Goal: Information Seeking & Learning: Find specific fact

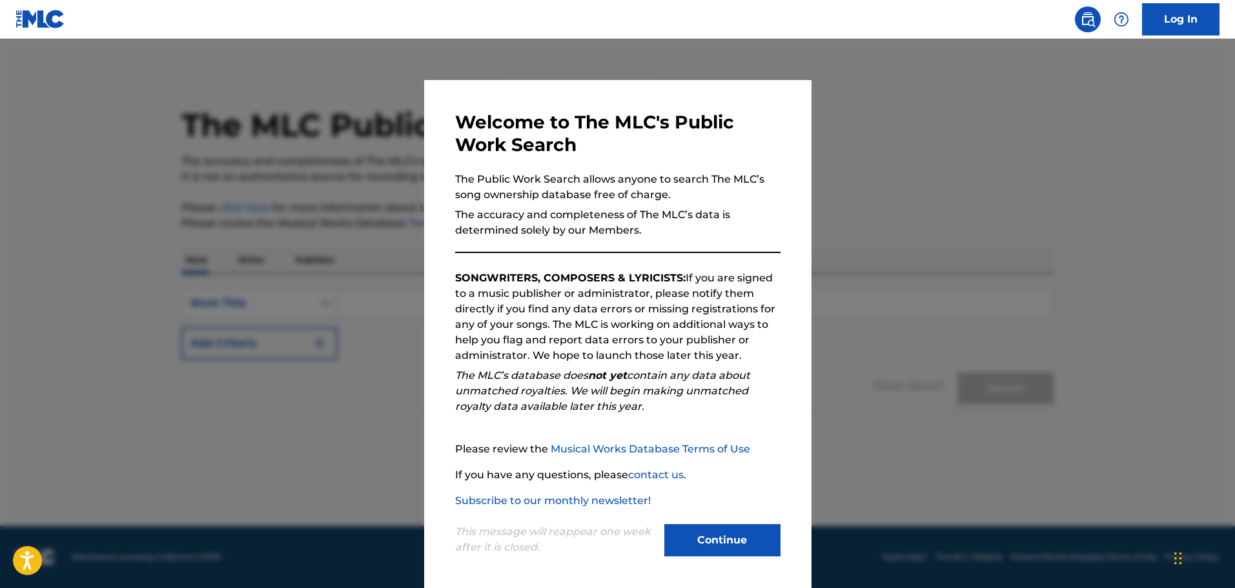
click at [736, 547] on button "Continue" at bounding box center [722, 540] width 116 height 32
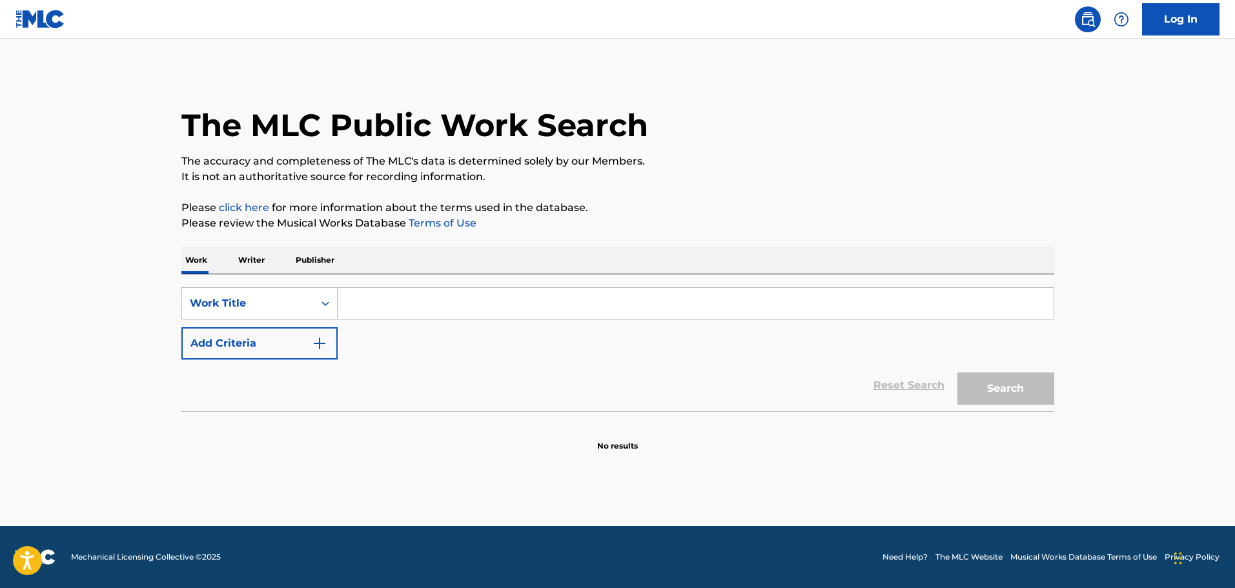
click at [312, 346] on img "Search Form" at bounding box center [319, 343] width 15 height 15
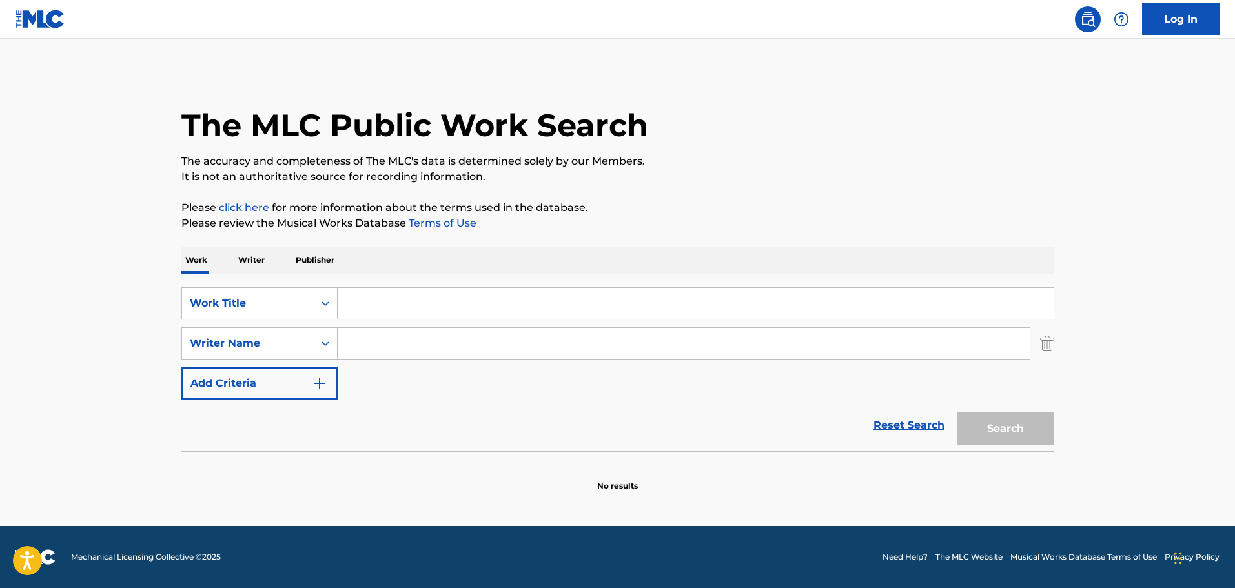
click at [392, 300] on input "Search Form" at bounding box center [696, 303] width 716 height 31
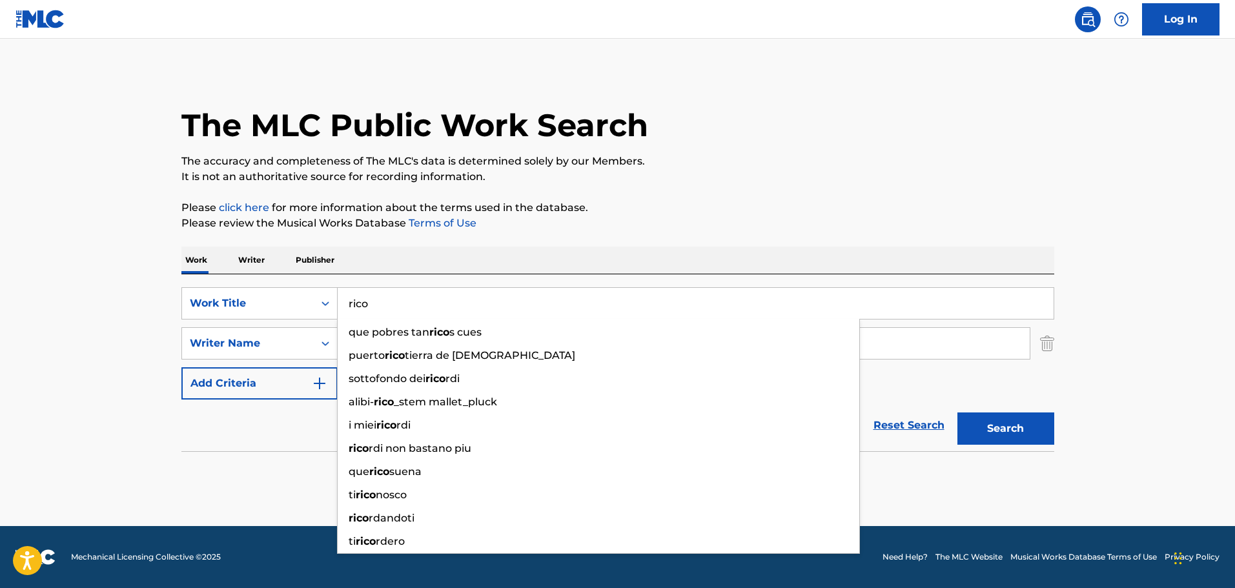
type input "rico"
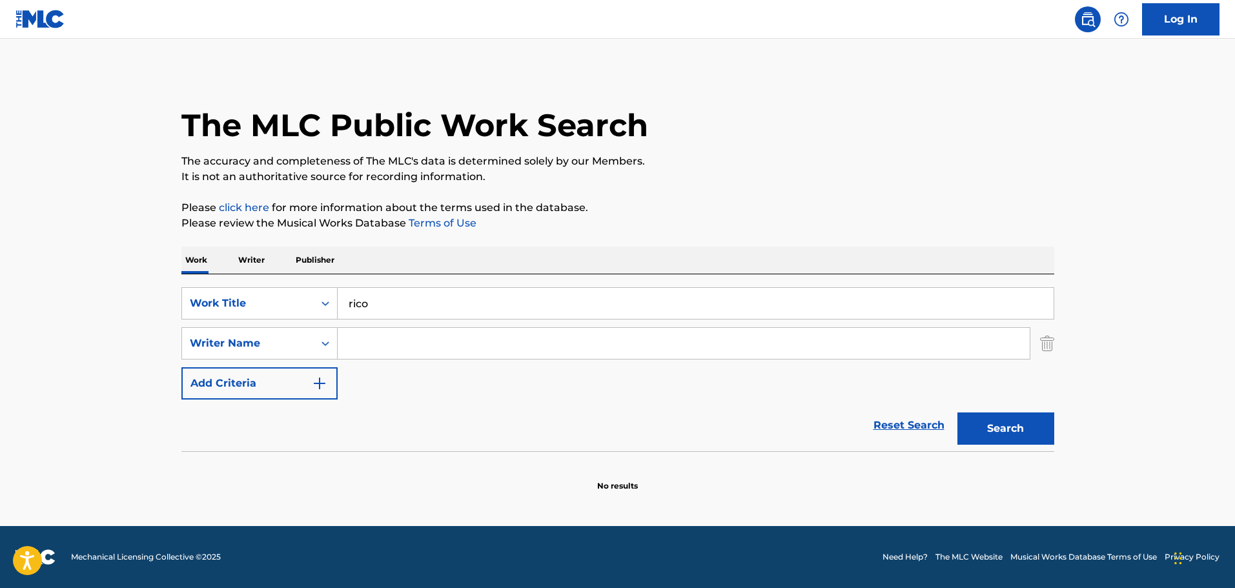
paste input "Grueso"
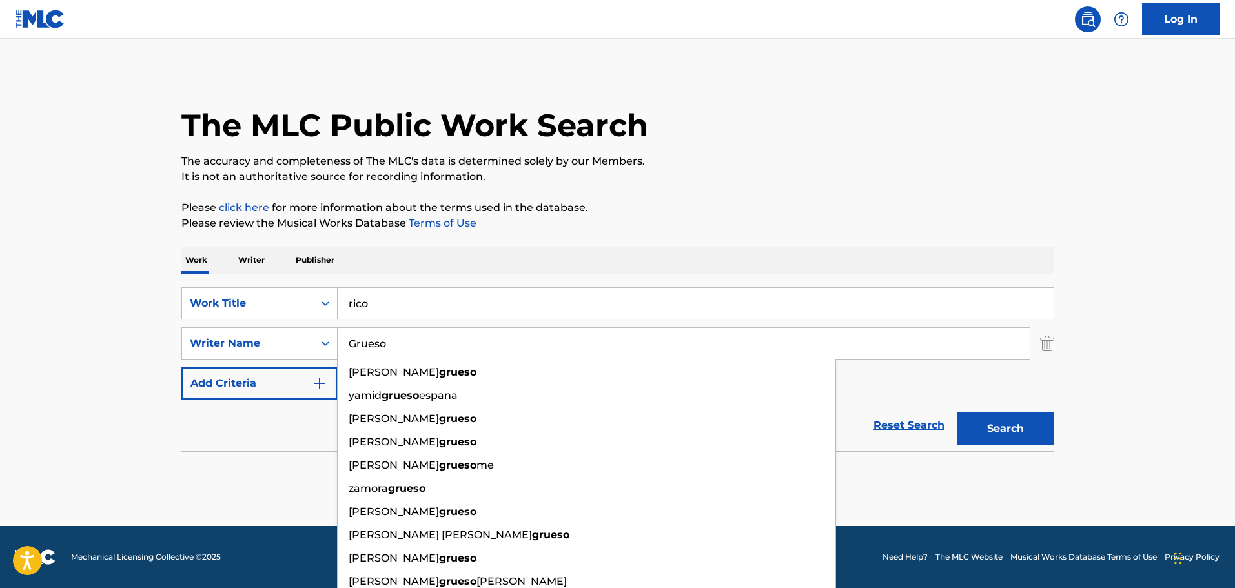
type input "Grueso"
click at [957, 413] on button "Search" at bounding box center [1005, 429] width 97 height 32
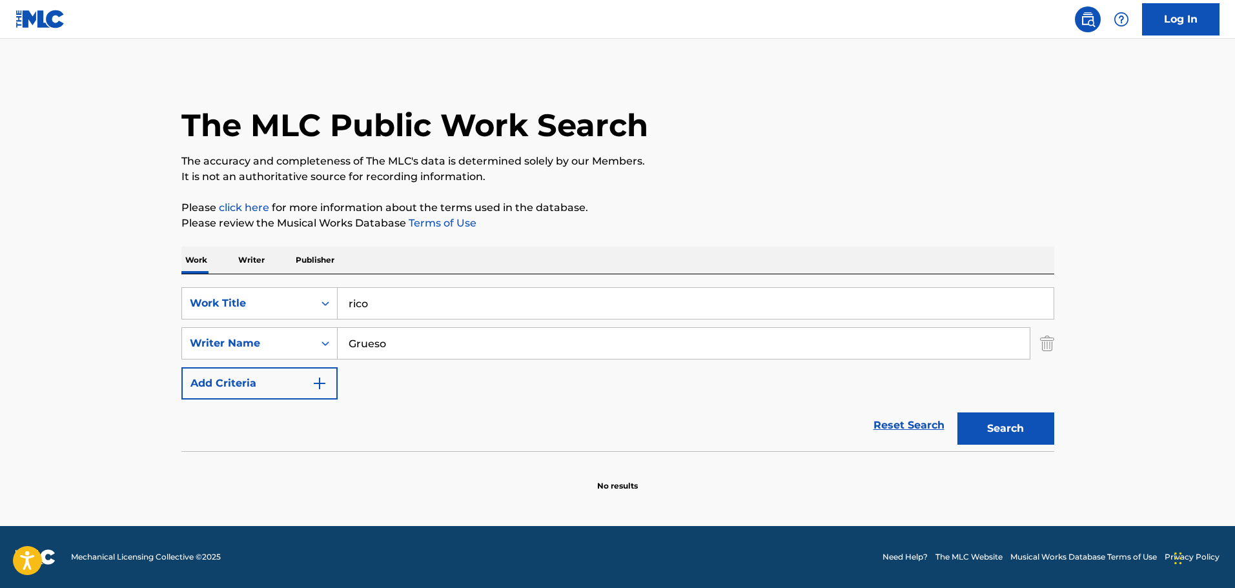
click at [1054, 339] on img "Search Form" at bounding box center [1047, 343] width 14 height 32
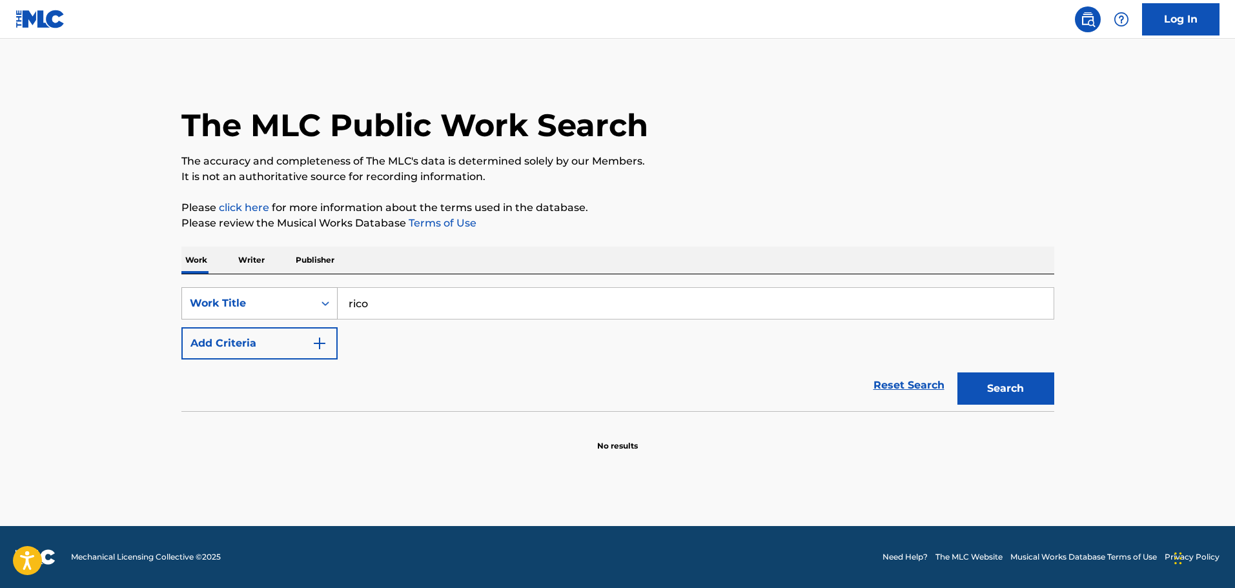
click at [322, 300] on icon "Search Form" at bounding box center [325, 303] width 13 height 13
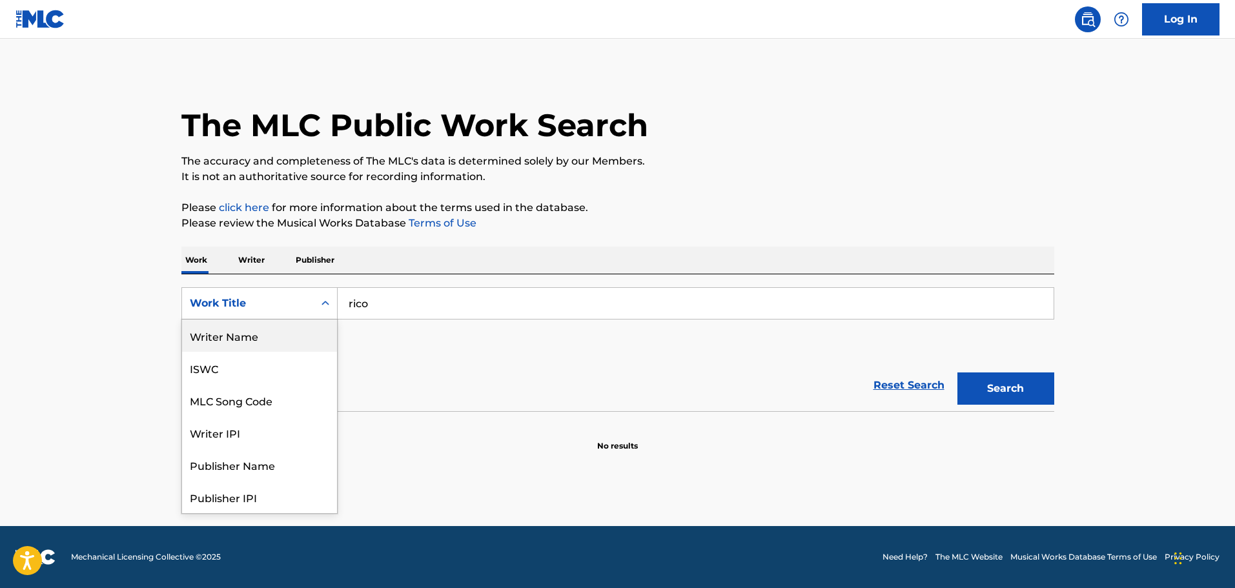
click at [276, 336] on div "Writer Name" at bounding box center [259, 336] width 155 height 32
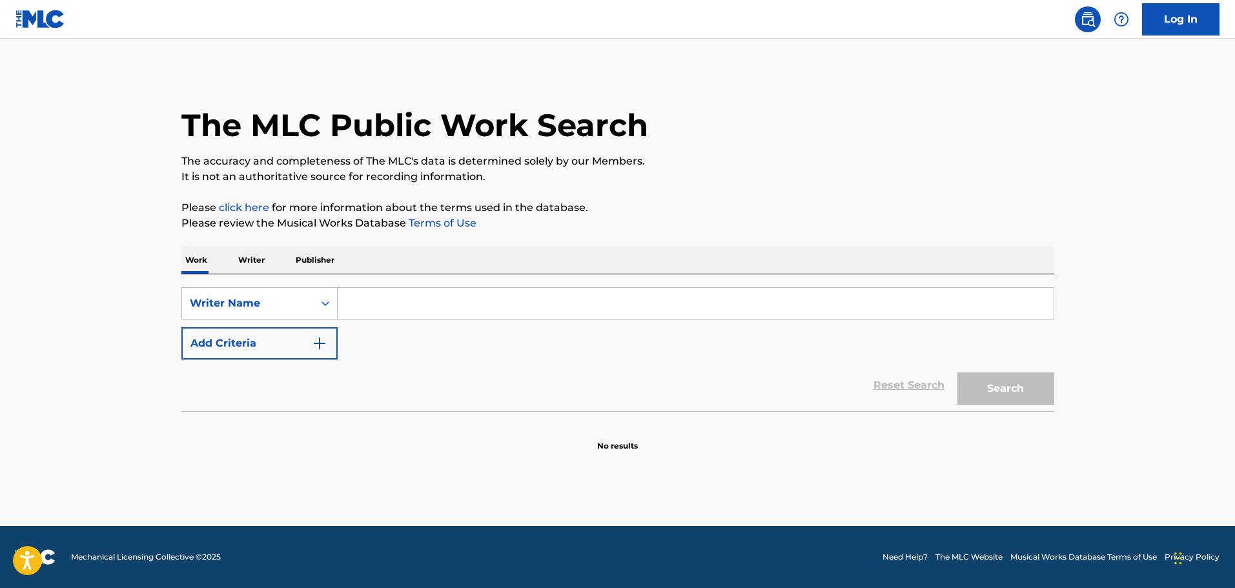
click at [350, 294] on input "Search Form" at bounding box center [696, 303] width 716 height 31
paste input "[PERSON_NAME]"
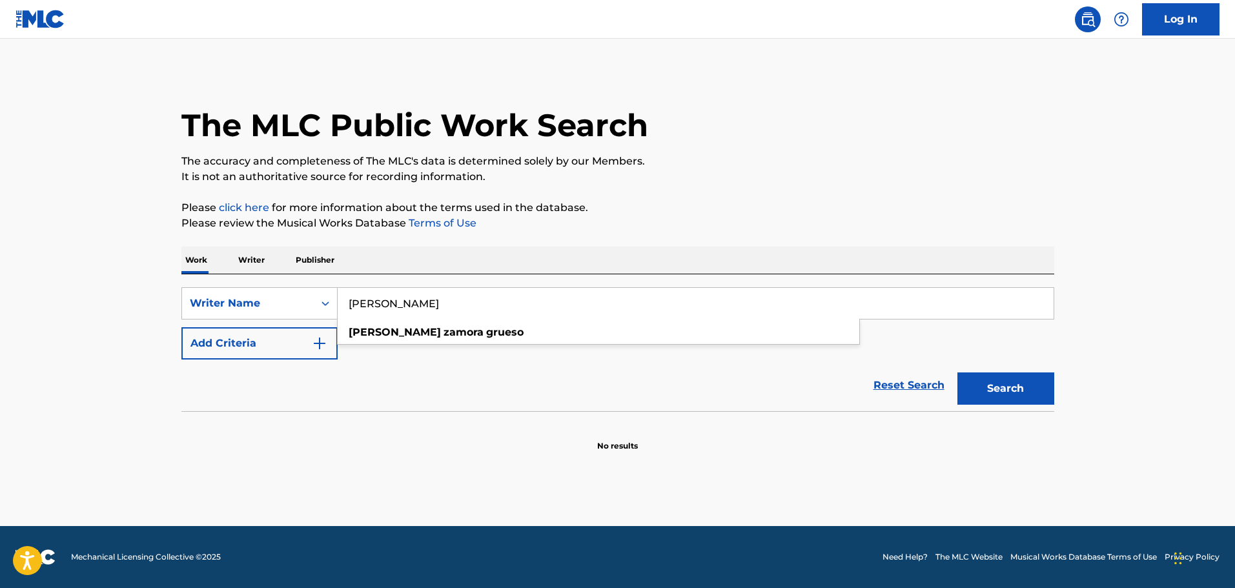
type input "[PERSON_NAME]"
click at [1007, 386] on button "Search" at bounding box center [1005, 389] width 97 height 32
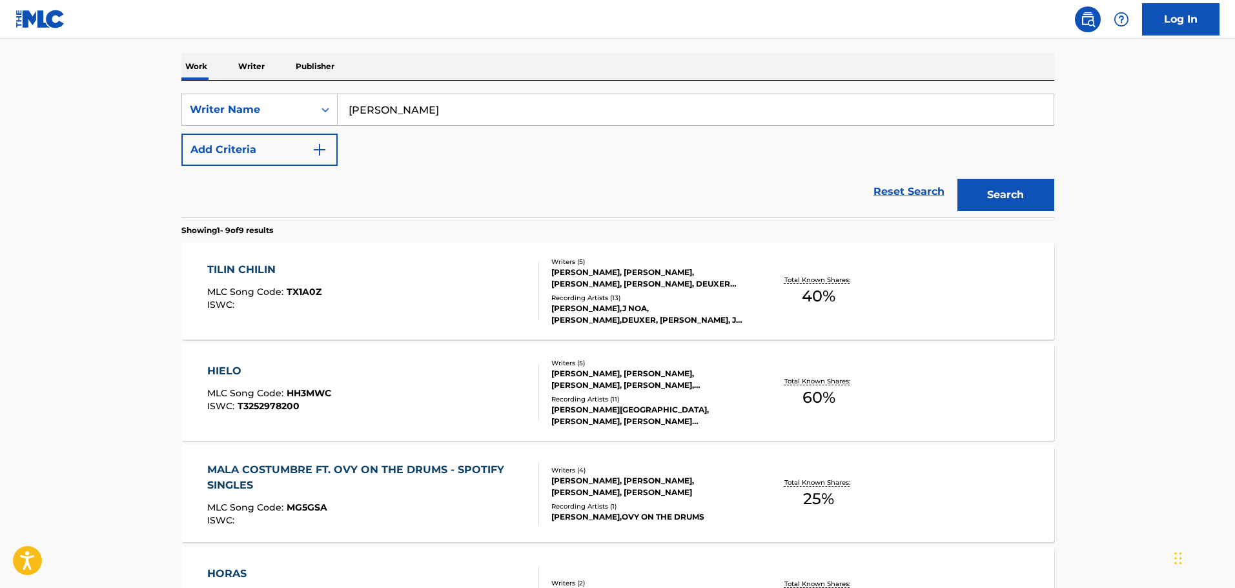
scroll to position [517, 0]
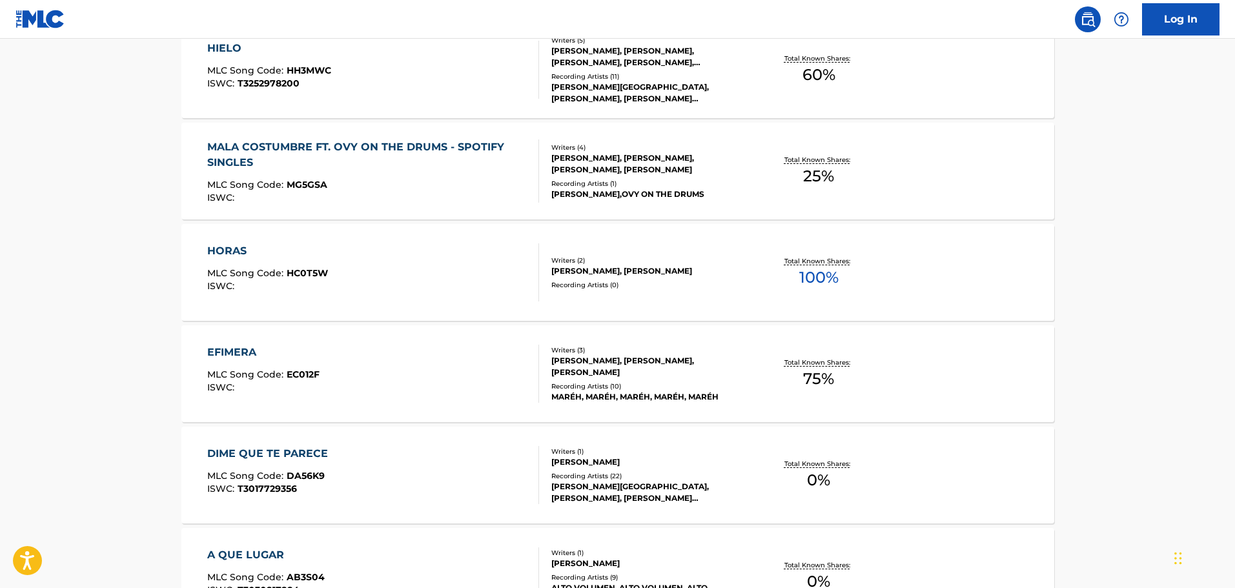
click at [629, 267] on div "[PERSON_NAME], [PERSON_NAME]" at bounding box center [648, 271] width 195 height 12
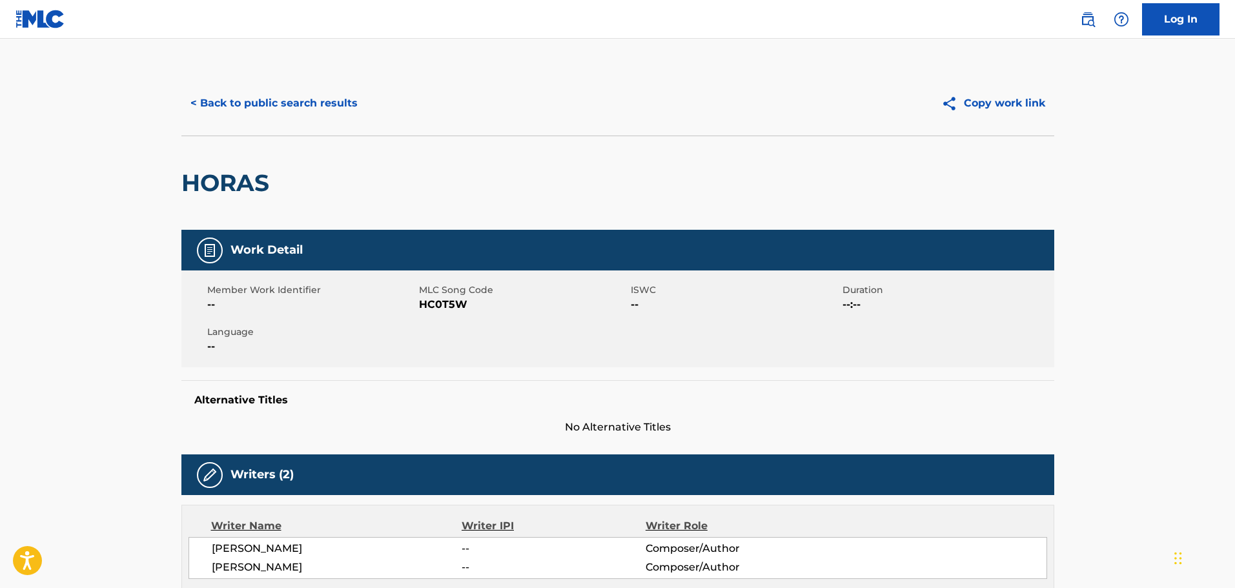
click at [275, 104] on button "< Back to public search results" at bounding box center [273, 103] width 185 height 32
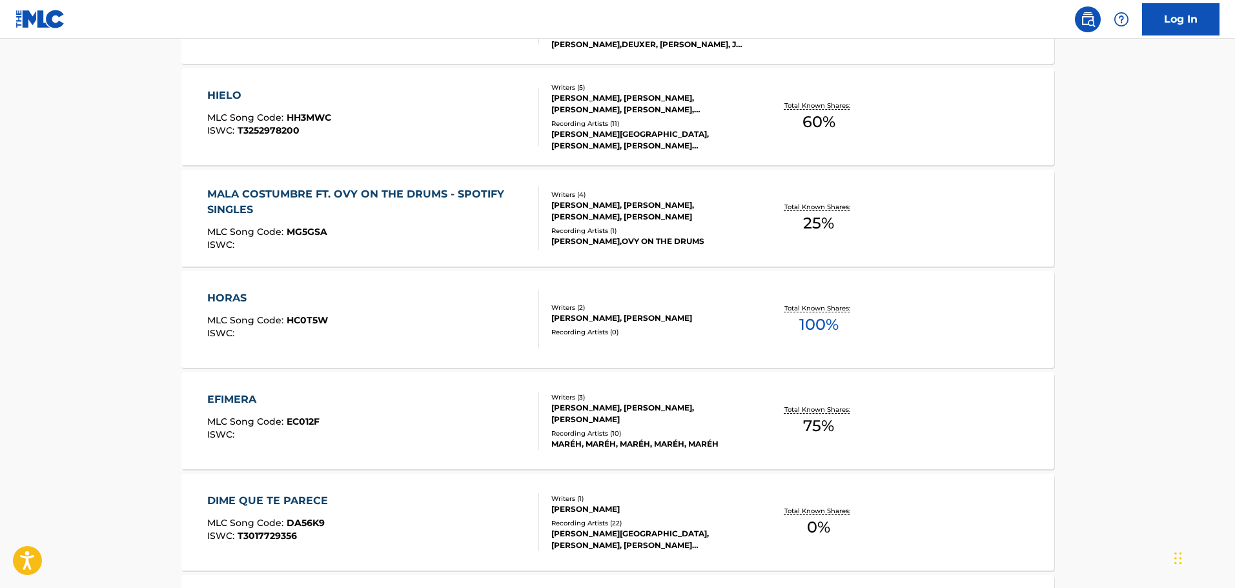
scroll to position [292, 0]
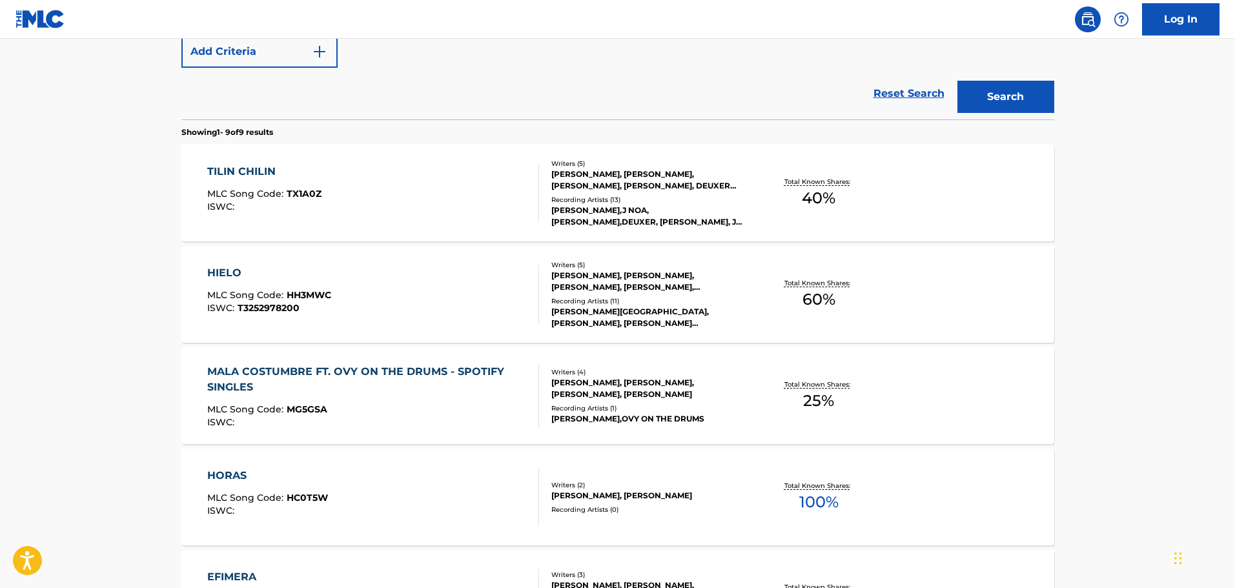
click at [816, 296] on span "60 %" at bounding box center [819, 299] width 33 height 23
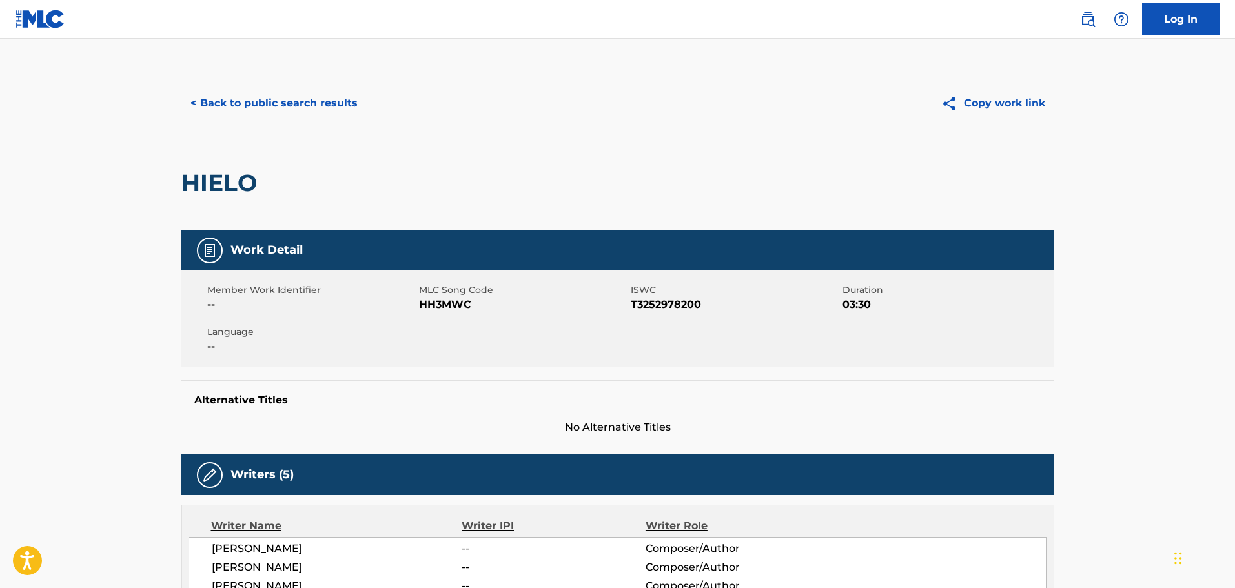
click at [288, 90] on button "< Back to public search results" at bounding box center [273, 103] width 185 height 32
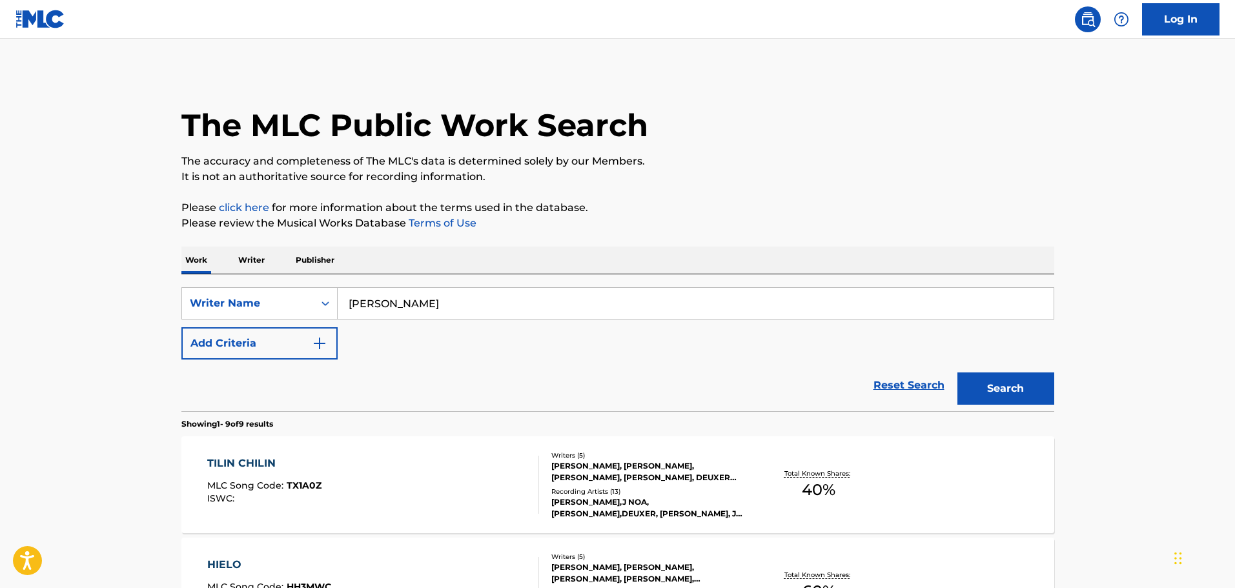
click at [405, 307] on input "[PERSON_NAME]" at bounding box center [696, 303] width 716 height 31
paste input "[PERSON_NAME]"
click at [957, 373] on button "Search" at bounding box center [1005, 389] width 97 height 32
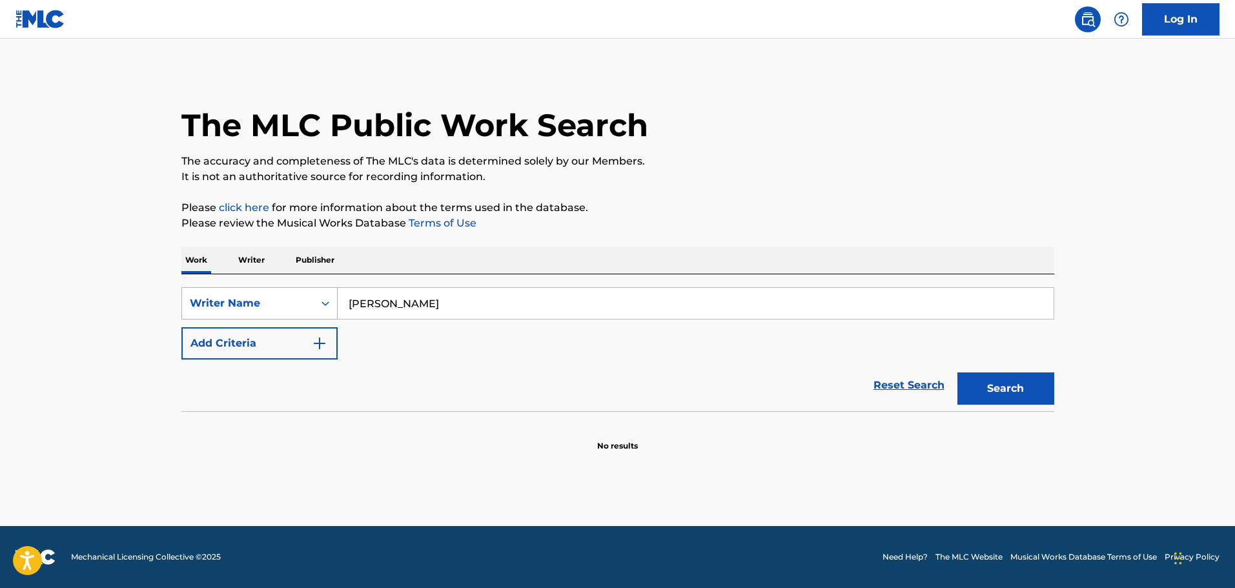
drag, startPoint x: 467, startPoint y: 305, endPoint x: 229, endPoint y: 312, distance: 237.7
click at [229, 312] on div "SearchWithCriteria89defea1-78a5-4c2b-a53b-791792971258 Writer Name [PERSON_NAME]" at bounding box center [617, 303] width 873 height 32
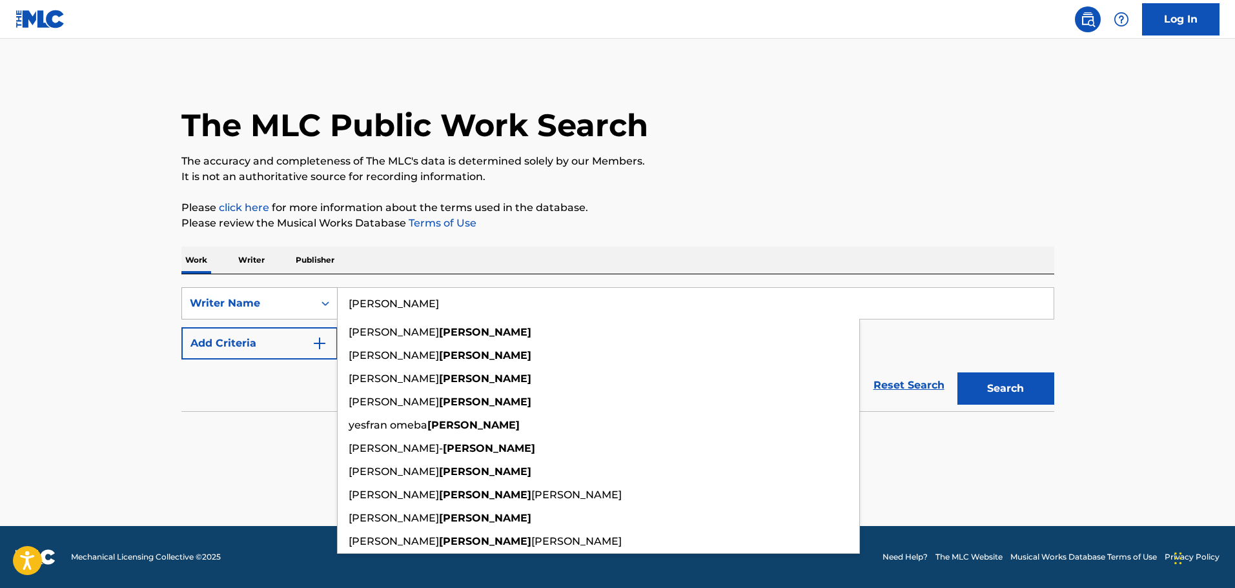
type input "[PERSON_NAME]"
click at [957, 373] on button "Search" at bounding box center [1005, 389] width 97 height 32
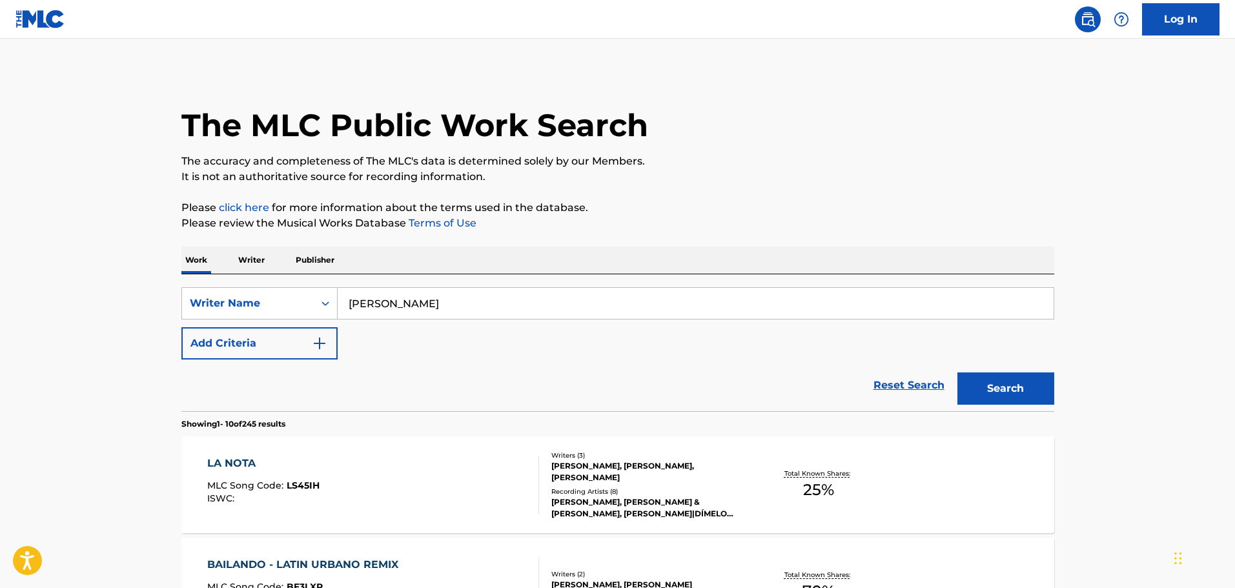
click at [642, 474] on div "[PERSON_NAME], [PERSON_NAME], [PERSON_NAME]" at bounding box center [648, 471] width 195 height 23
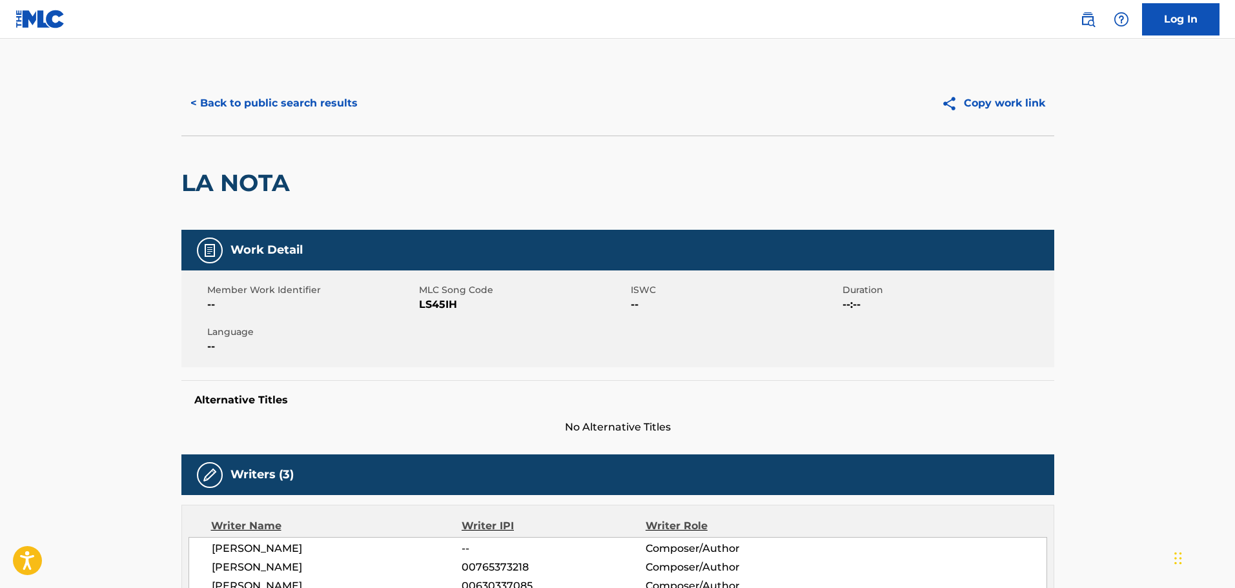
click at [294, 112] on button "< Back to public search results" at bounding box center [273, 103] width 185 height 32
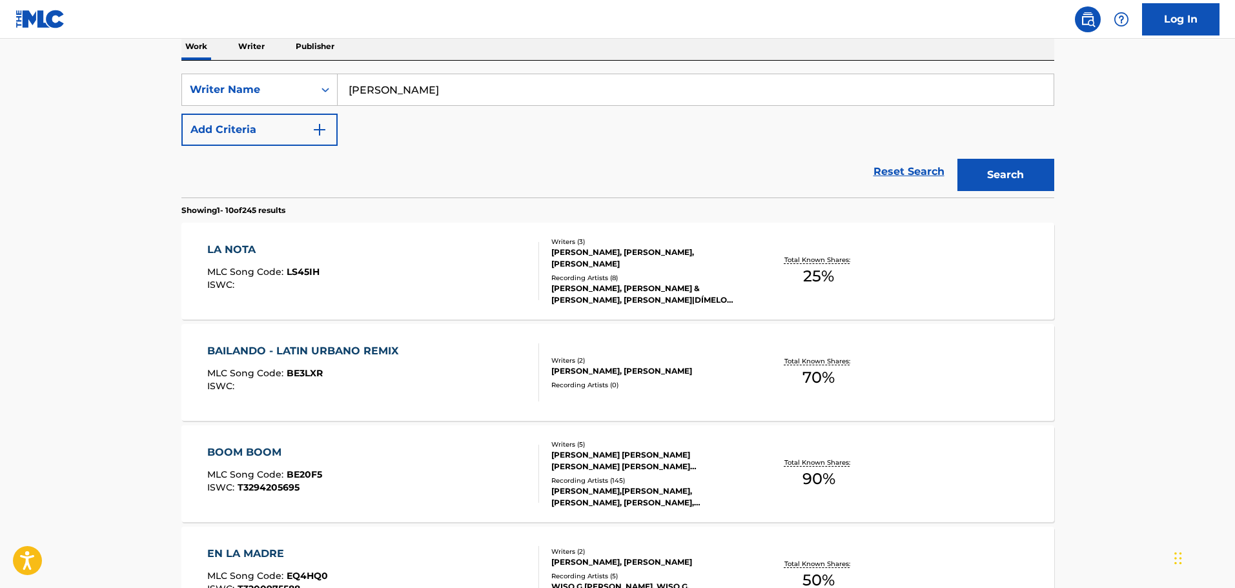
scroll to position [452, 0]
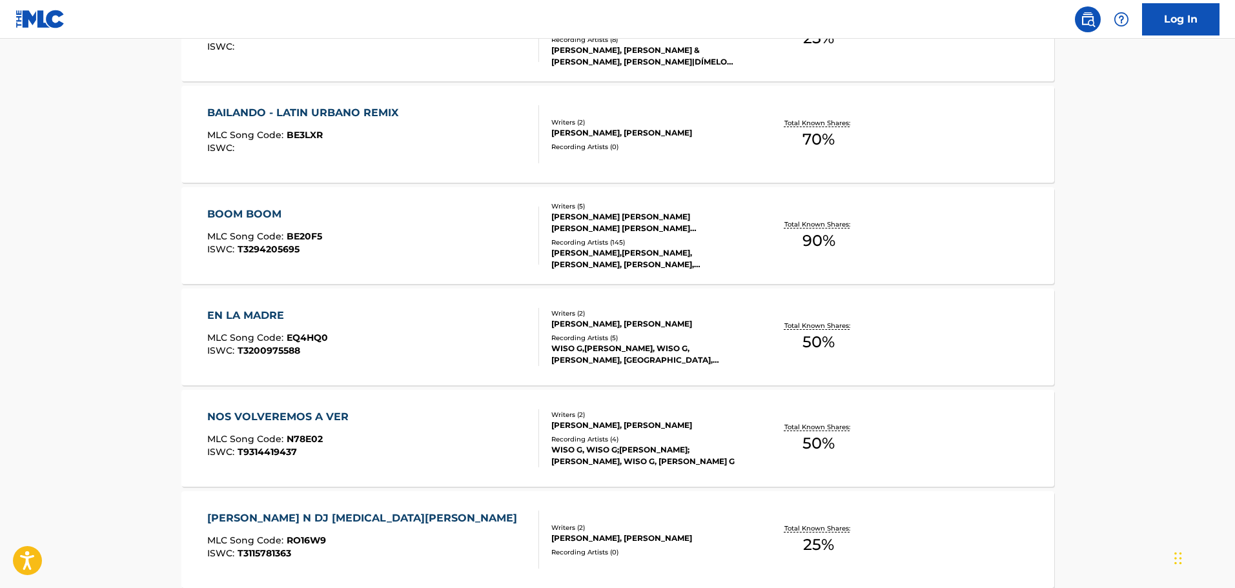
click at [612, 229] on div "[PERSON_NAME] [PERSON_NAME] [PERSON_NAME] [PERSON_NAME] [PERSON_NAME], [PERSON_…" at bounding box center [648, 222] width 195 height 23
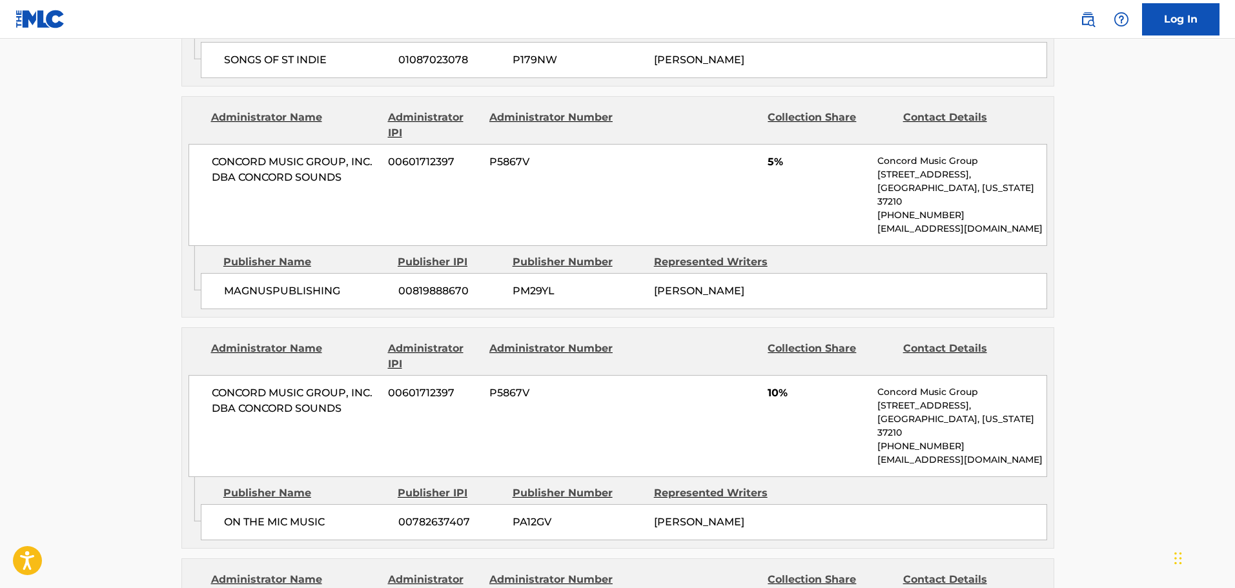
scroll to position [1098, 0]
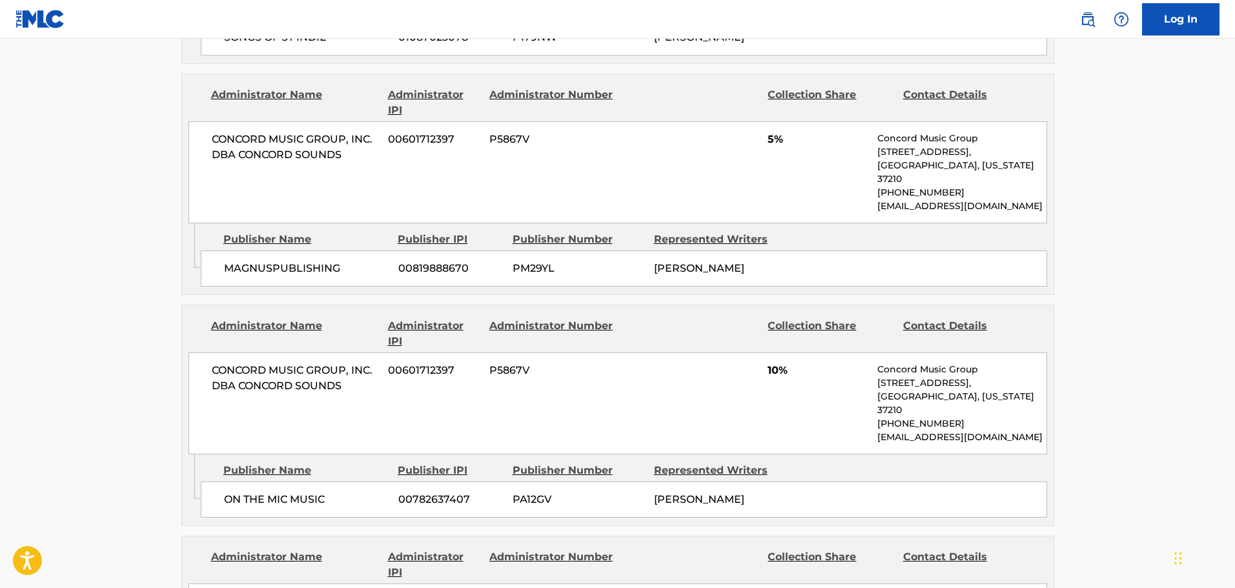
click at [79, 251] on main "< Back to public search results Copy work link BOOM BOOM Work Detail Member Wor…" at bounding box center [617, 222] width 1235 height 2562
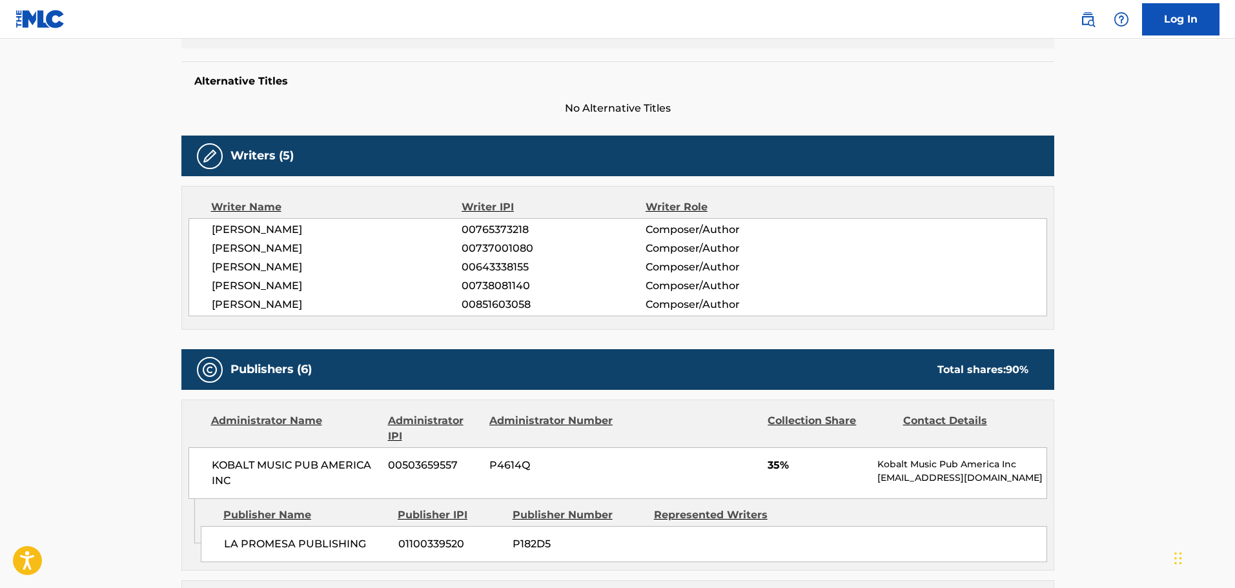
scroll to position [0, 0]
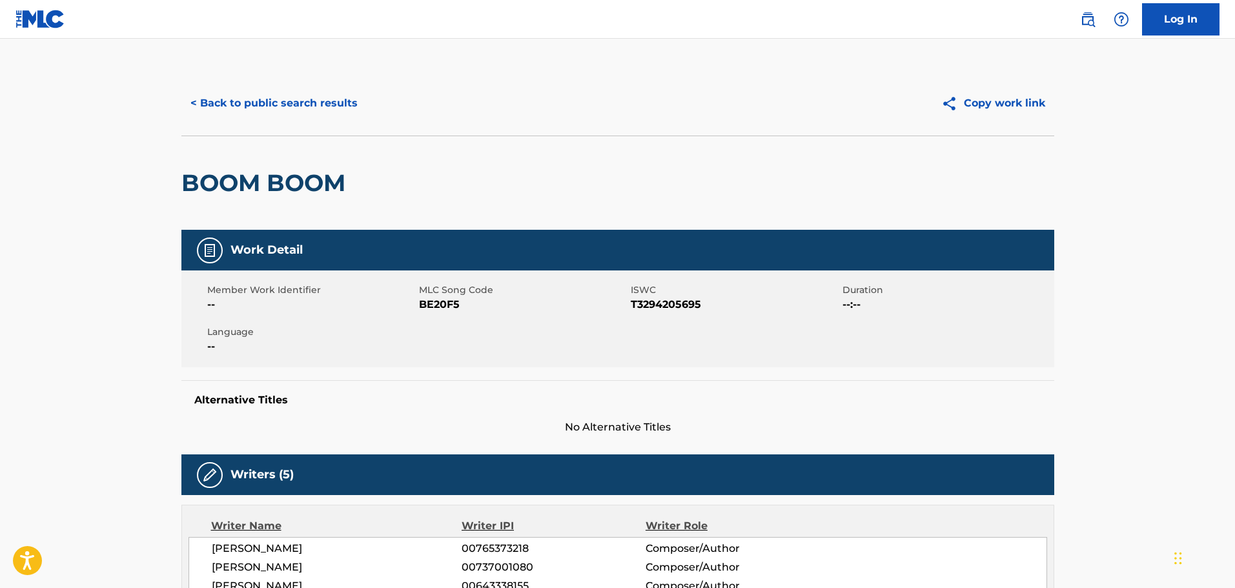
click at [249, 103] on button "< Back to public search results" at bounding box center [273, 103] width 185 height 32
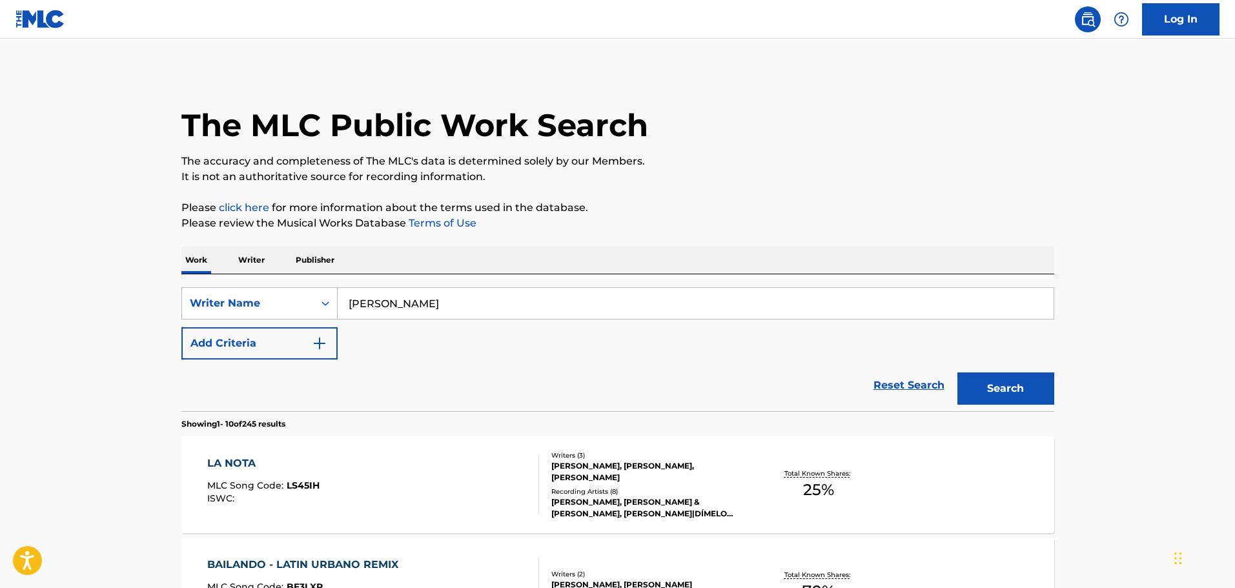
click at [370, 310] on input "[PERSON_NAME]" at bounding box center [696, 303] width 716 height 31
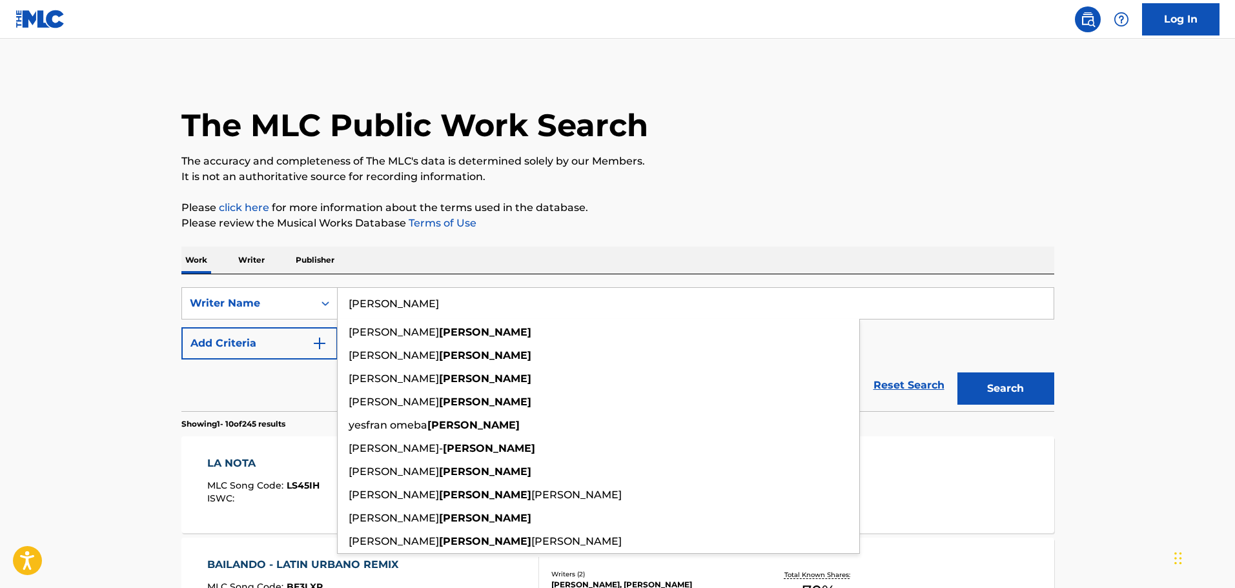
click at [369, 309] on input "[PERSON_NAME]" at bounding box center [696, 303] width 716 height 31
click at [369, 308] on input "[PERSON_NAME]" at bounding box center [696, 303] width 716 height 31
paste input "[PERSON_NAME]"
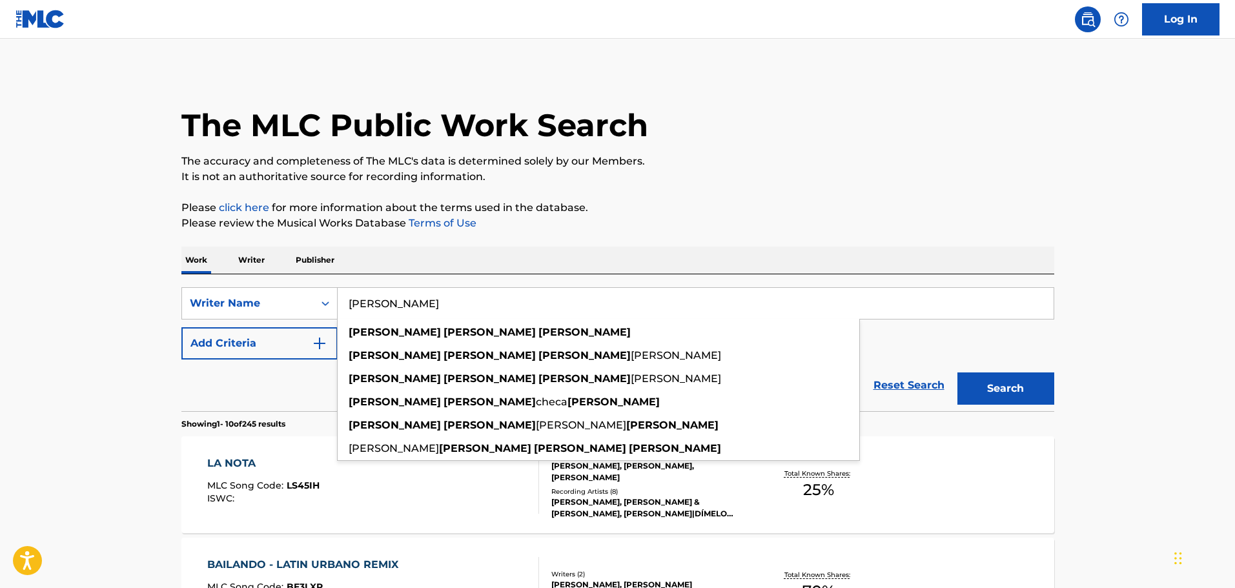
type input "[PERSON_NAME]"
click at [957, 373] on button "Search" at bounding box center [1005, 389] width 97 height 32
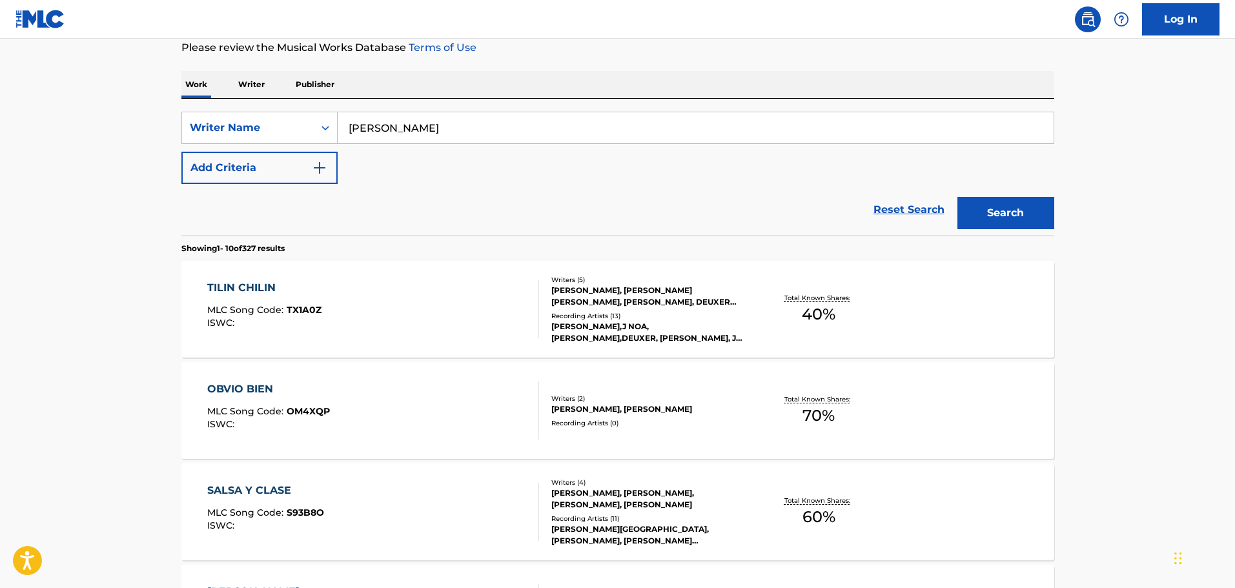
scroll to position [194, 0]
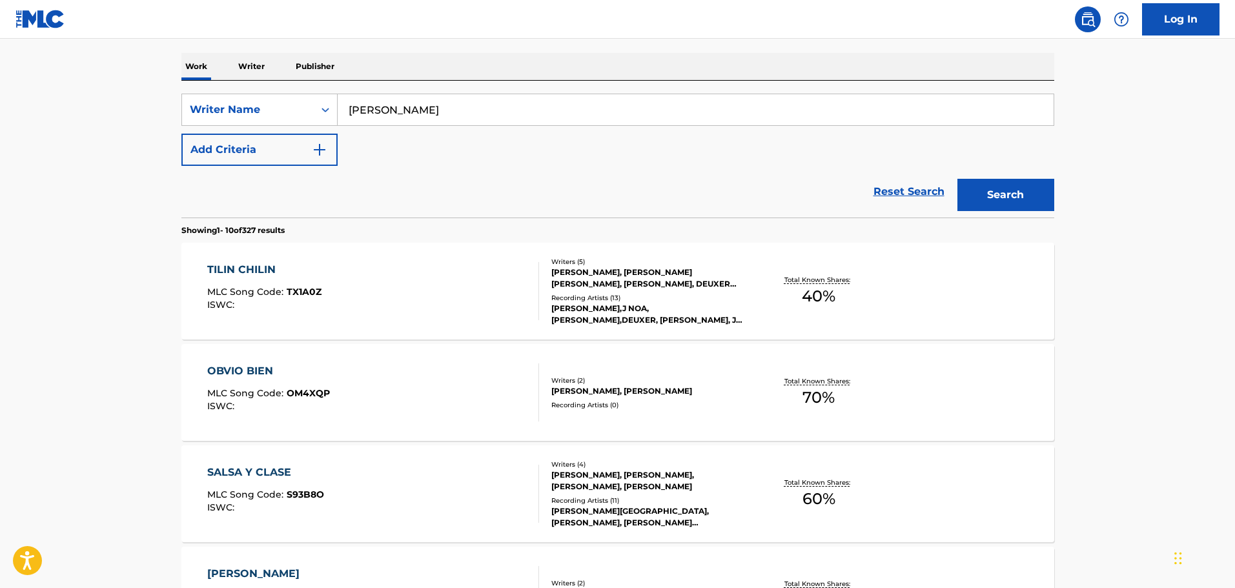
click at [664, 391] on div "[PERSON_NAME], [PERSON_NAME]" at bounding box center [648, 391] width 195 height 12
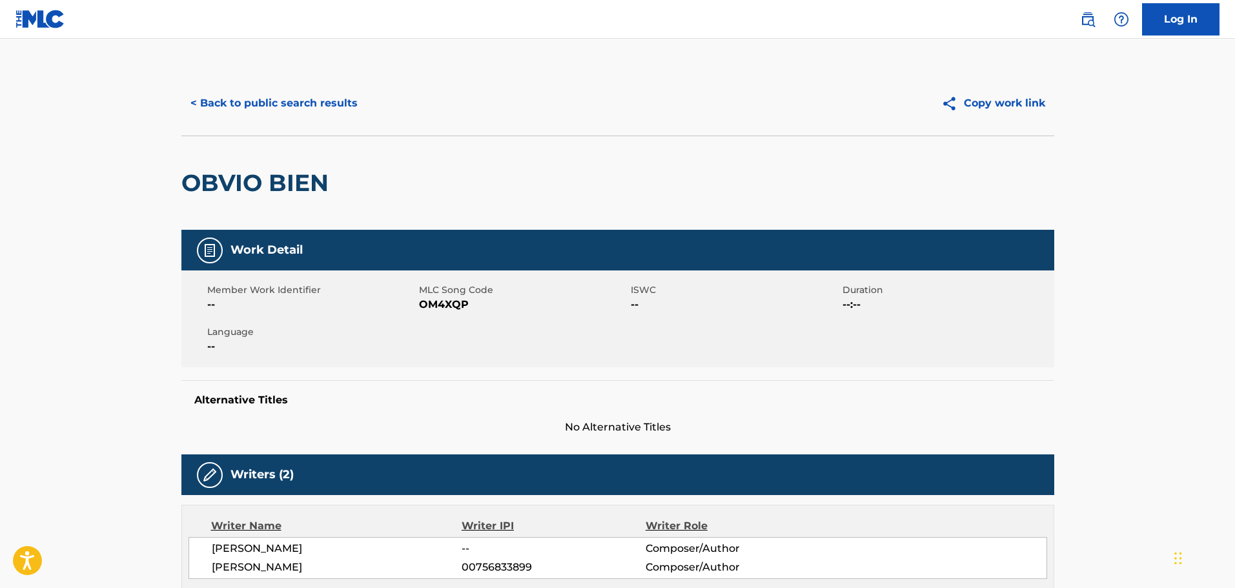
click at [300, 105] on button "< Back to public search results" at bounding box center [273, 103] width 185 height 32
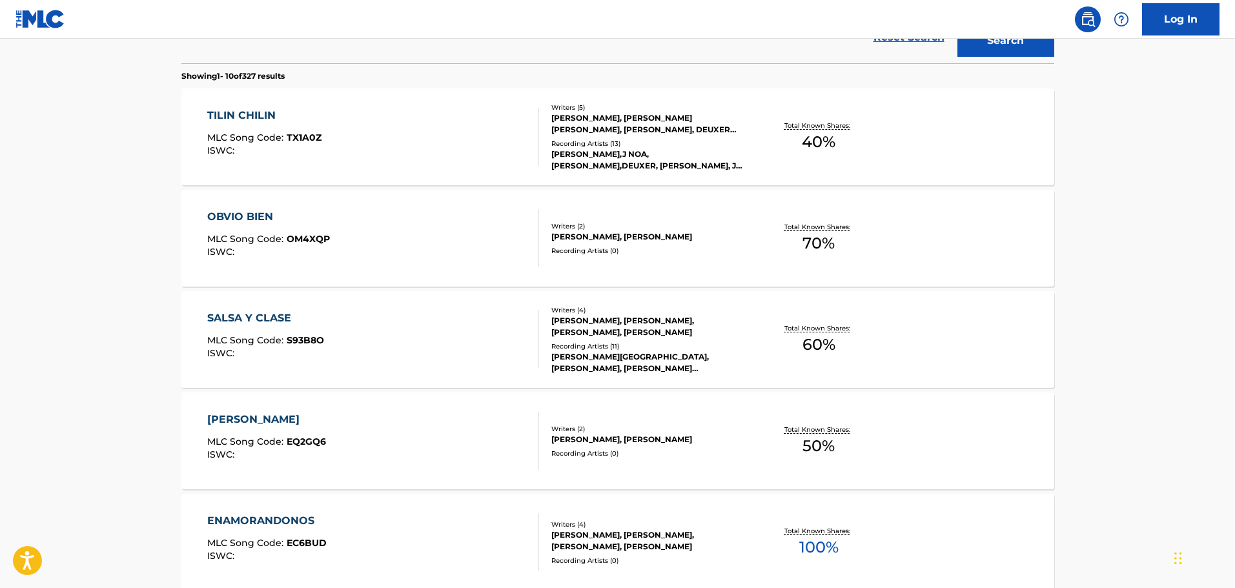
scroll to position [517, 0]
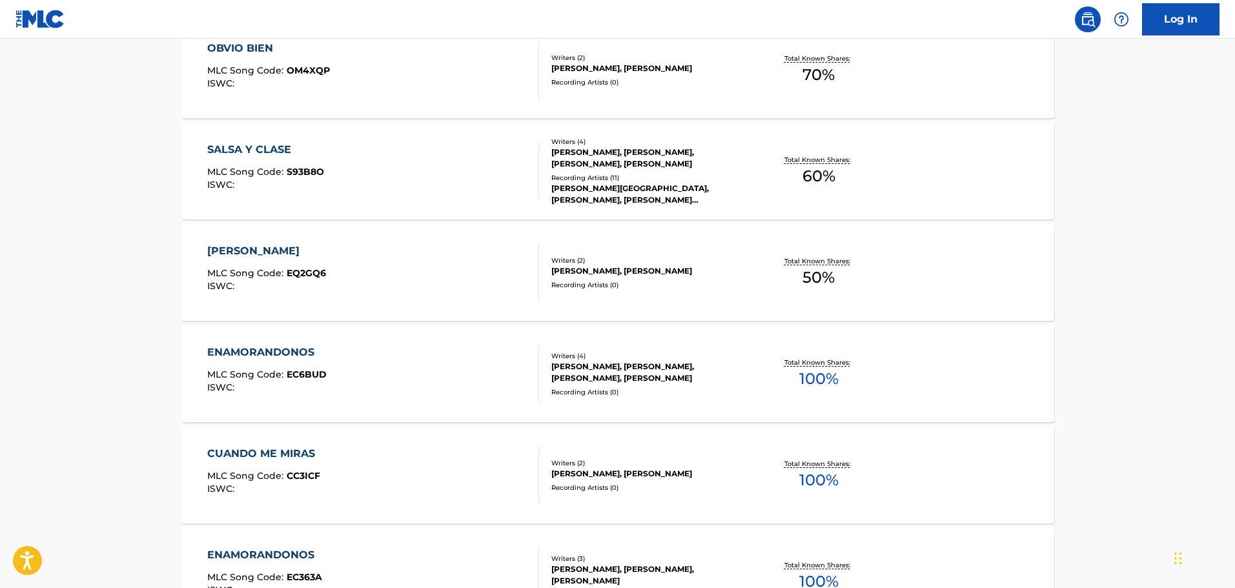
click at [701, 379] on div "[PERSON_NAME], [PERSON_NAME], [PERSON_NAME], [PERSON_NAME]" at bounding box center [648, 372] width 195 height 23
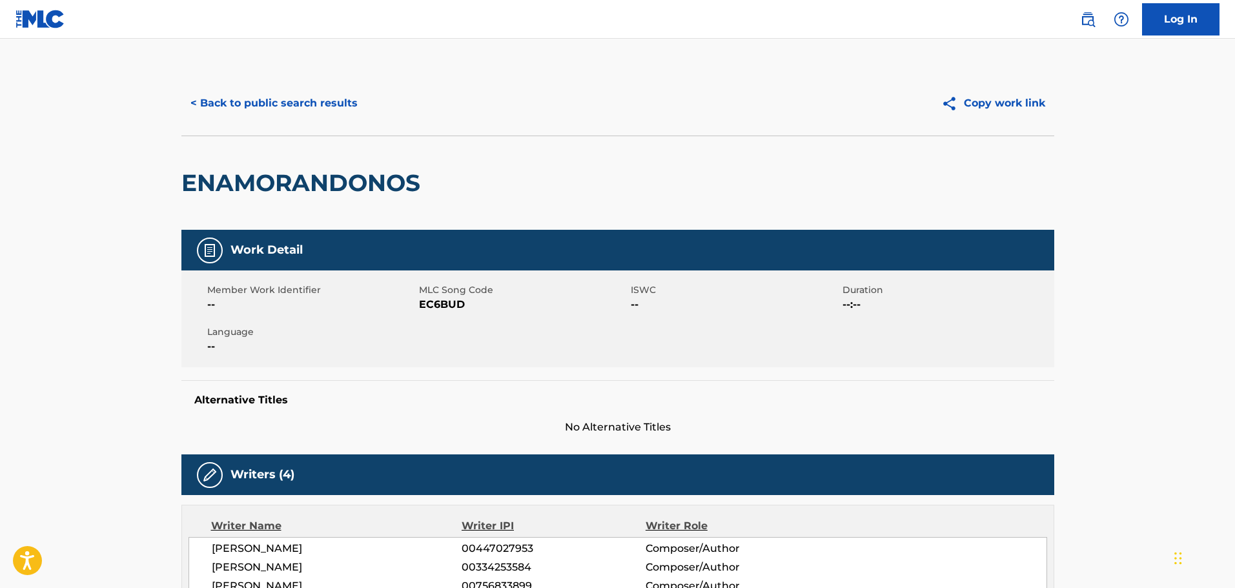
click at [314, 97] on button "< Back to public search results" at bounding box center [273, 103] width 185 height 32
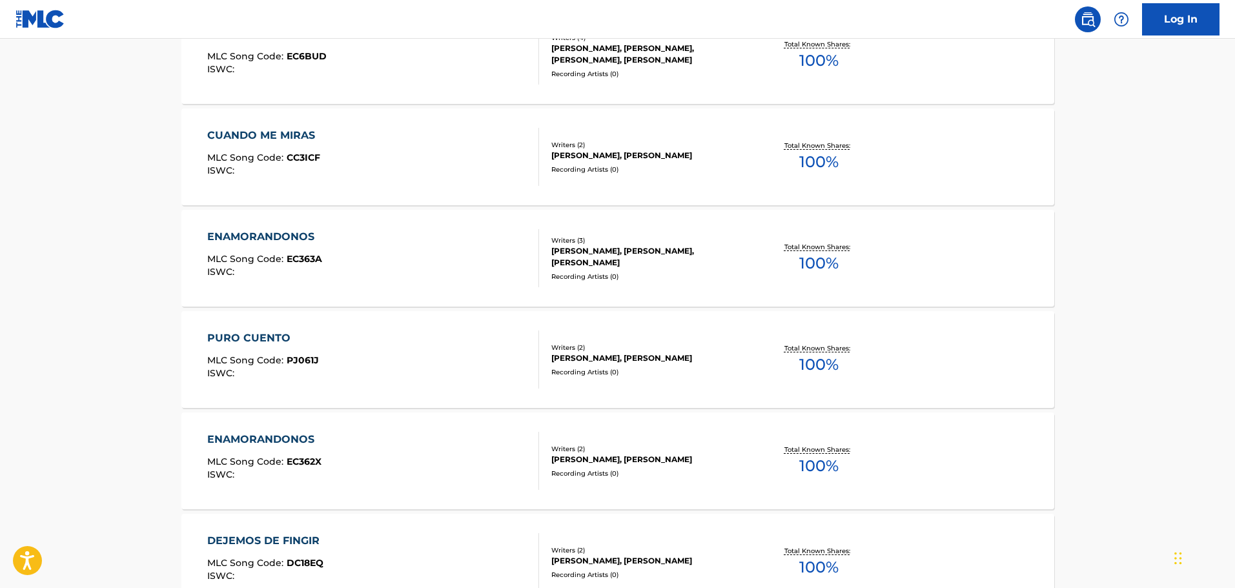
scroll to position [992, 0]
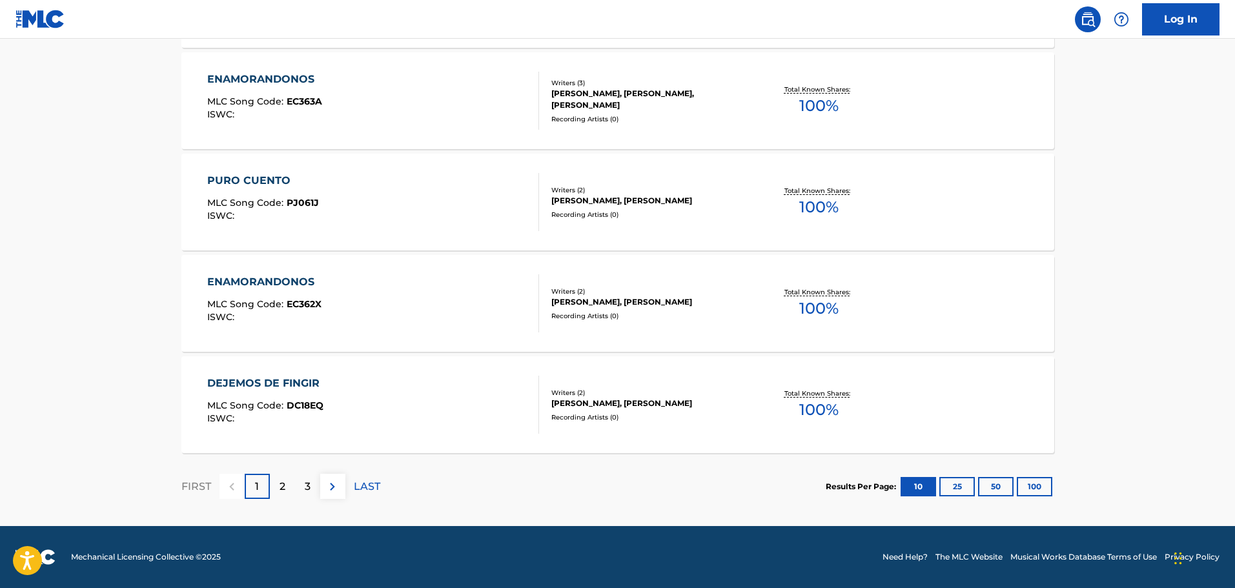
click at [612, 409] on div "Writers ( 2 ) [PERSON_NAME], [PERSON_NAME] Recording Artists ( 0 )" at bounding box center [642, 405] width 207 height 34
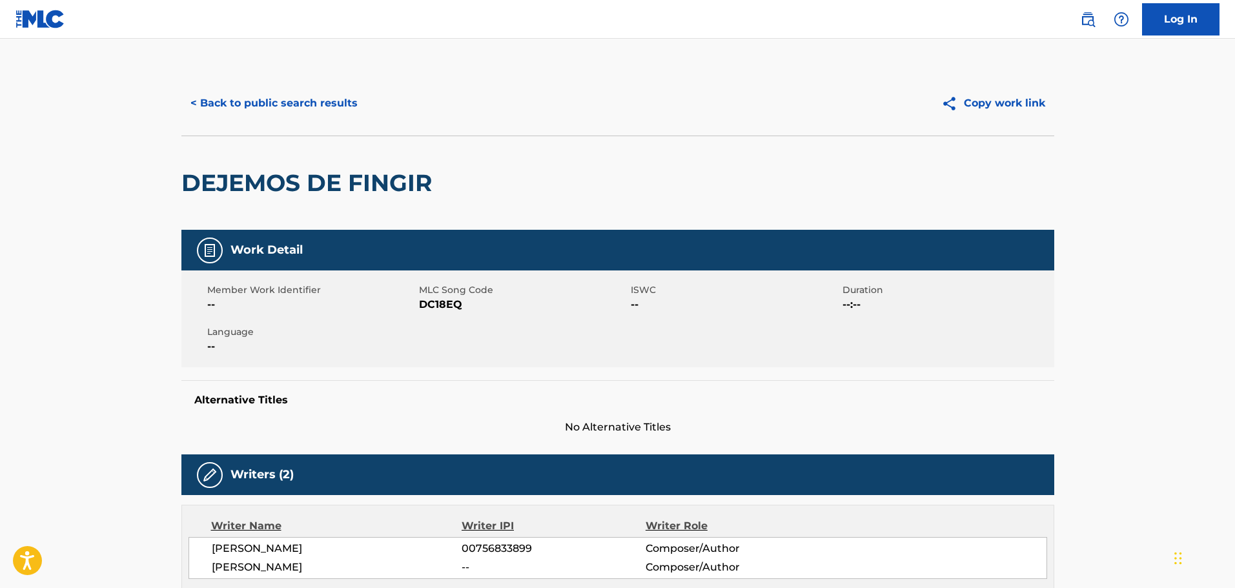
click at [255, 104] on button "< Back to public search results" at bounding box center [273, 103] width 185 height 32
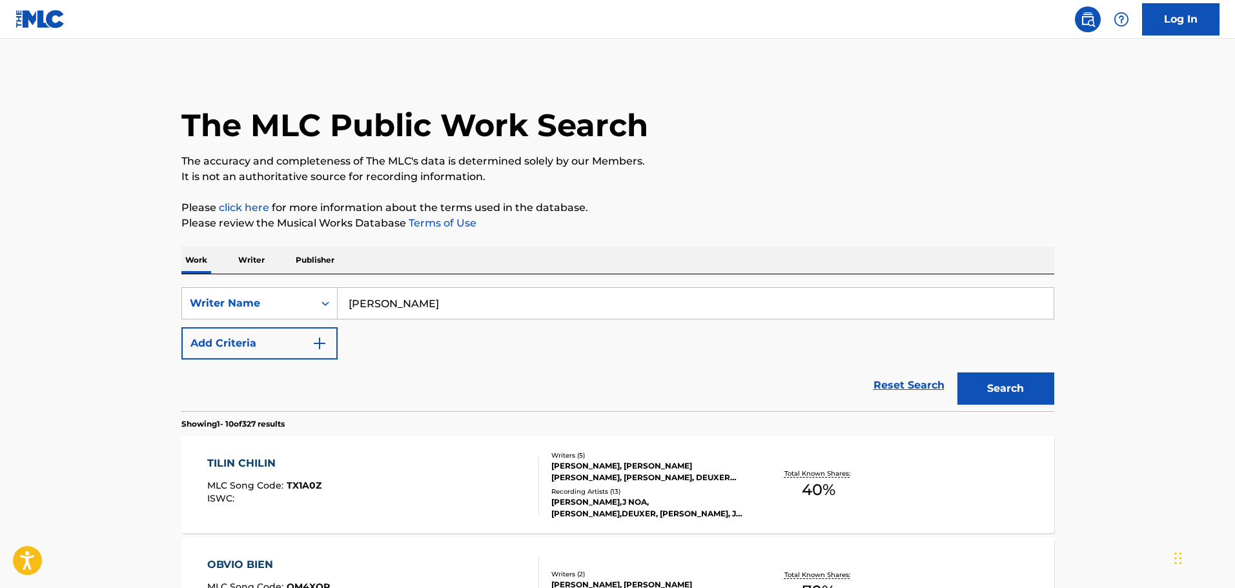
click at [475, 309] on input "[PERSON_NAME]" at bounding box center [696, 303] width 716 height 31
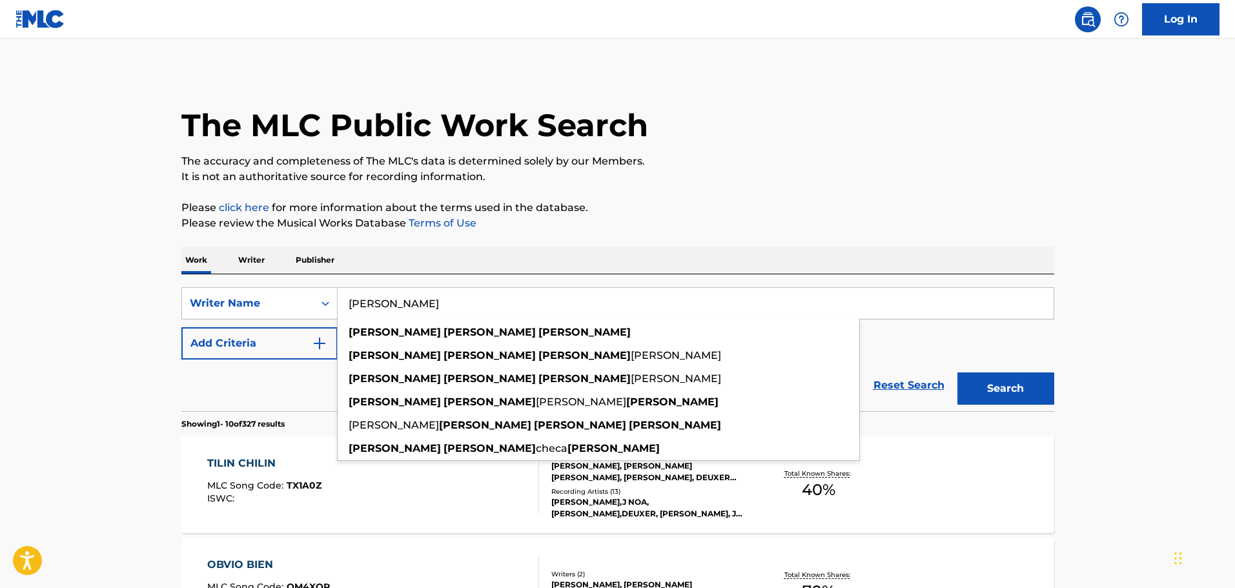
click at [475, 309] on input "[PERSON_NAME]" at bounding box center [696, 303] width 716 height 31
click at [476, 309] on input "[PERSON_NAME]" at bounding box center [696, 303] width 716 height 31
paste input "[PERSON_NAME]"
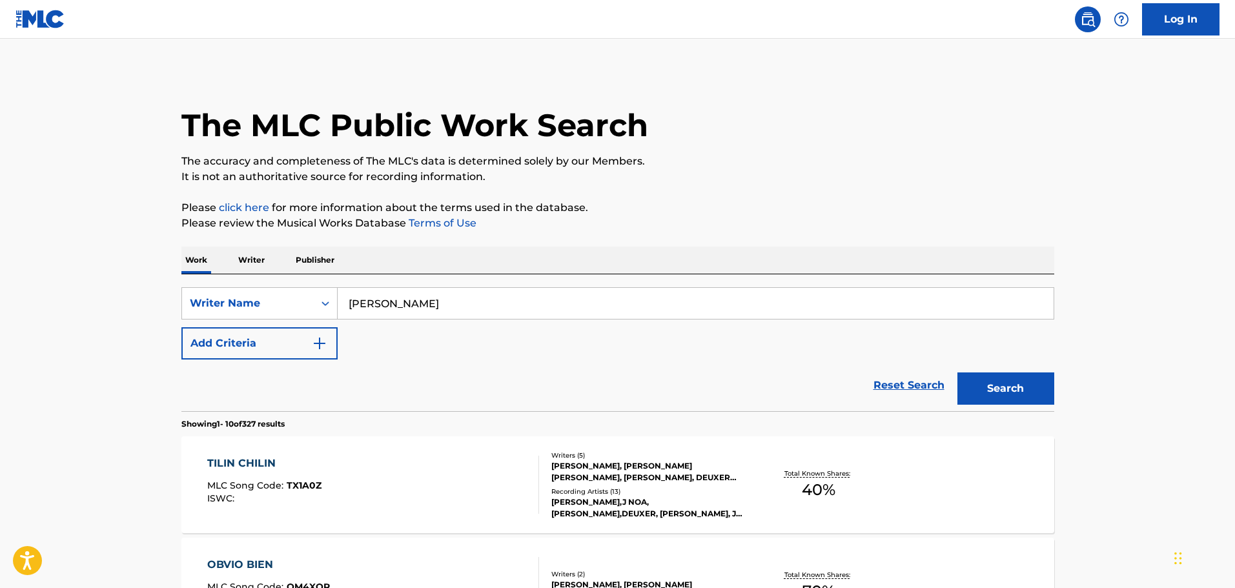
click at [957, 373] on button "Search" at bounding box center [1005, 389] width 97 height 32
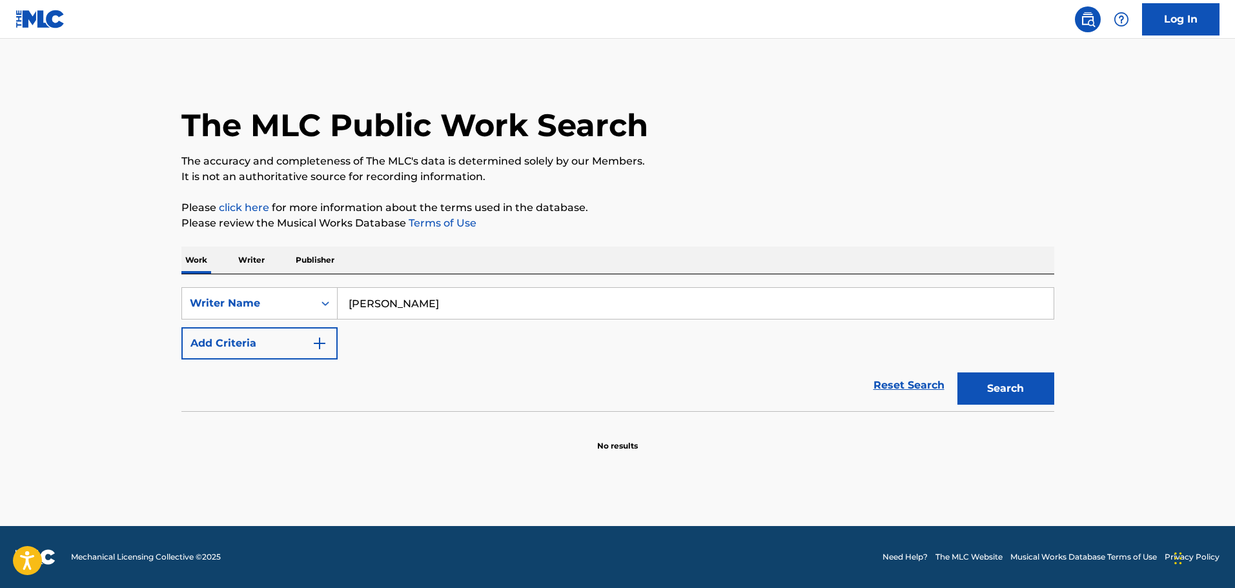
drag, startPoint x: 463, startPoint y: 307, endPoint x: 383, endPoint y: 296, distance: 80.7
click at [383, 296] on input "[PERSON_NAME]" at bounding box center [696, 303] width 716 height 31
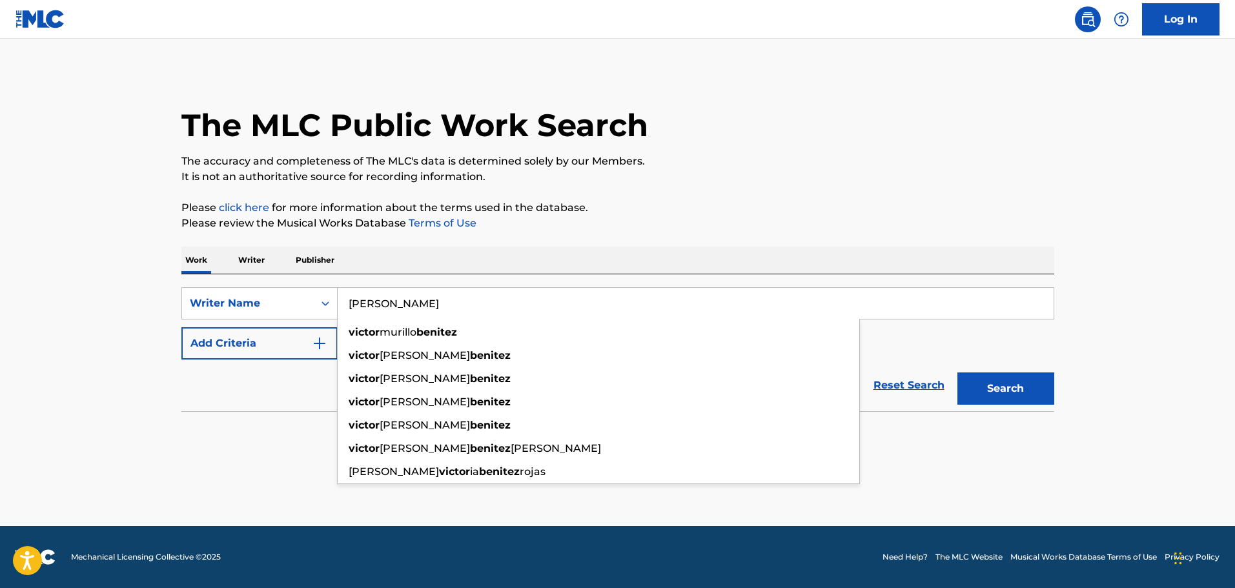
type input "[PERSON_NAME]"
click at [1011, 394] on button "Search" at bounding box center [1005, 389] width 97 height 32
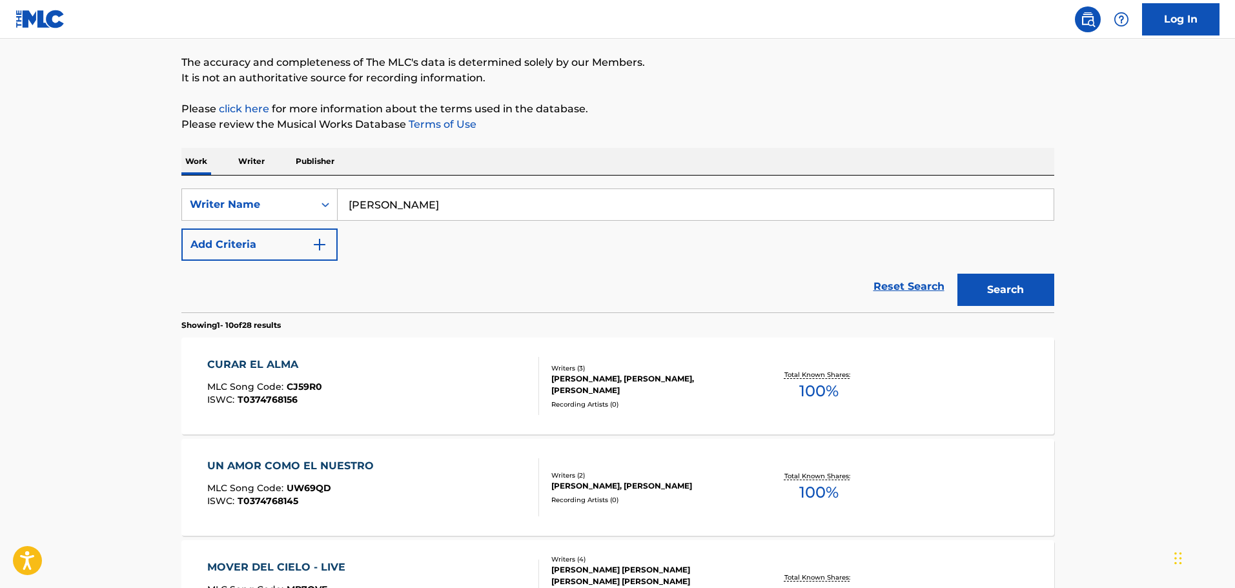
scroll to position [194, 0]
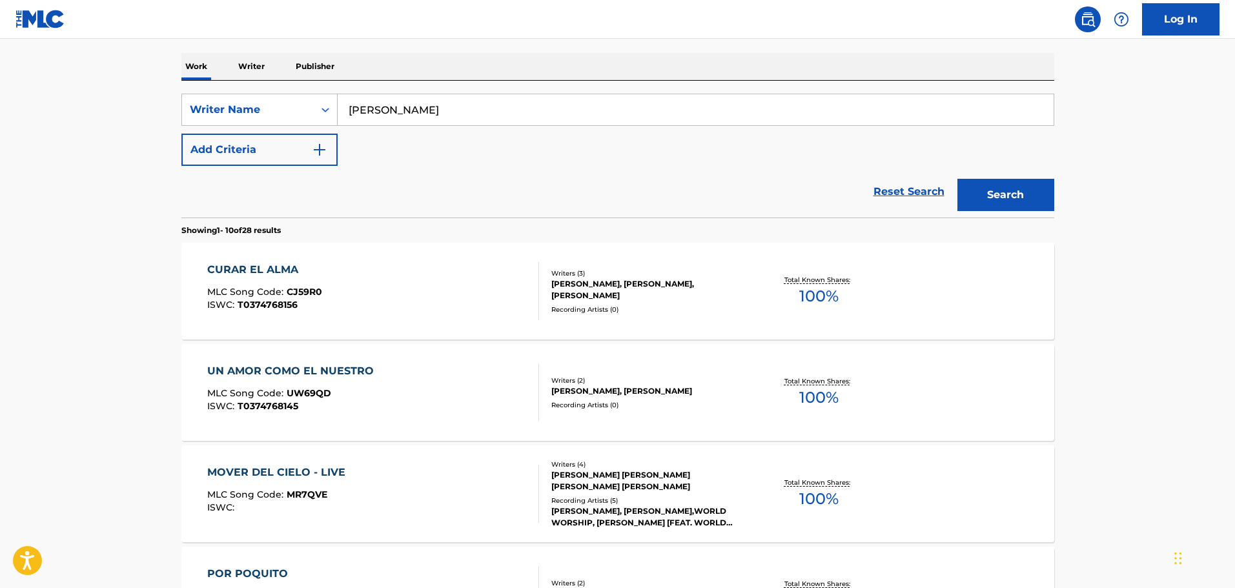
click at [611, 271] on div "Writers ( 3 )" at bounding box center [648, 274] width 195 height 10
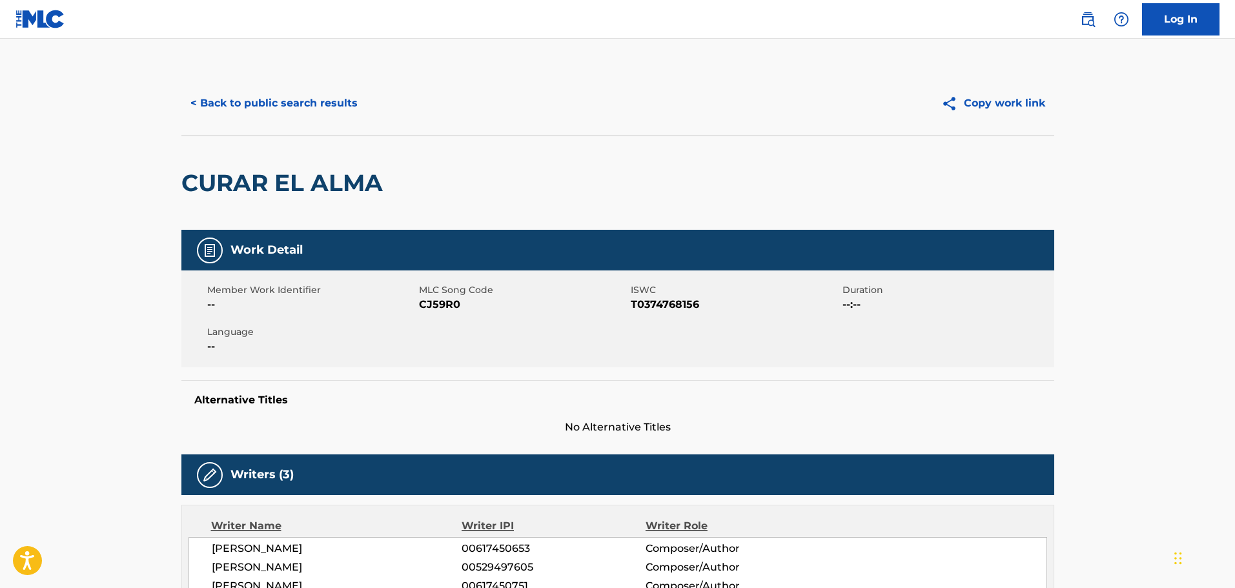
click at [298, 94] on button "< Back to public search results" at bounding box center [273, 103] width 185 height 32
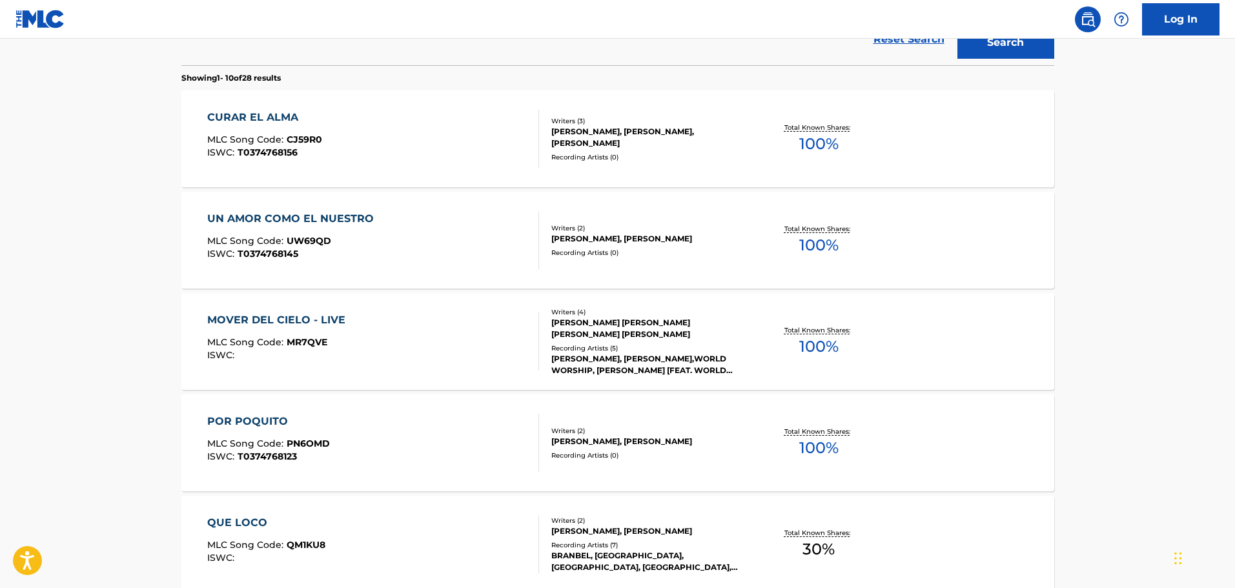
scroll to position [517, 0]
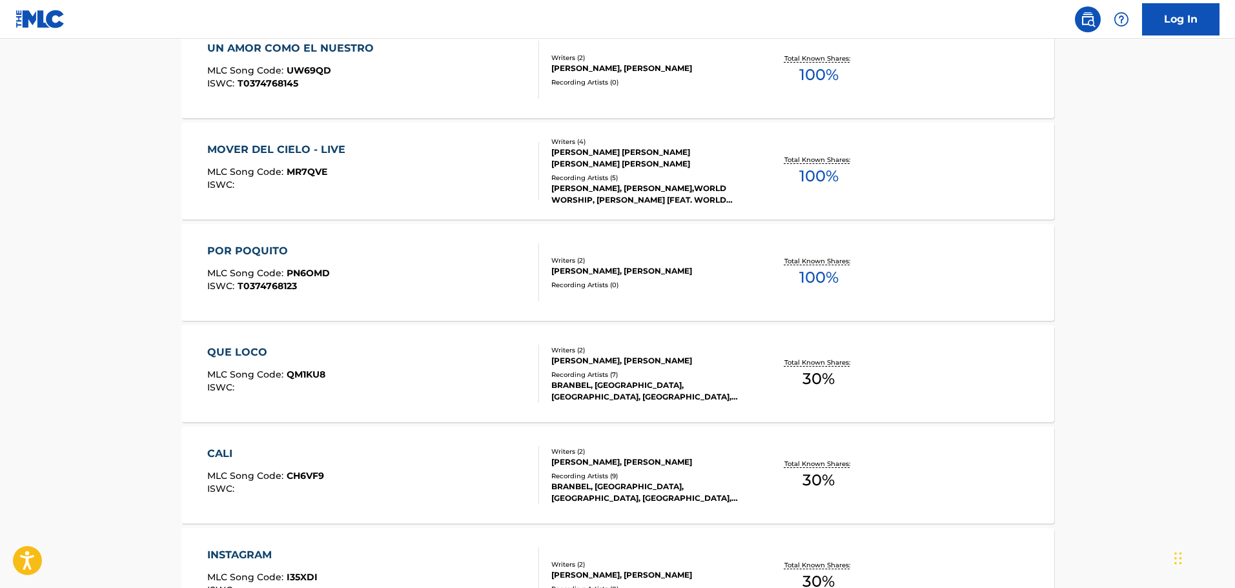
click at [621, 189] on div "[PERSON_NAME], [PERSON_NAME],WORLD WORSHIP, [PERSON_NAME] [FEAT. WORLD WORSHIP]…" at bounding box center [648, 194] width 195 height 23
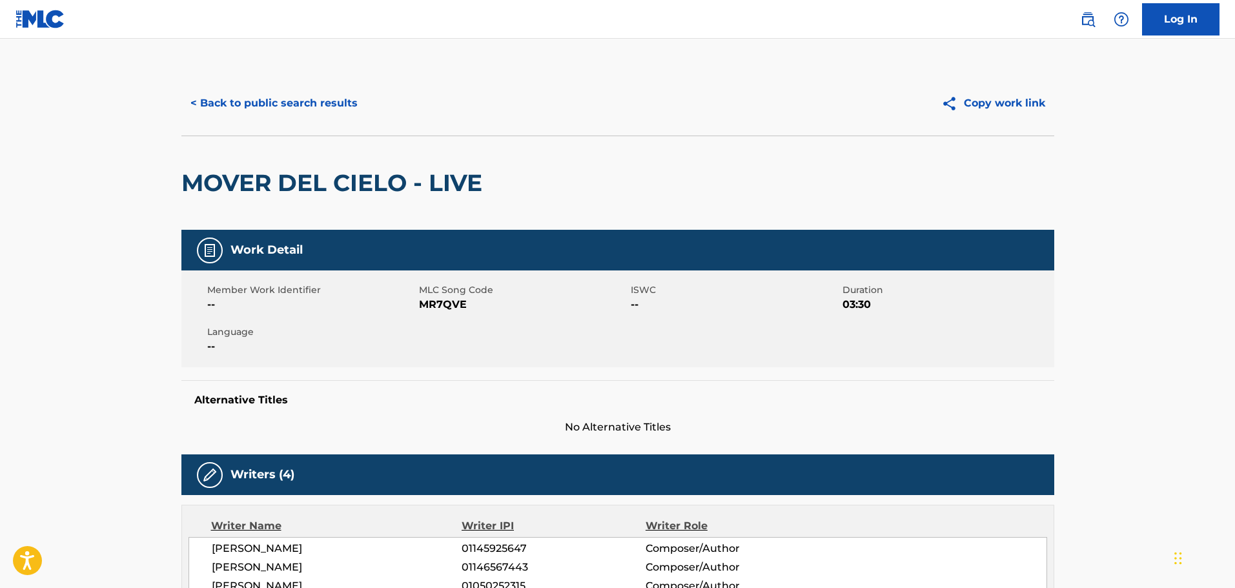
click at [307, 105] on button "< Back to public search results" at bounding box center [273, 103] width 185 height 32
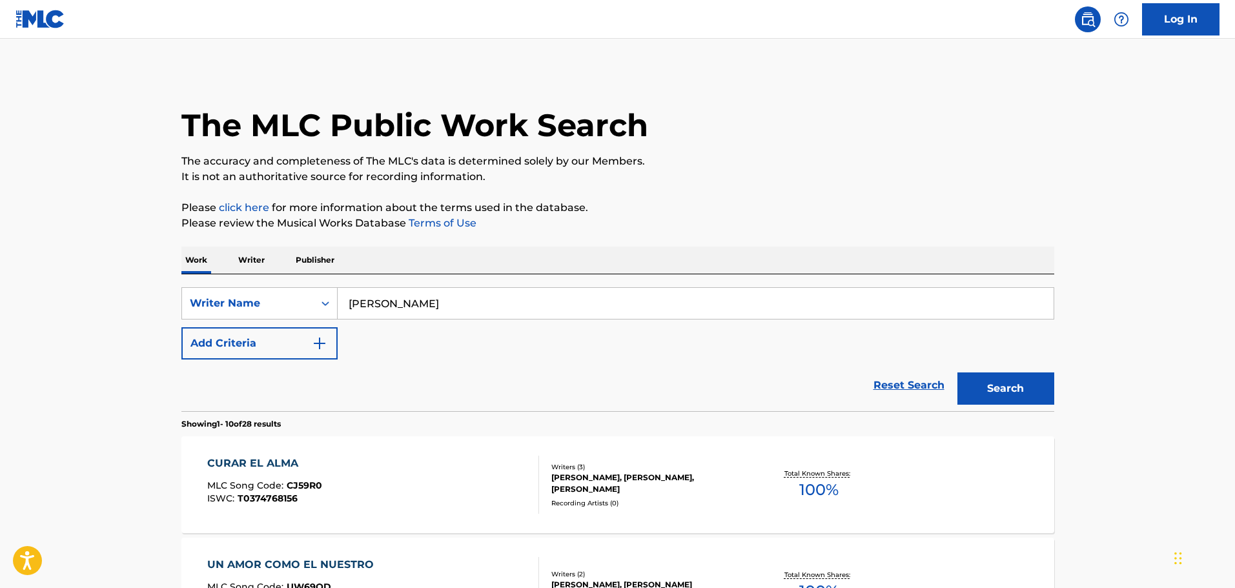
click at [510, 312] on input "[PERSON_NAME]" at bounding box center [696, 303] width 716 height 31
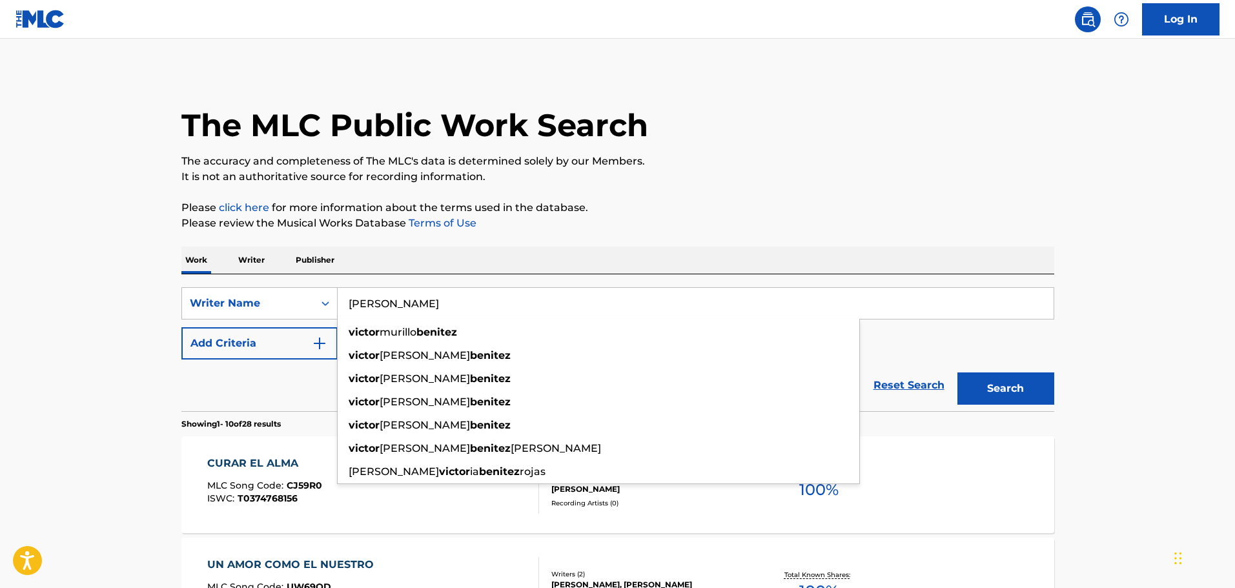
click at [510, 312] on input "[PERSON_NAME]" at bounding box center [696, 303] width 716 height 31
paste input "[PERSON_NAME]"
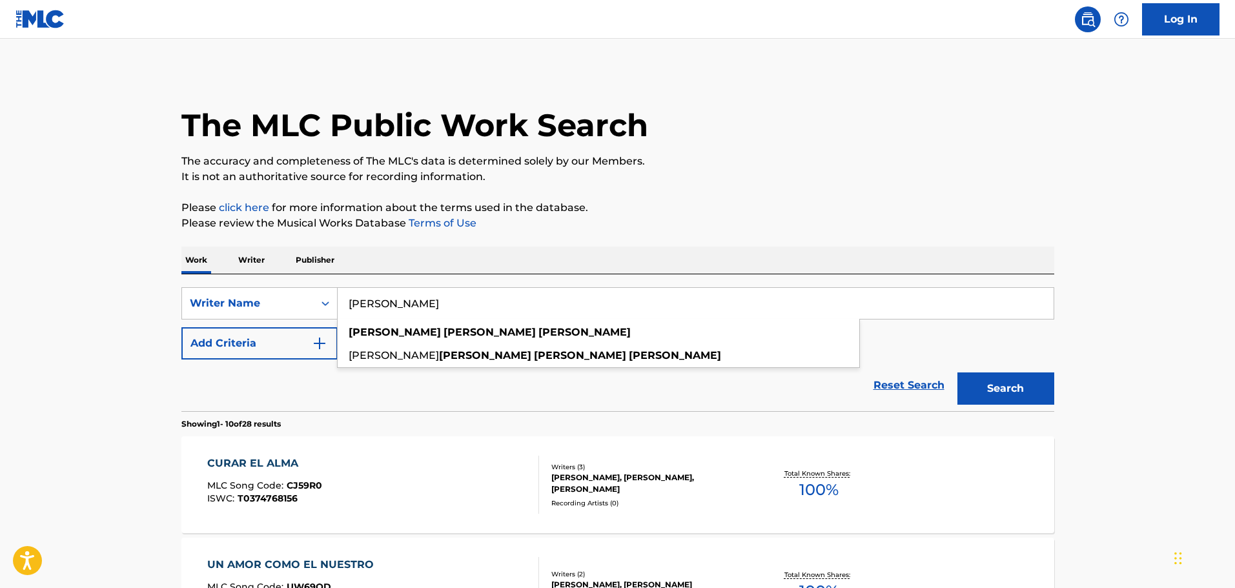
type input "[PERSON_NAME]"
click at [957, 373] on button "Search" at bounding box center [1005, 389] width 97 height 32
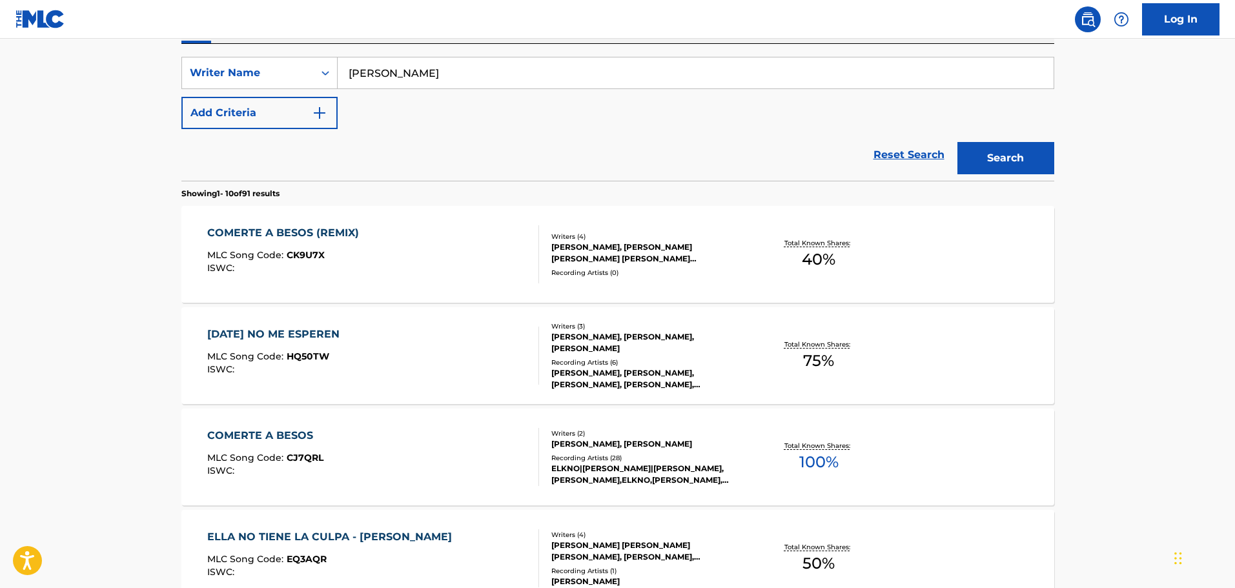
scroll to position [258, 0]
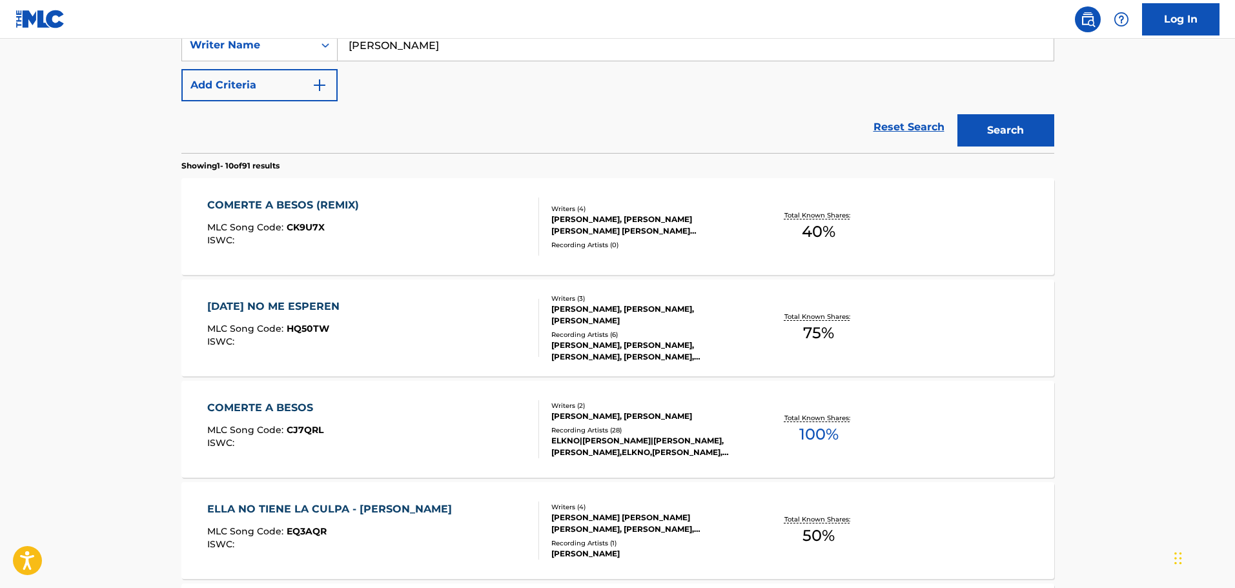
click at [614, 432] on div "Recording Artists ( 28 )" at bounding box center [648, 430] width 195 height 10
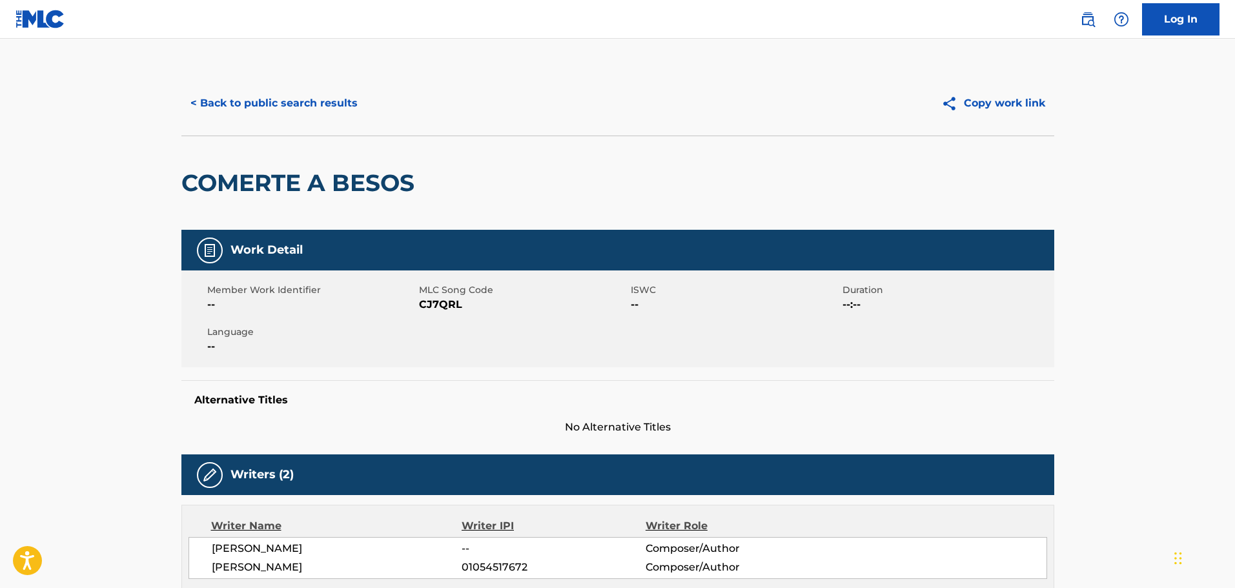
click at [294, 108] on button "< Back to public search results" at bounding box center [273, 103] width 185 height 32
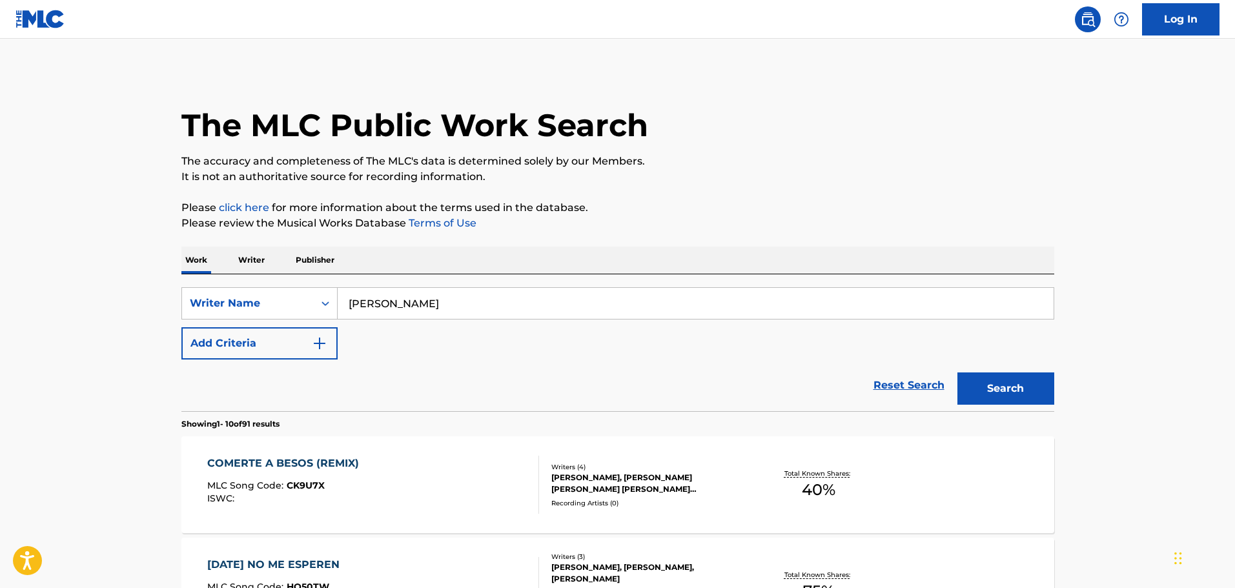
scroll to position [258, 0]
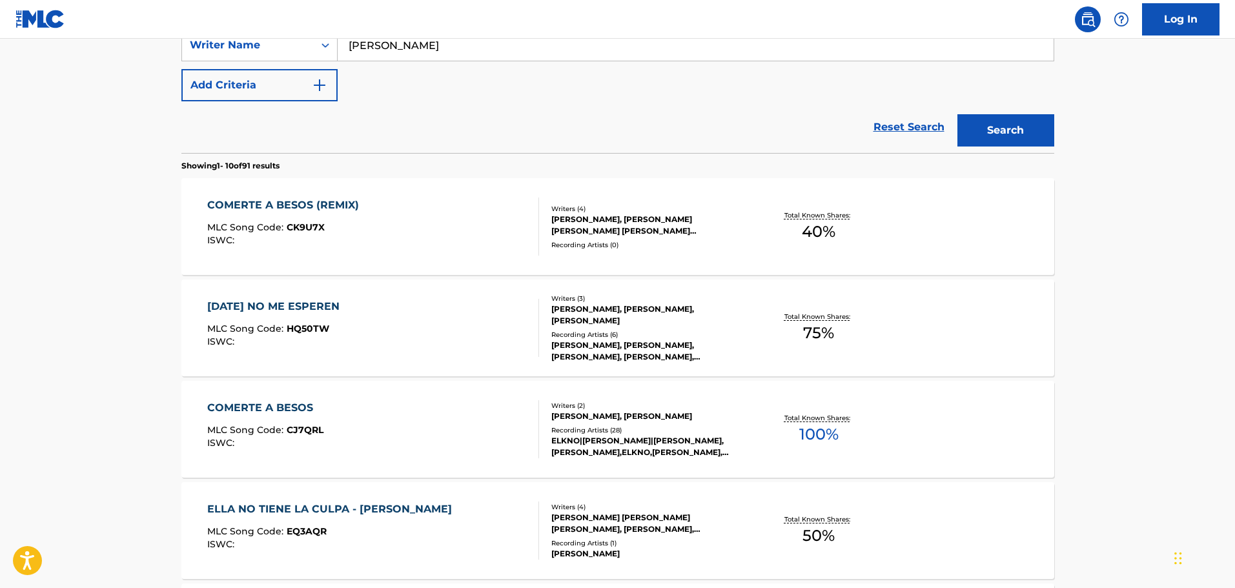
click at [603, 234] on div "[PERSON_NAME], [PERSON_NAME] [PERSON_NAME] [PERSON_NAME] [PERSON_NAME]" at bounding box center [648, 225] width 195 height 23
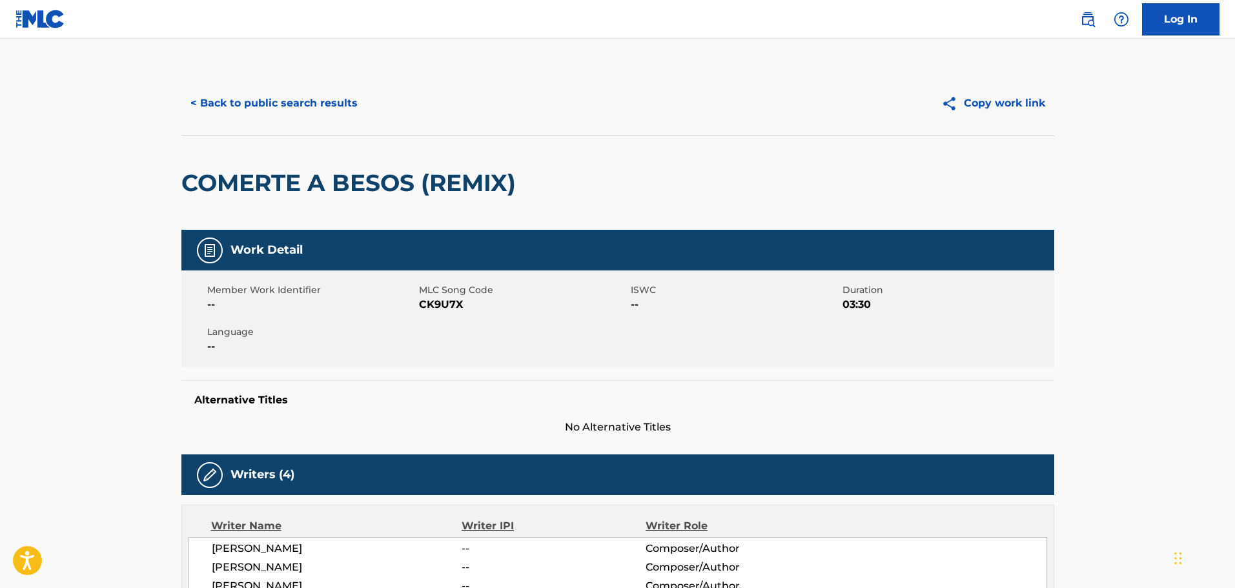
click at [294, 101] on button "< Back to public search results" at bounding box center [273, 103] width 185 height 32
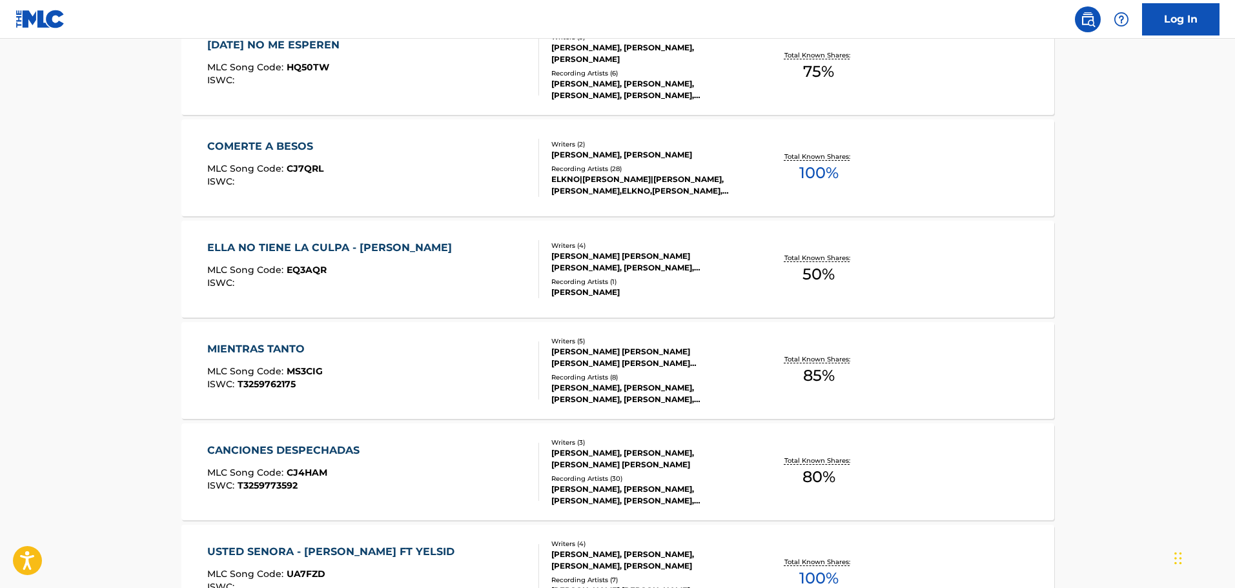
scroll to position [775, 0]
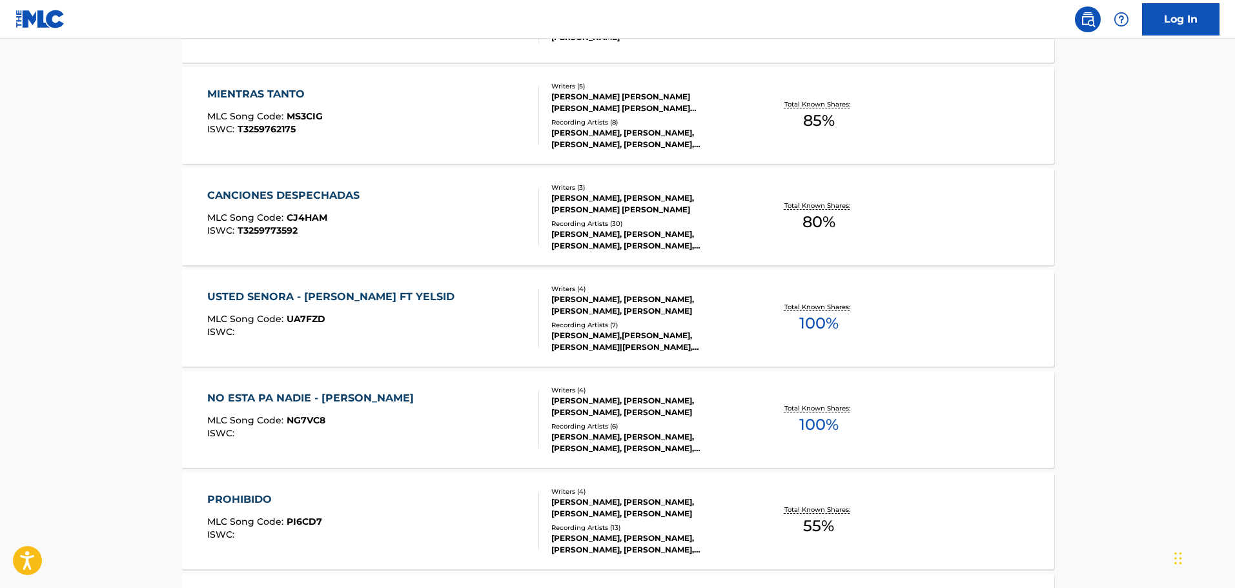
click at [650, 414] on div "[PERSON_NAME], [PERSON_NAME], [PERSON_NAME], [PERSON_NAME]" at bounding box center [648, 406] width 195 height 23
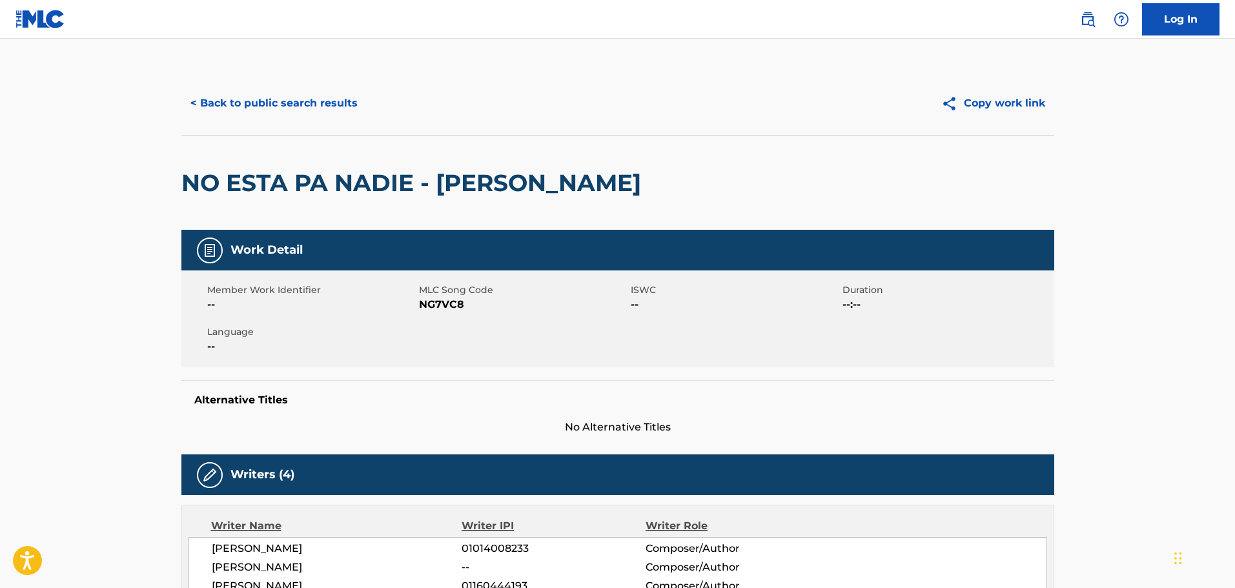
click at [283, 114] on button "< Back to public search results" at bounding box center [273, 103] width 185 height 32
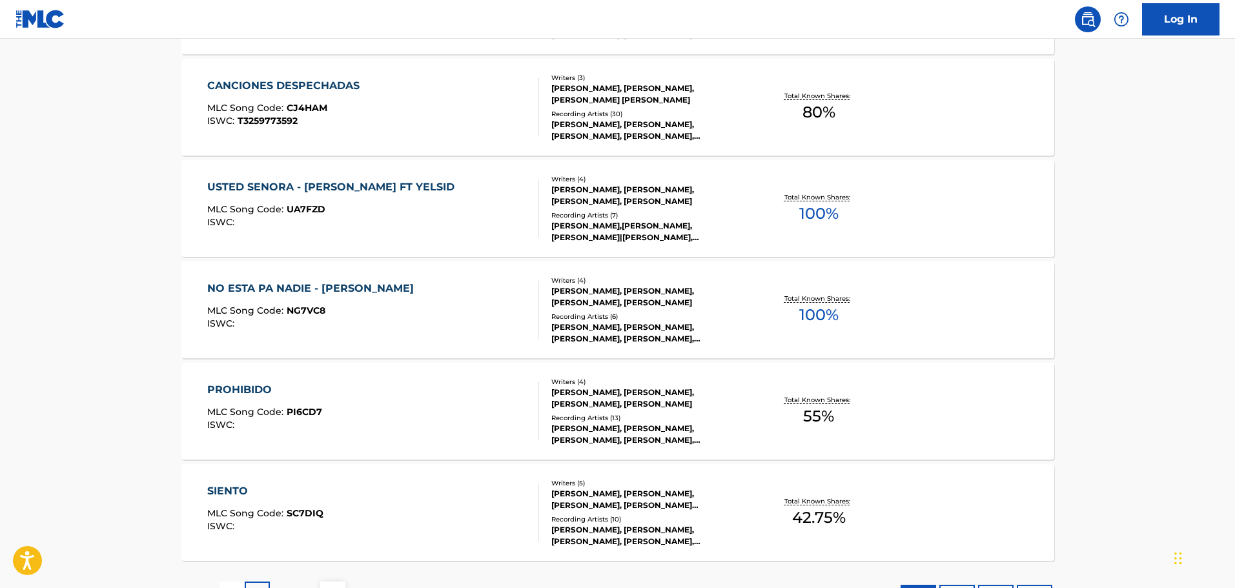
scroll to position [992, 0]
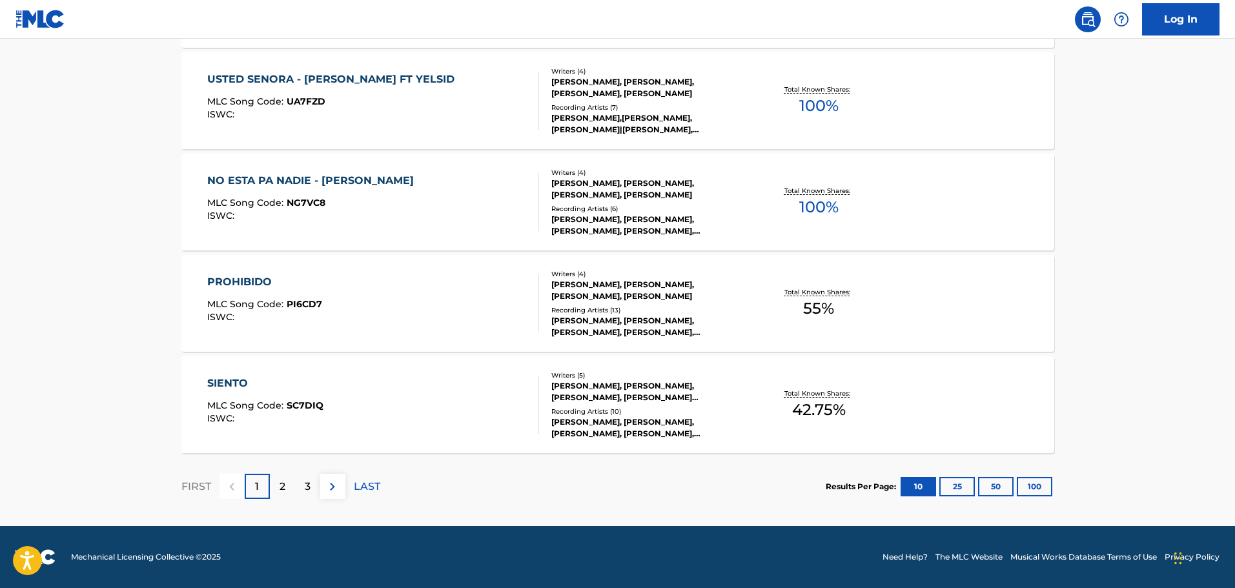
click at [584, 307] on div "Recording Artists ( 13 )" at bounding box center [648, 310] width 195 height 10
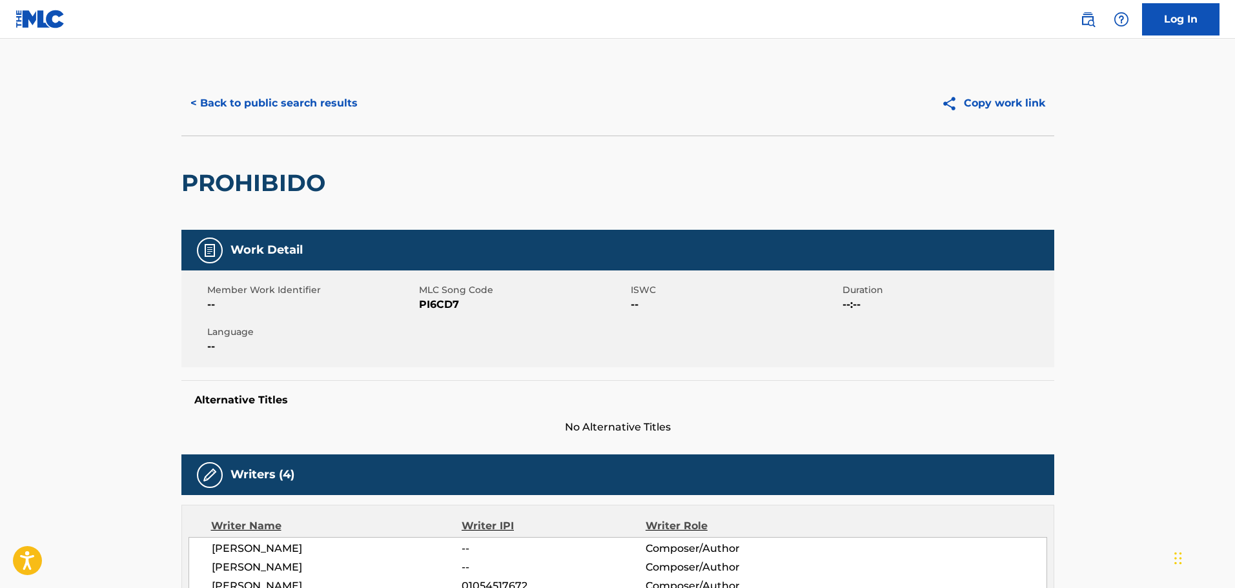
click at [278, 99] on button "< Back to public search results" at bounding box center [273, 103] width 185 height 32
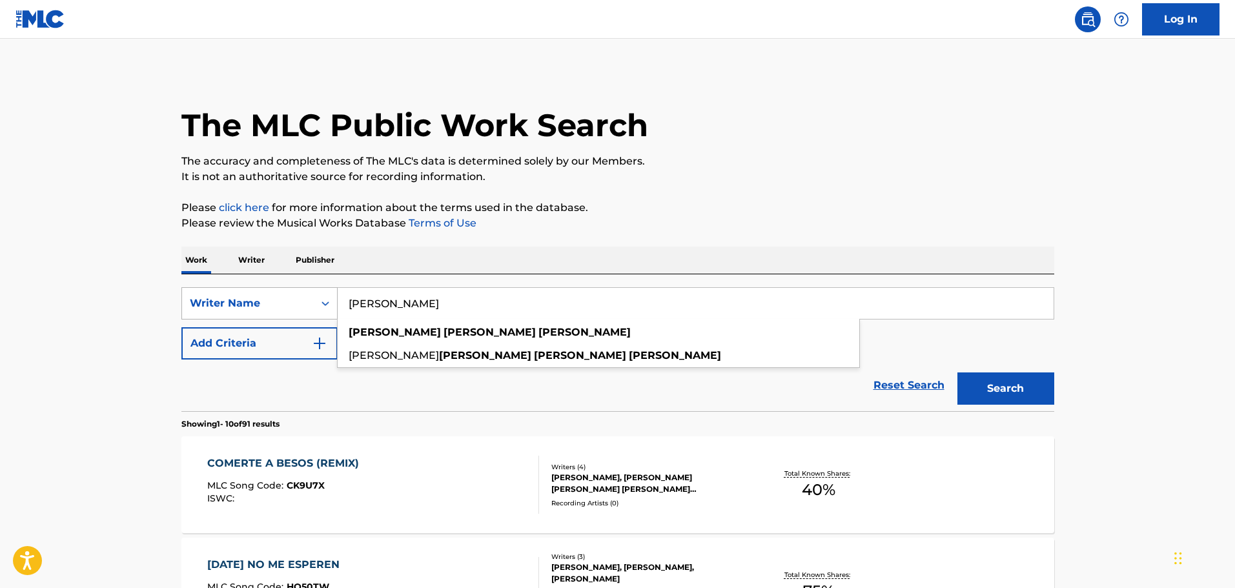
drag, startPoint x: 430, startPoint y: 289, endPoint x: 209, endPoint y: 292, distance: 220.8
click at [209, 292] on div "SearchWithCriteria89defea1-78a5-4c2b-a53b-791792971258 Writer Name [PERSON_NAME…" at bounding box center [617, 303] width 873 height 32
paste input "[PERSON_NAME]"
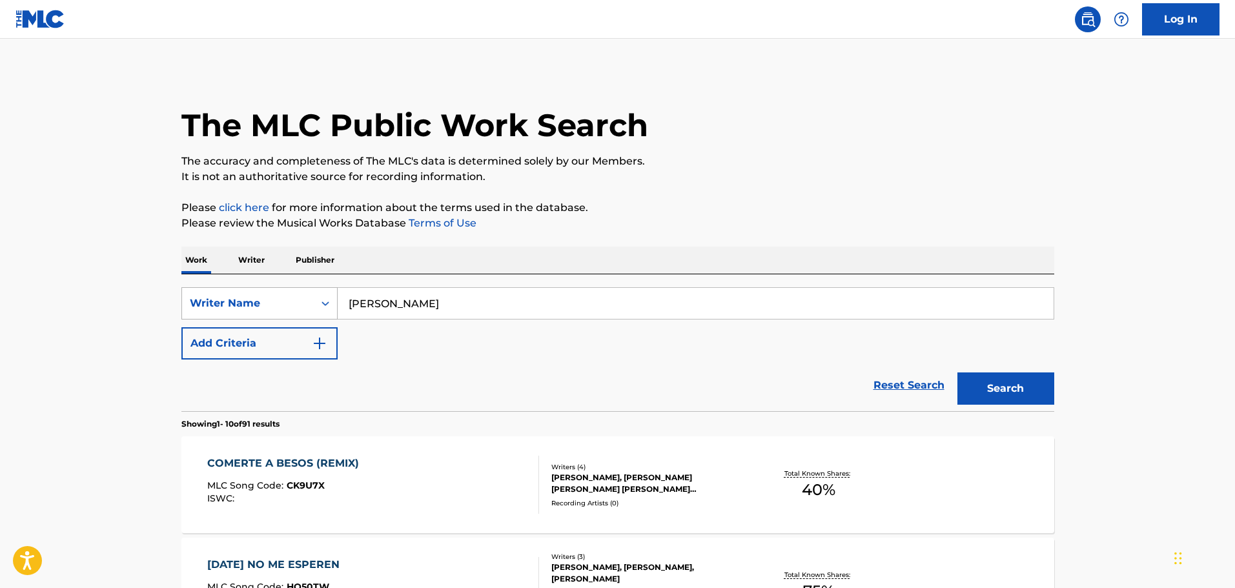
type input "[PERSON_NAME]"
click at [957, 373] on button "Search" at bounding box center [1005, 389] width 97 height 32
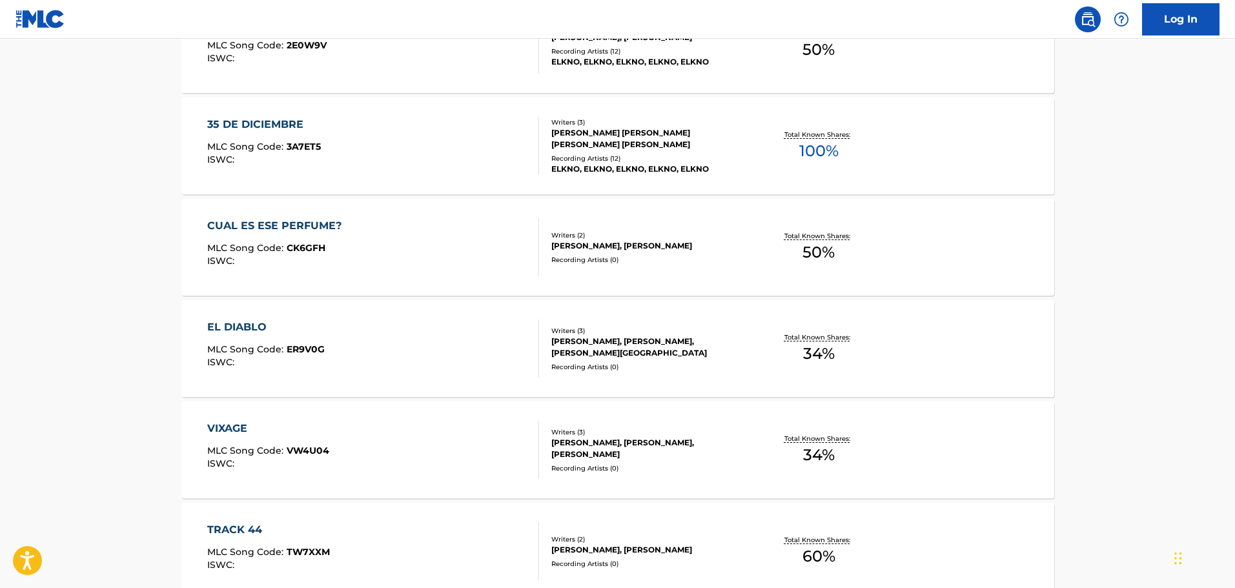
scroll to position [452, 0]
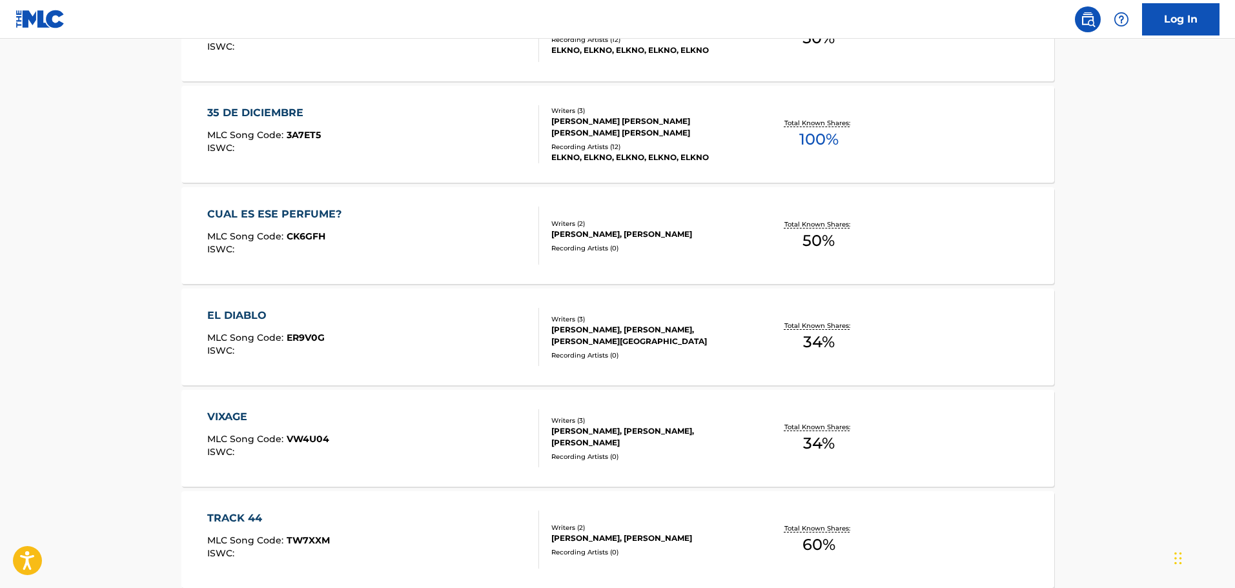
click at [600, 140] on div "Writers ( 3 ) [PERSON_NAME], [PERSON_NAME], [PERSON_NAME] Recording Artists ( 1…" at bounding box center [642, 134] width 207 height 57
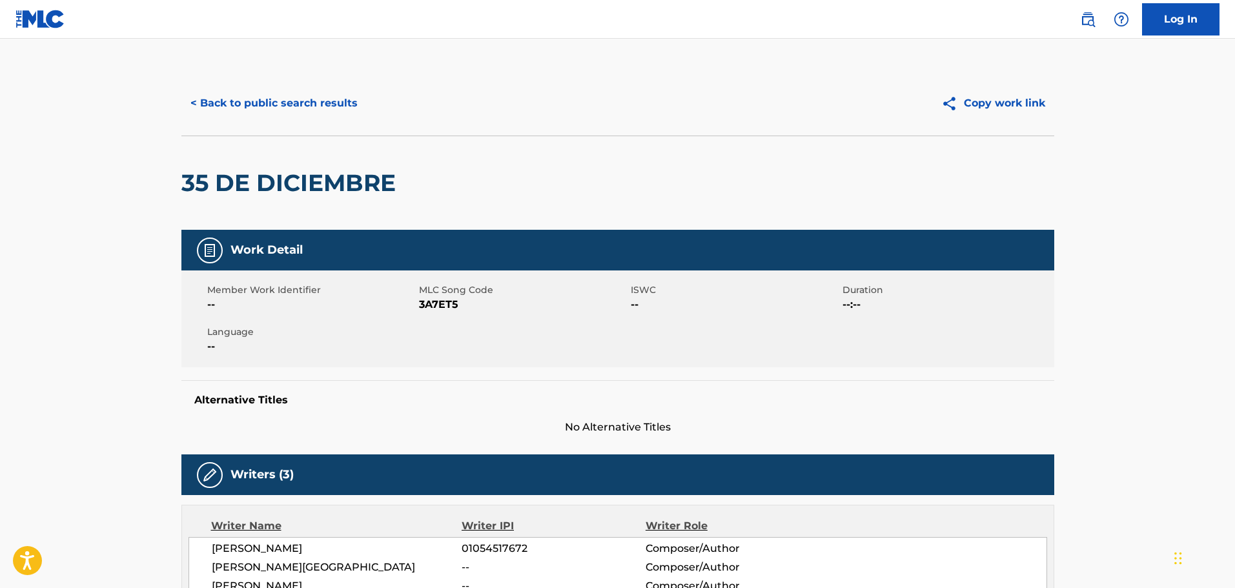
click at [275, 85] on div "< Back to public search results Copy work link" at bounding box center [617, 103] width 873 height 65
click at [272, 99] on button "< Back to public search results" at bounding box center [273, 103] width 185 height 32
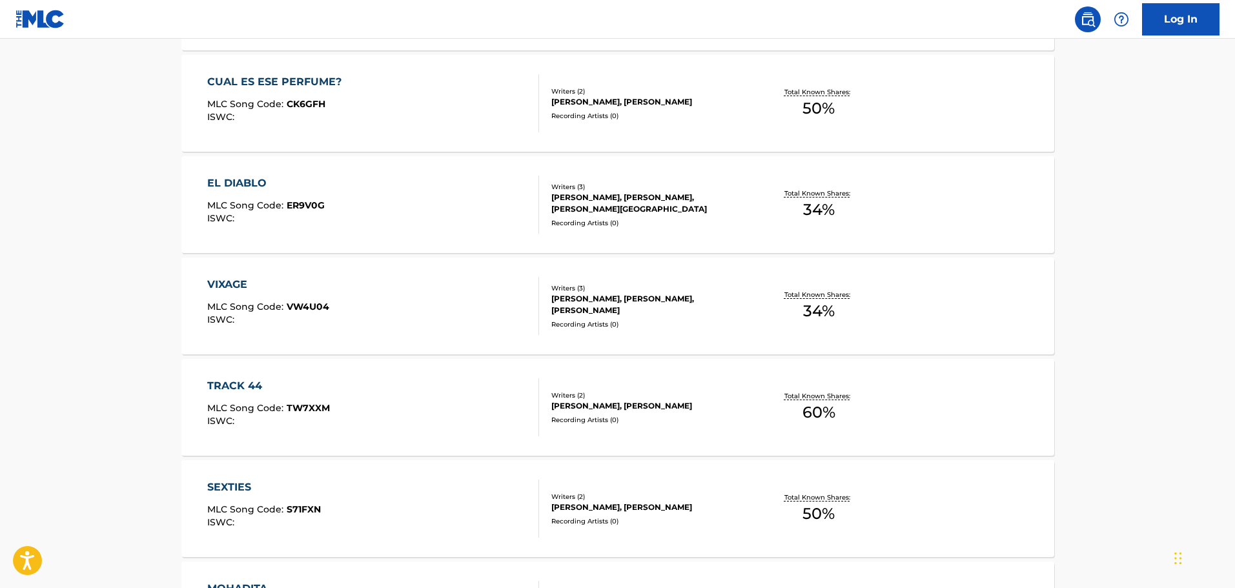
scroll to position [679, 0]
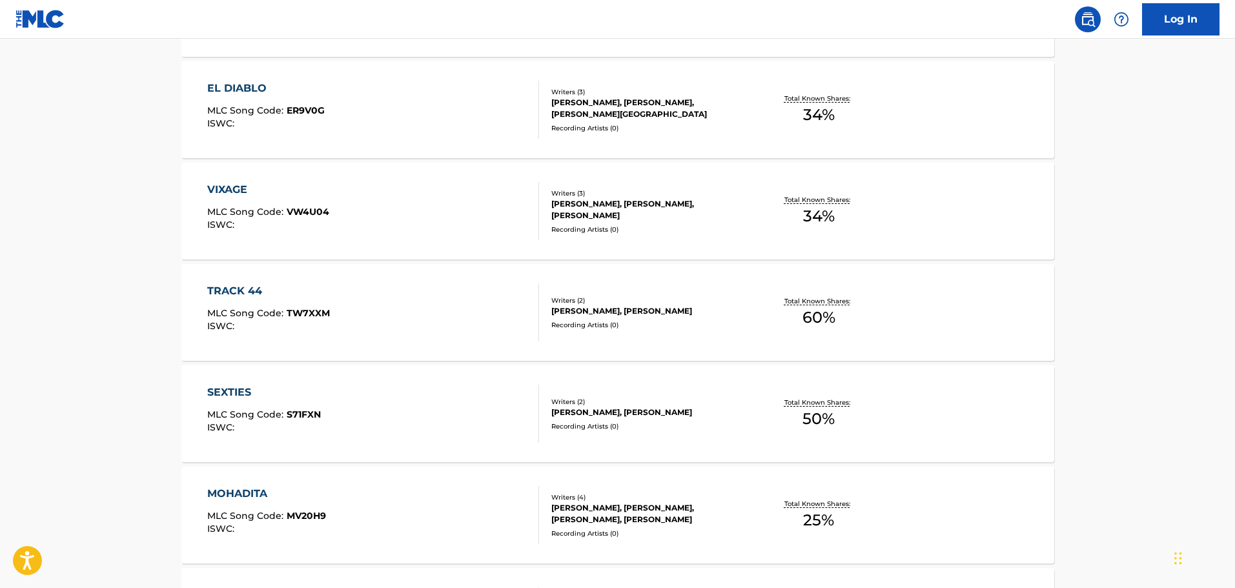
click at [589, 330] on div "Recording Artists ( 0 )" at bounding box center [648, 325] width 195 height 10
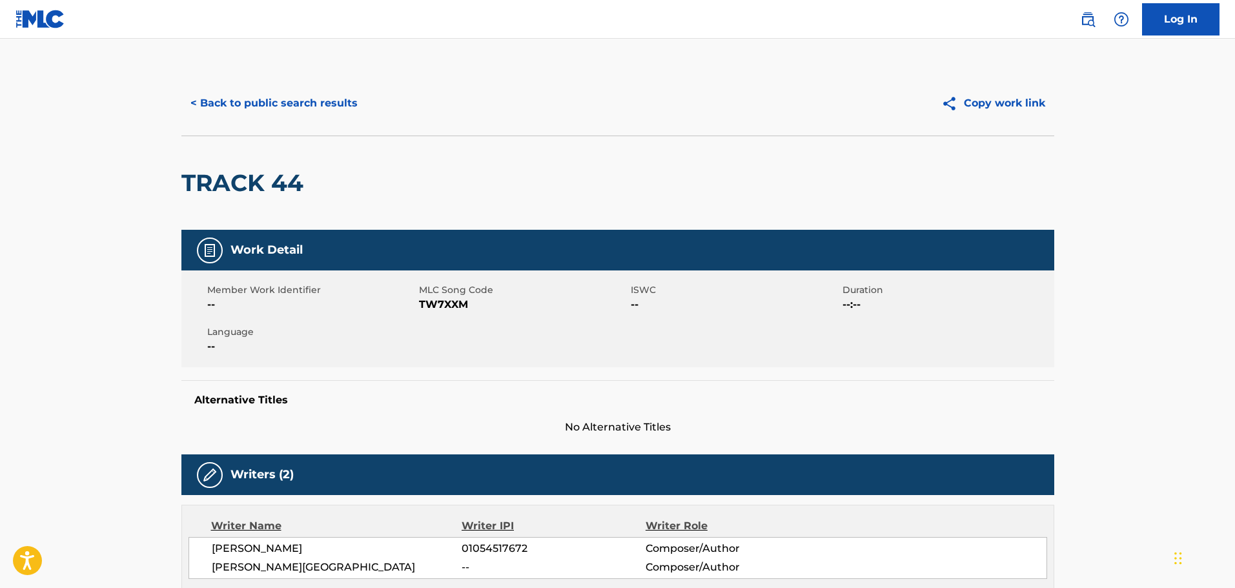
click at [267, 97] on button "< Back to public search results" at bounding box center [273, 103] width 185 height 32
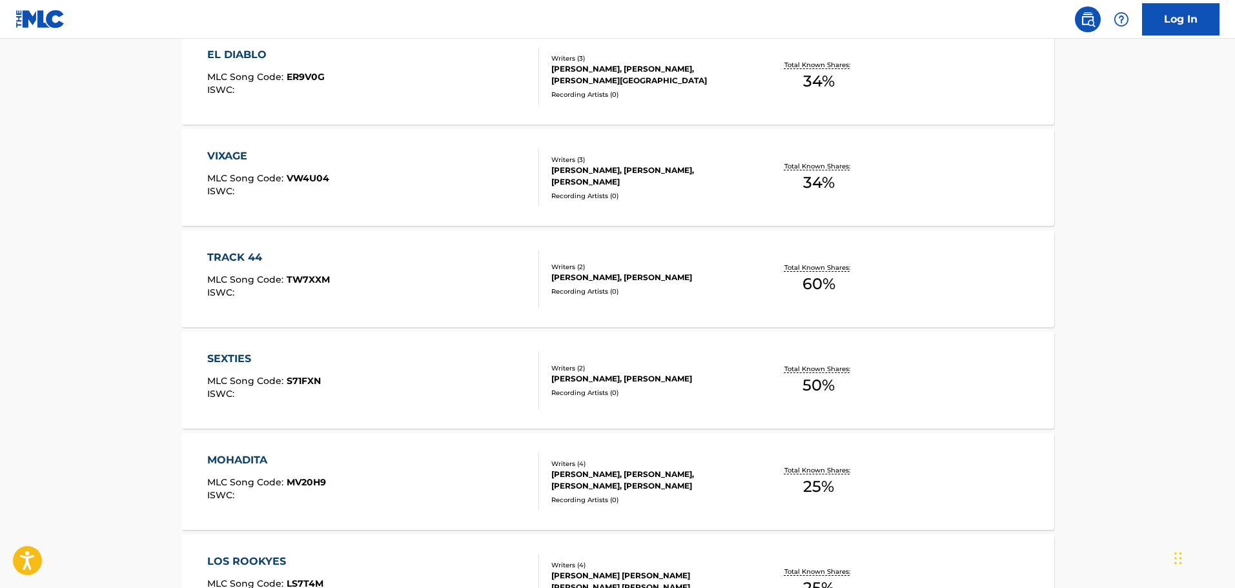
scroll to position [992, 0]
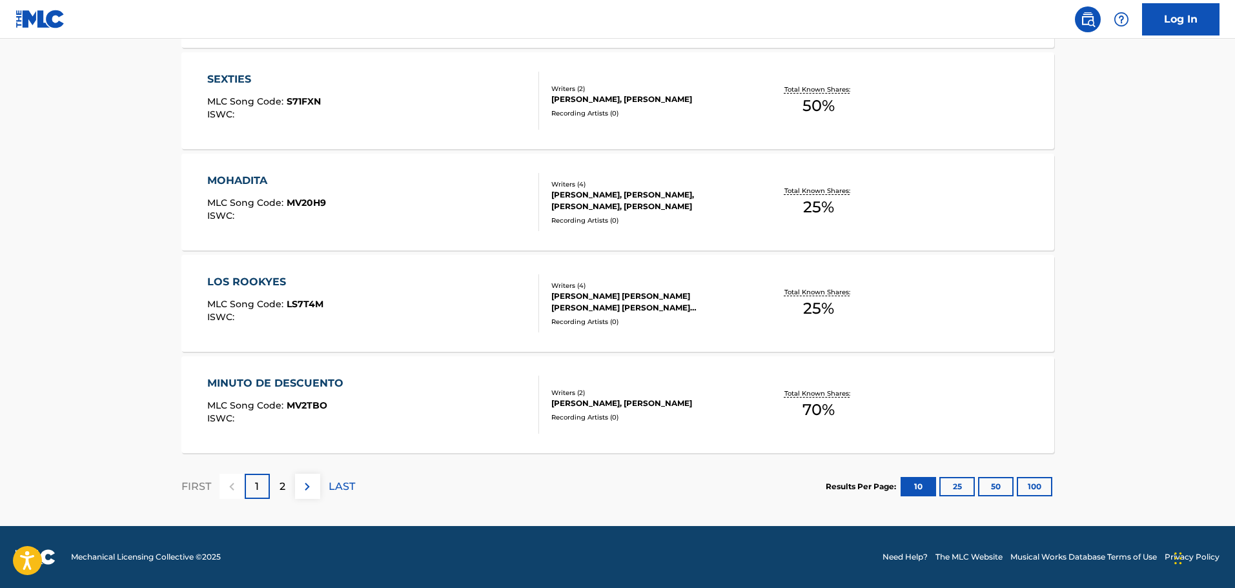
click at [601, 409] on div "[PERSON_NAME], [PERSON_NAME]" at bounding box center [648, 404] width 195 height 12
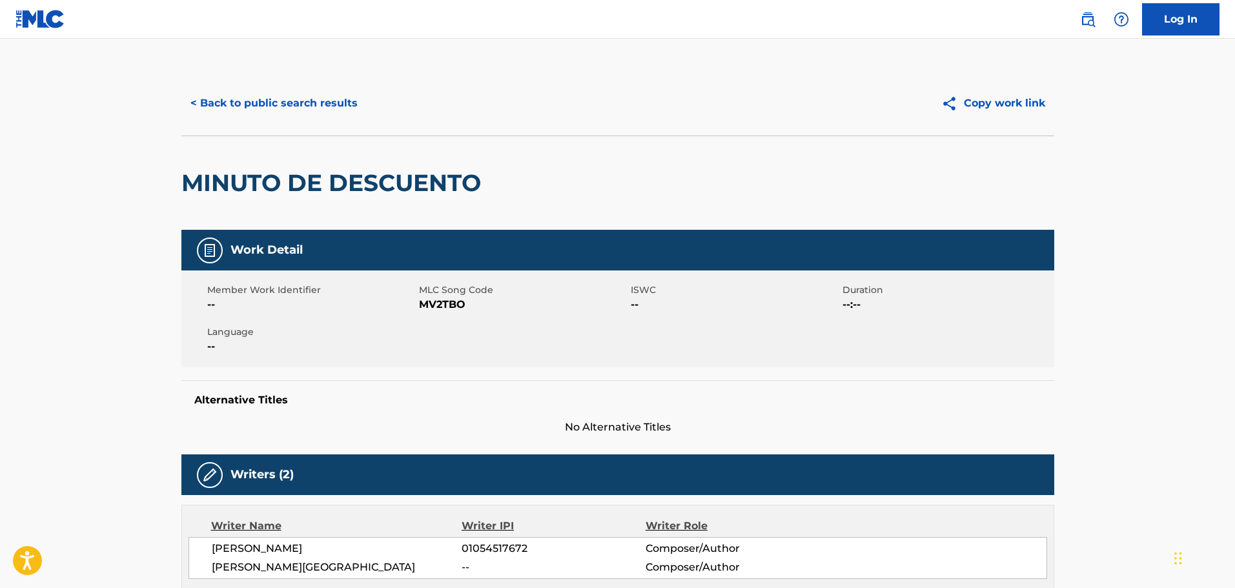
click at [316, 103] on button "< Back to public search results" at bounding box center [273, 103] width 185 height 32
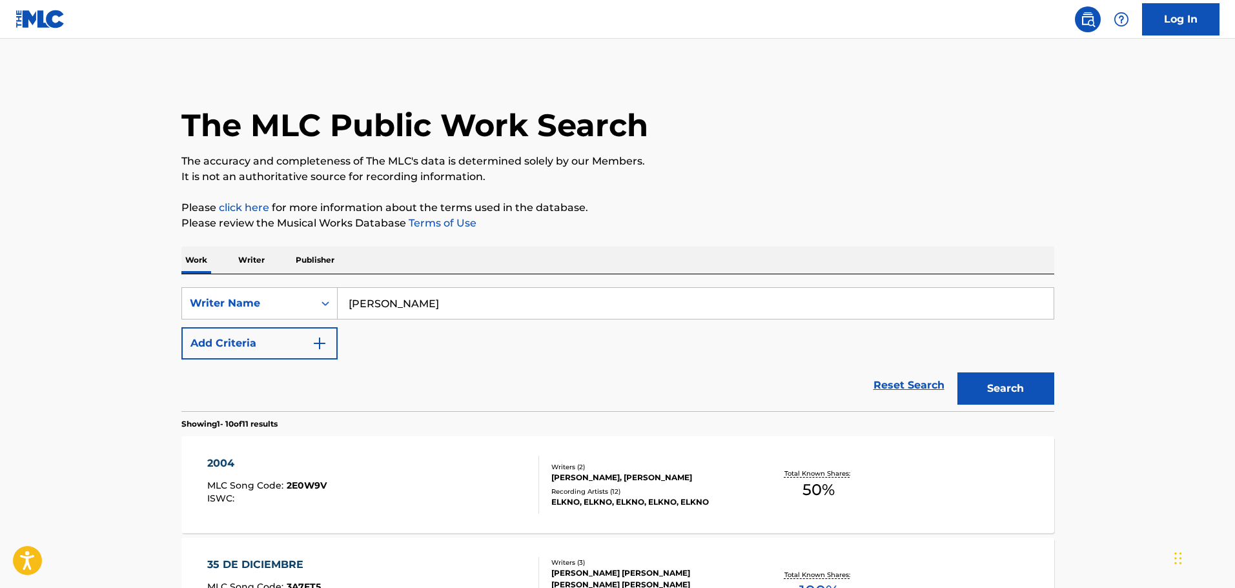
click at [478, 317] on input "[PERSON_NAME]" at bounding box center [696, 303] width 716 height 31
paste input "[PERSON_NAME]"
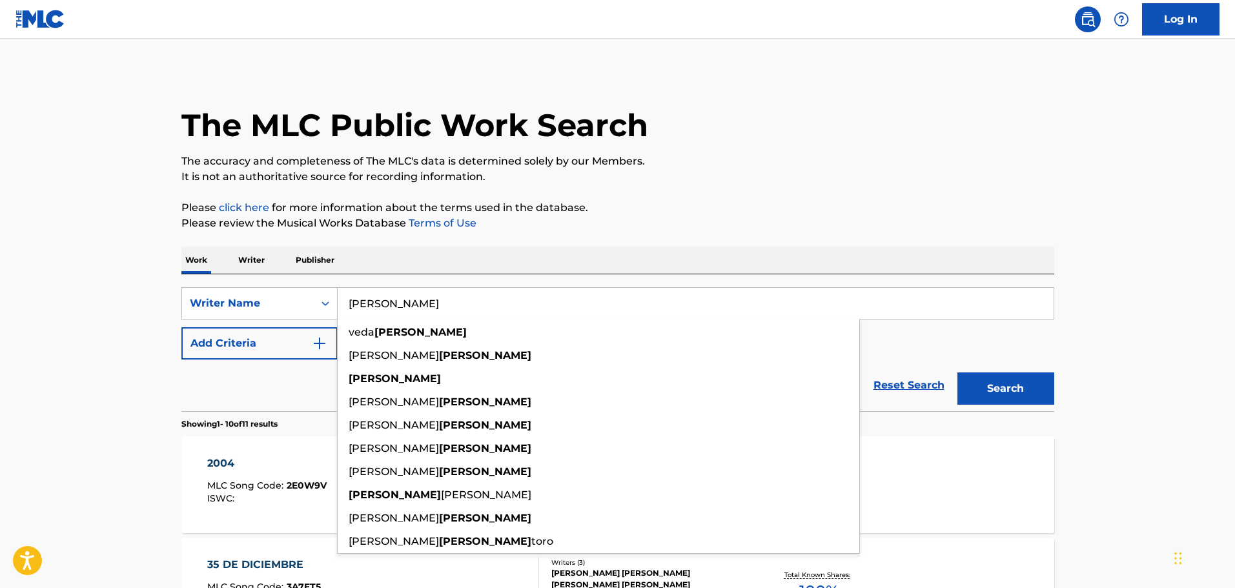
click at [957, 373] on button "Search" at bounding box center [1005, 389] width 97 height 32
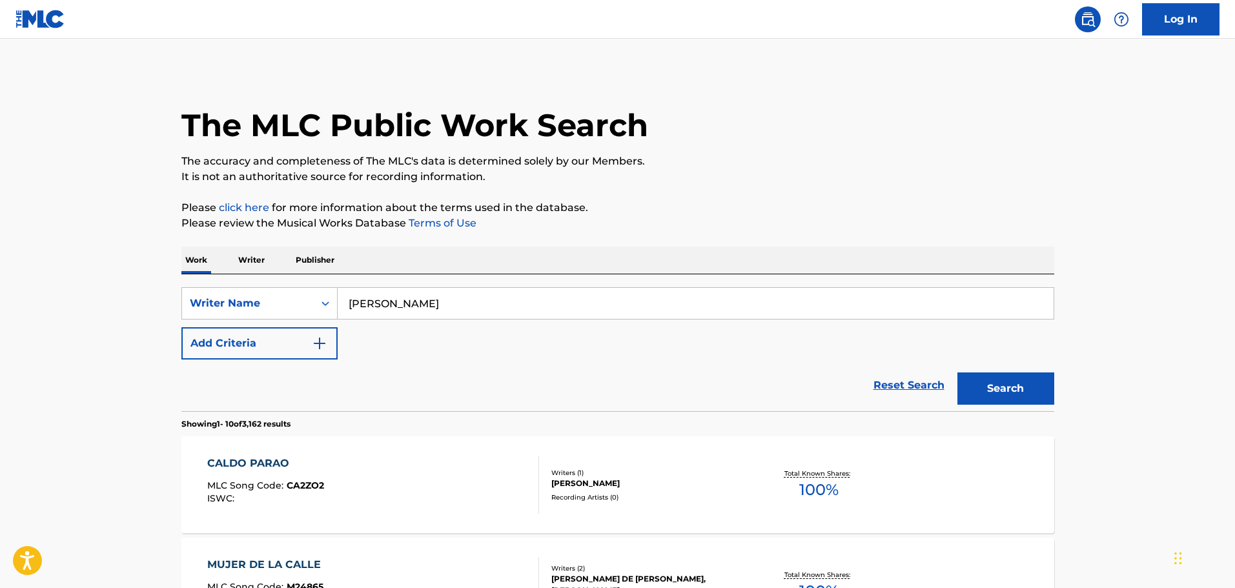
click at [351, 302] on input "[PERSON_NAME]" at bounding box center [696, 303] width 716 height 31
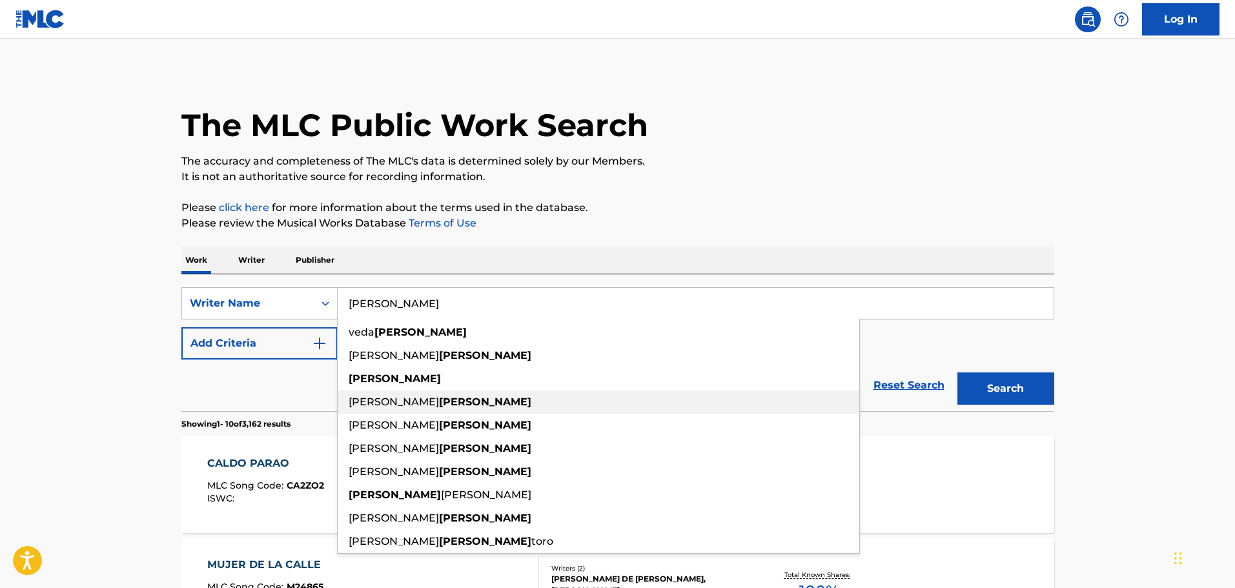
paste input "[PERSON_NAME]"
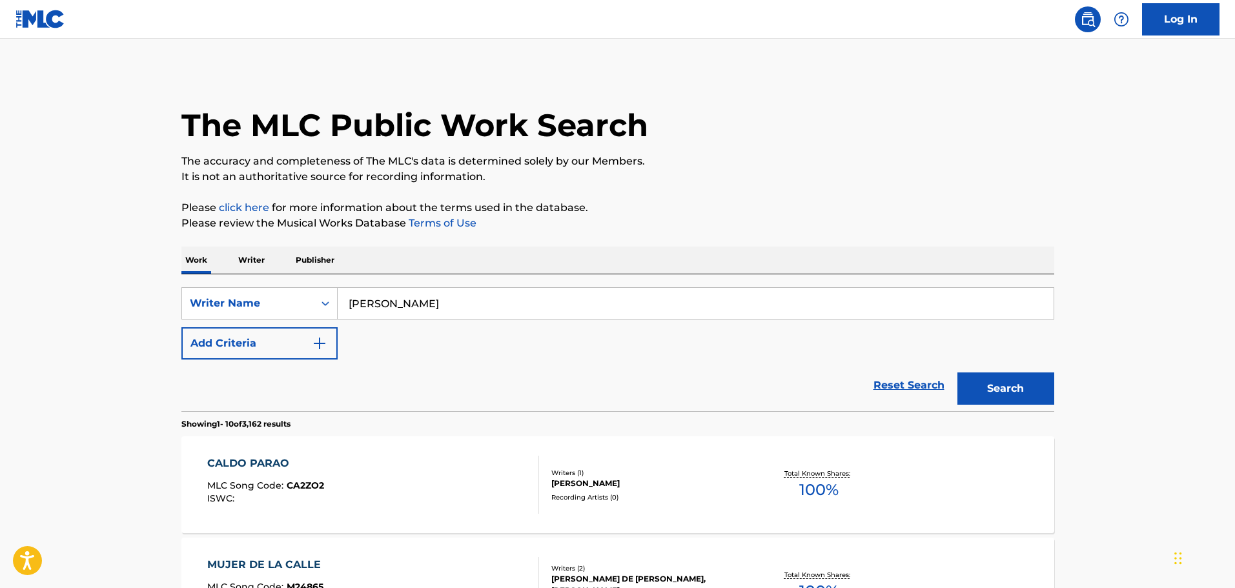
type input "[PERSON_NAME]"
click at [957, 373] on button "Search" at bounding box center [1005, 389] width 97 height 32
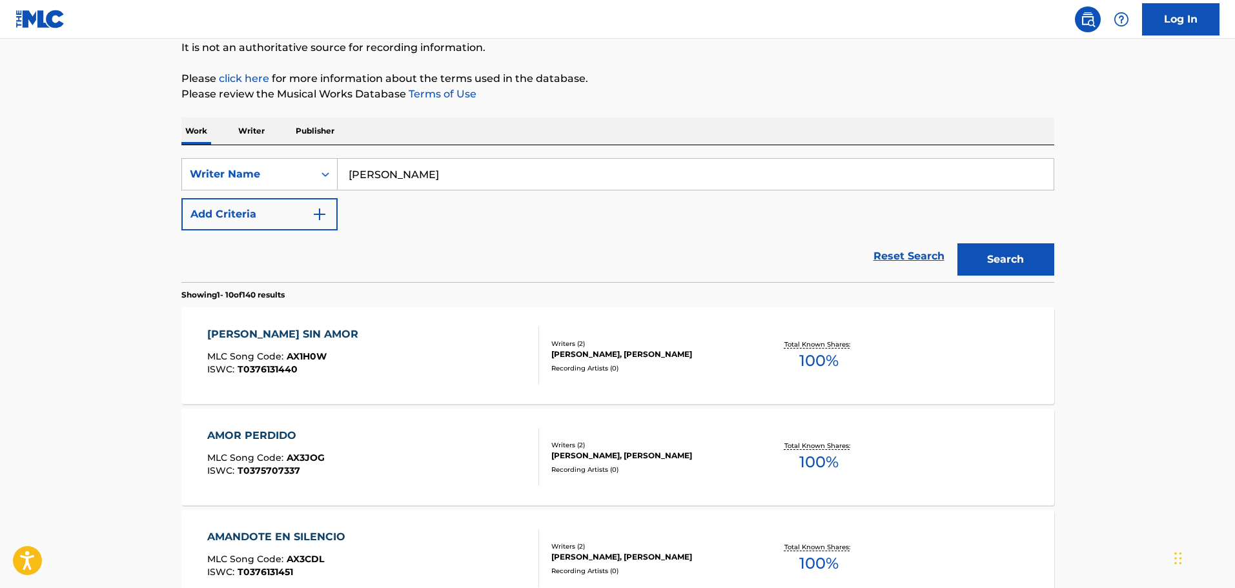
scroll to position [194, 0]
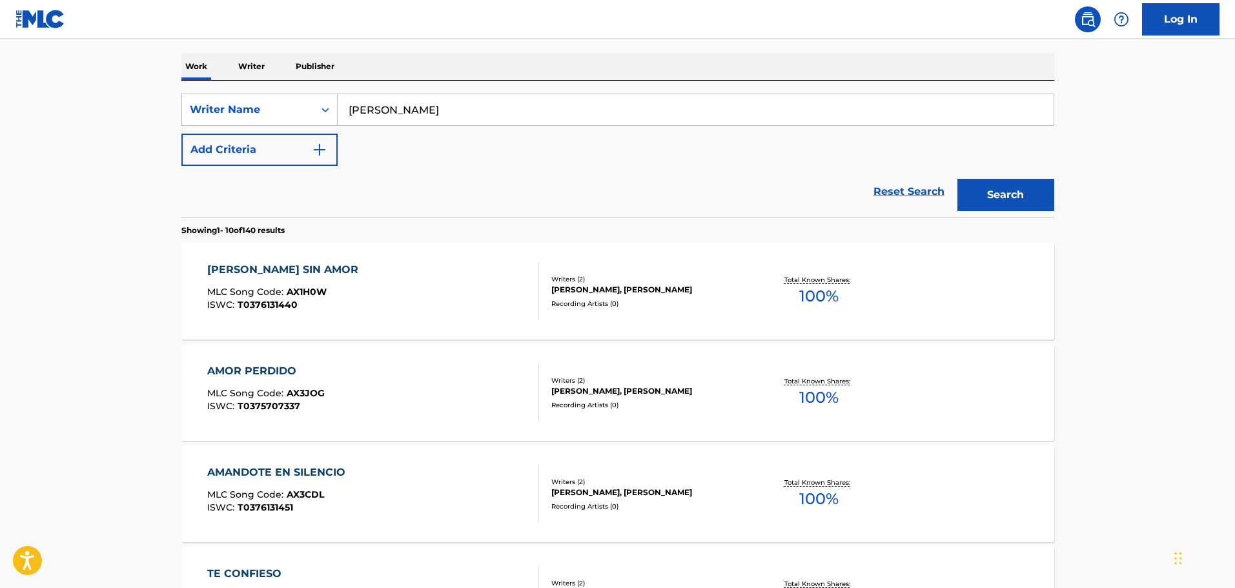
click at [651, 487] on div "[PERSON_NAME], [PERSON_NAME]" at bounding box center [648, 493] width 195 height 12
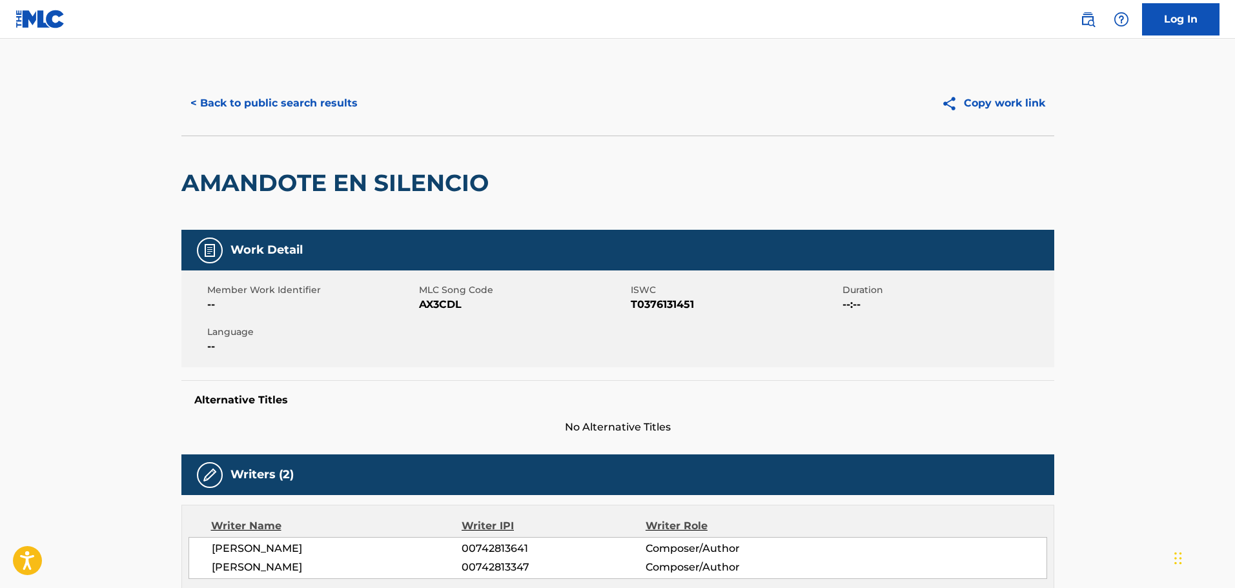
click at [253, 90] on button "< Back to public search results" at bounding box center [273, 103] width 185 height 32
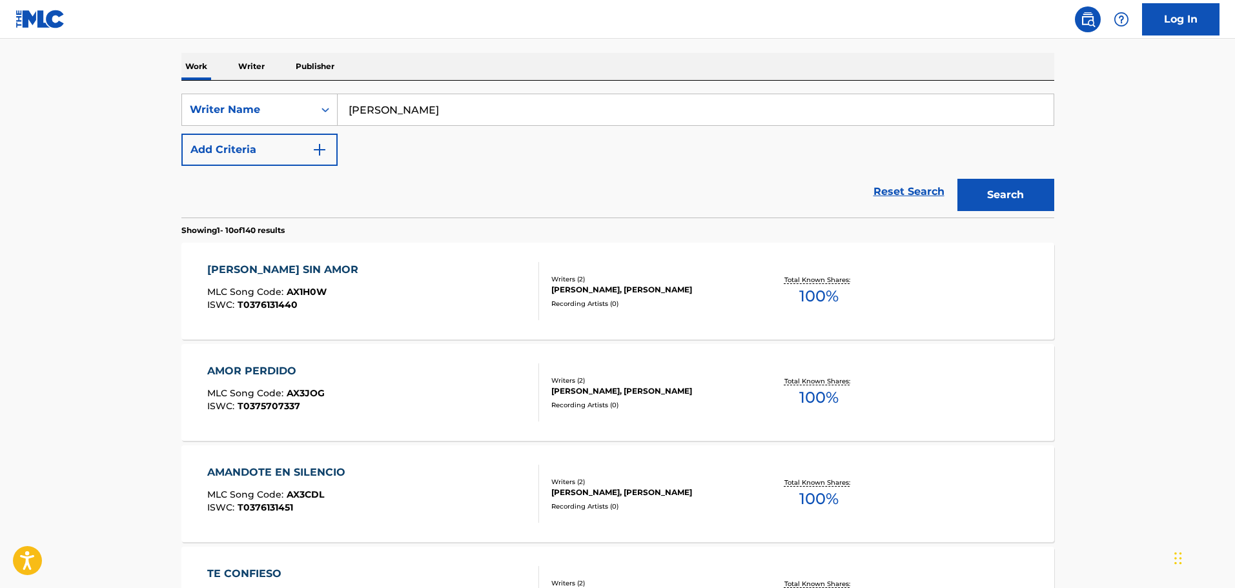
scroll to position [646, 0]
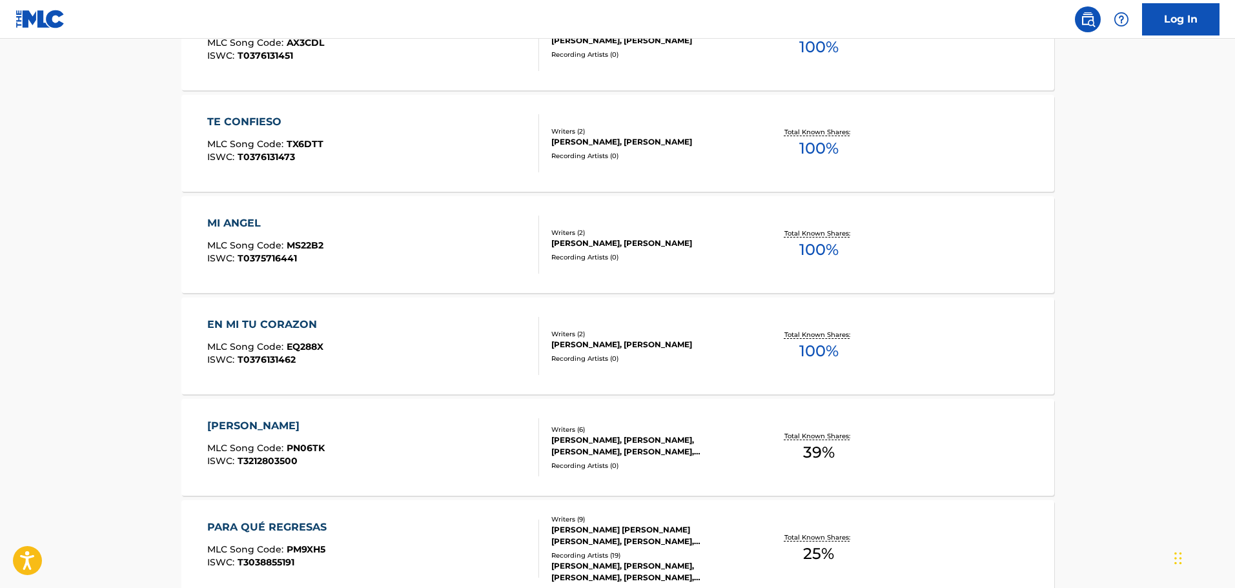
click at [593, 363] on div "Recording Artists ( 0 )" at bounding box center [648, 359] width 195 height 10
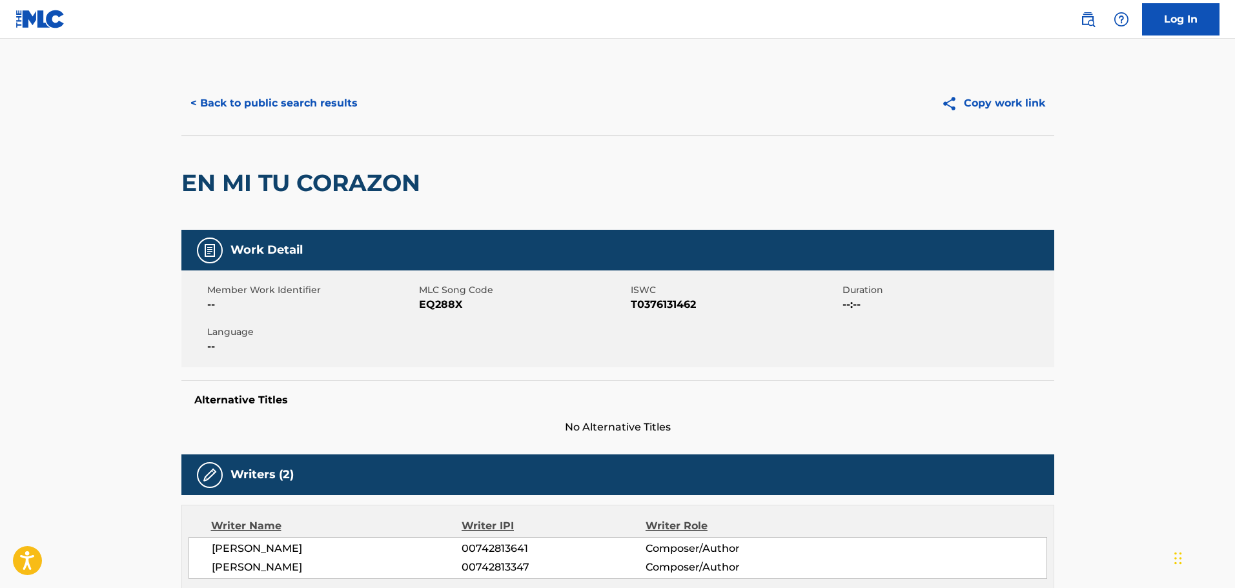
click at [240, 100] on button "< Back to public search results" at bounding box center [273, 103] width 185 height 32
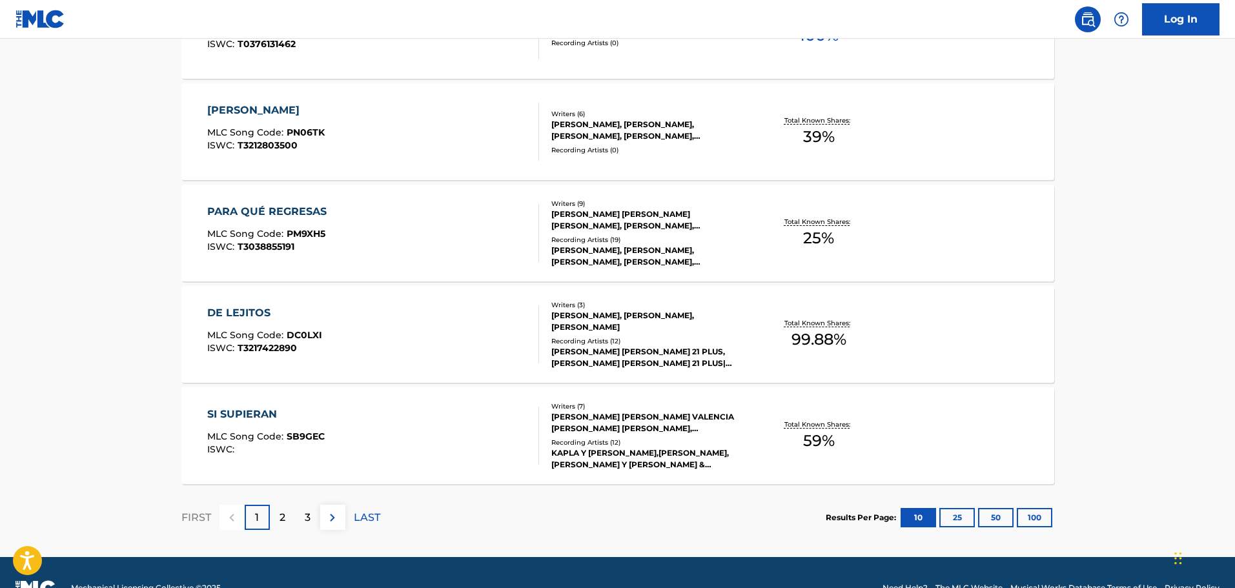
scroll to position [992, 0]
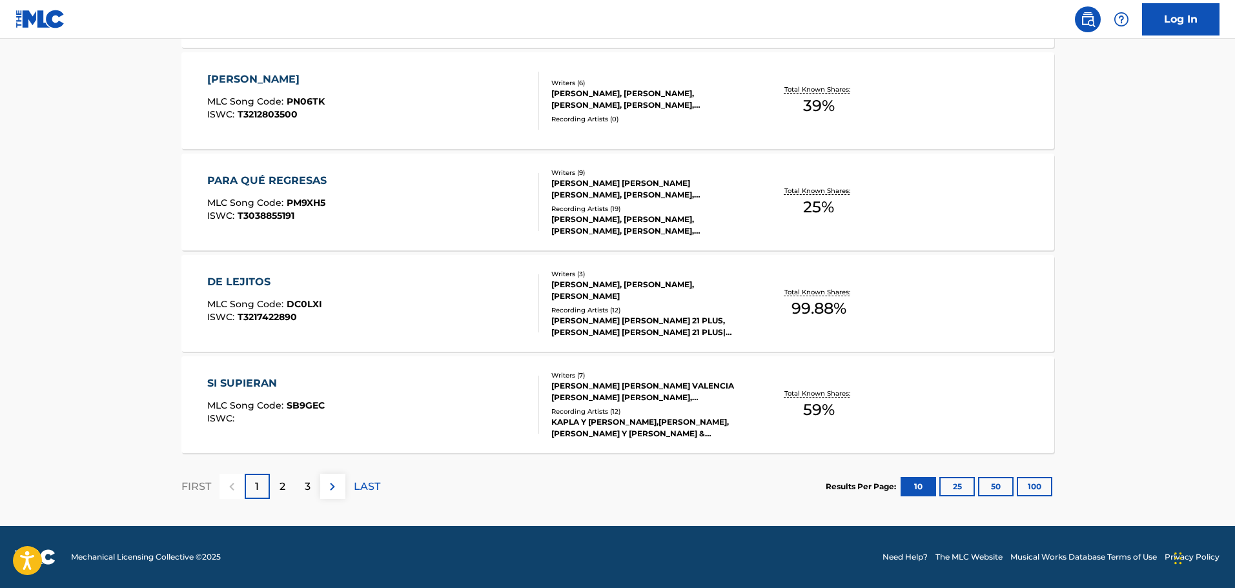
click at [628, 296] on div "[PERSON_NAME], [PERSON_NAME], [PERSON_NAME]" at bounding box center [648, 290] width 195 height 23
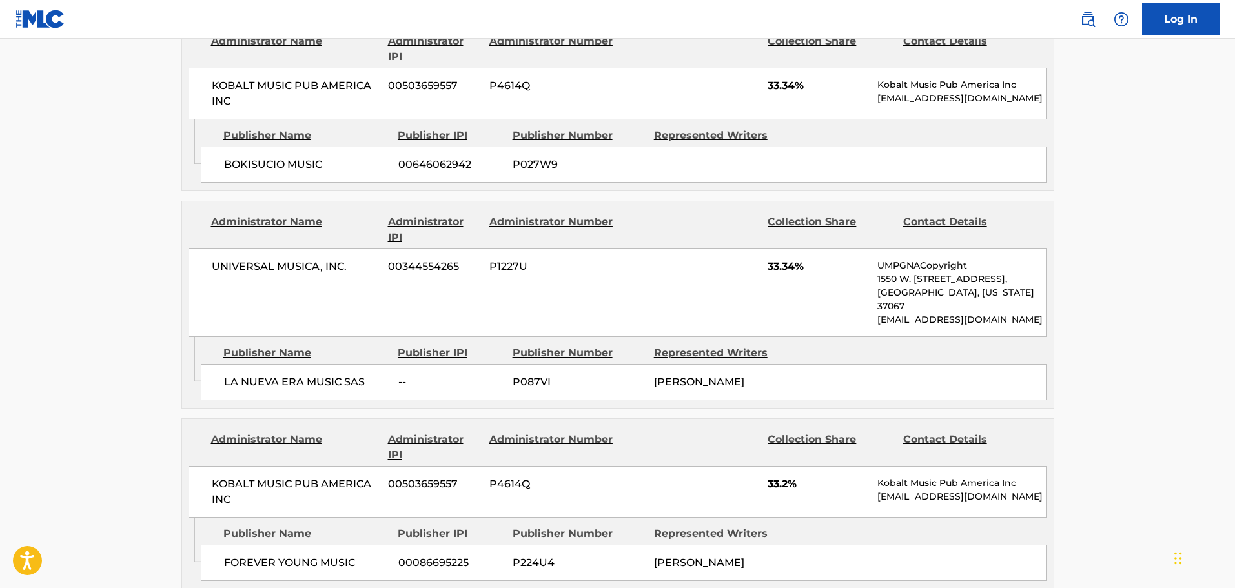
scroll to position [775, 0]
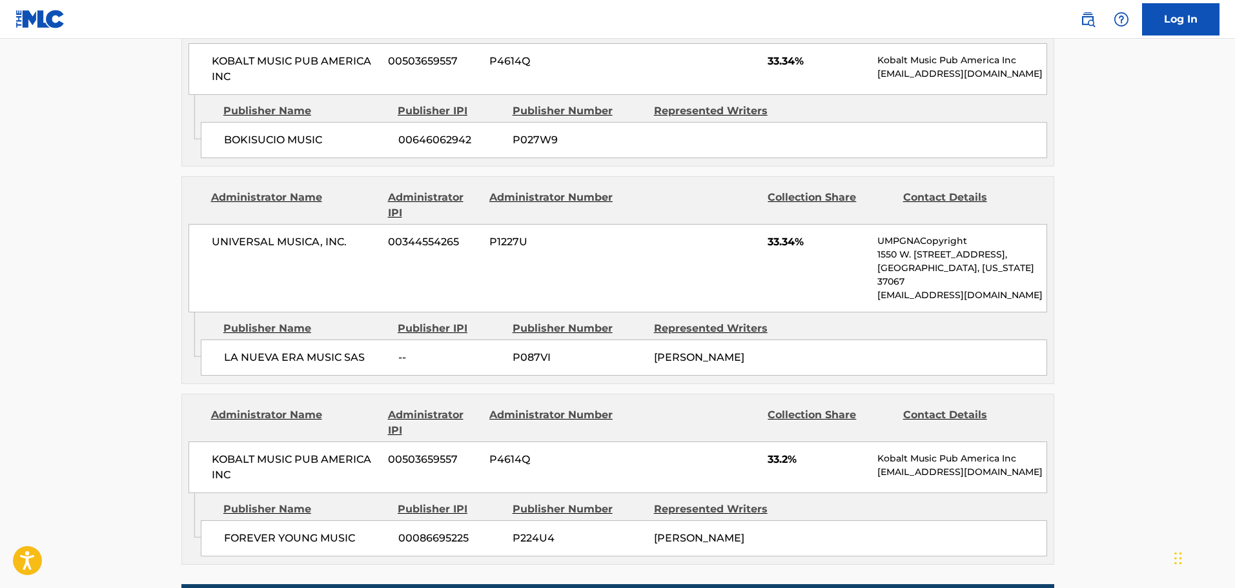
click at [81, 185] on main "< Back to public search results Copy work link DE LEJITOS Work Detail Member Wo…" at bounding box center [617, 165] width 1235 height 1802
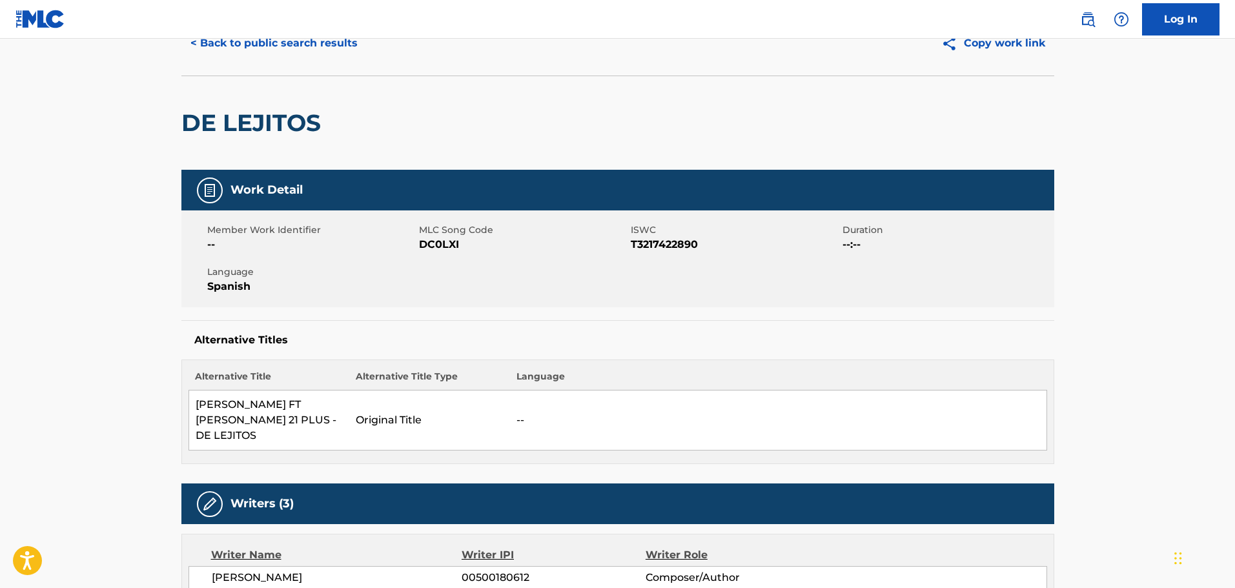
scroll to position [0, 0]
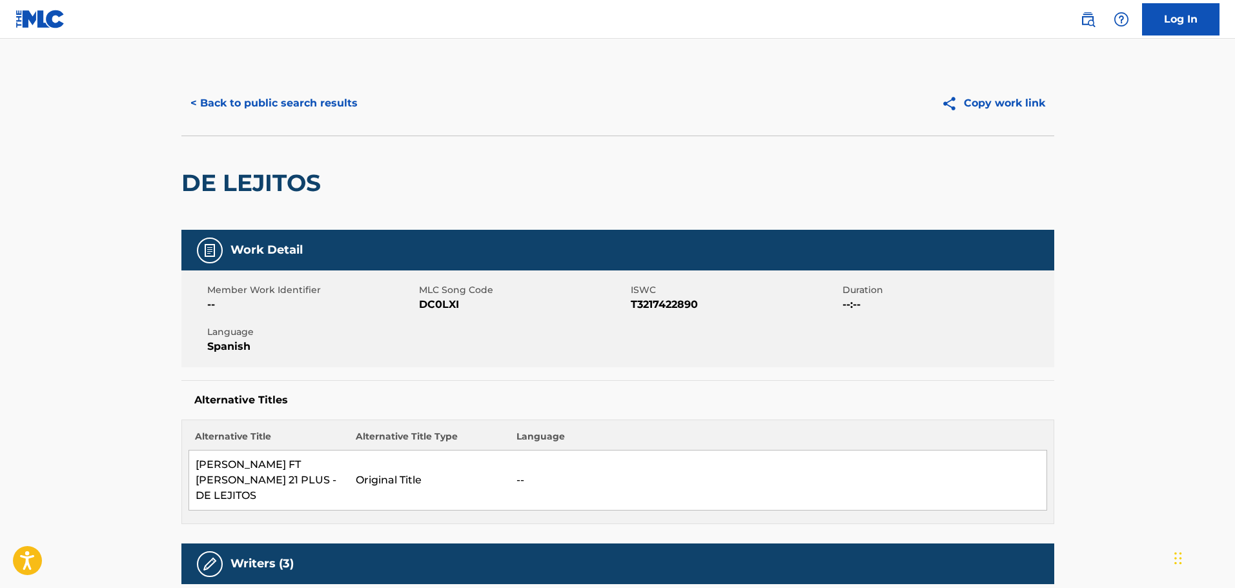
click at [297, 105] on button "< Back to public search results" at bounding box center [273, 103] width 185 height 32
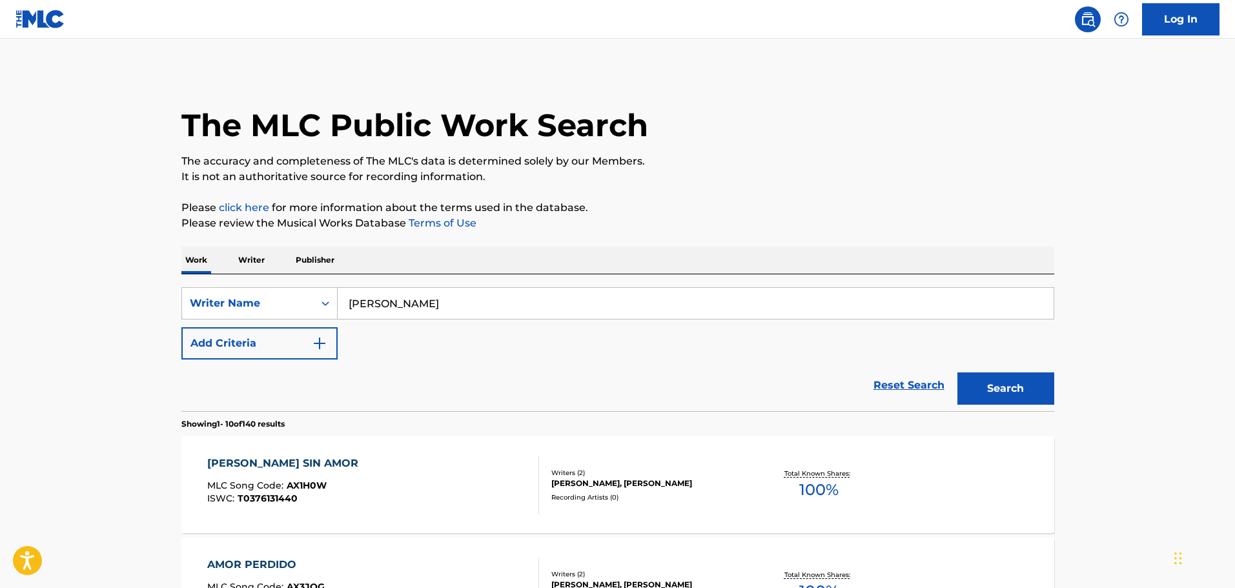
click at [474, 309] on input "[PERSON_NAME]" at bounding box center [696, 303] width 716 height 31
paste input "[PERSON_NAME]"
type input "[PERSON_NAME]"
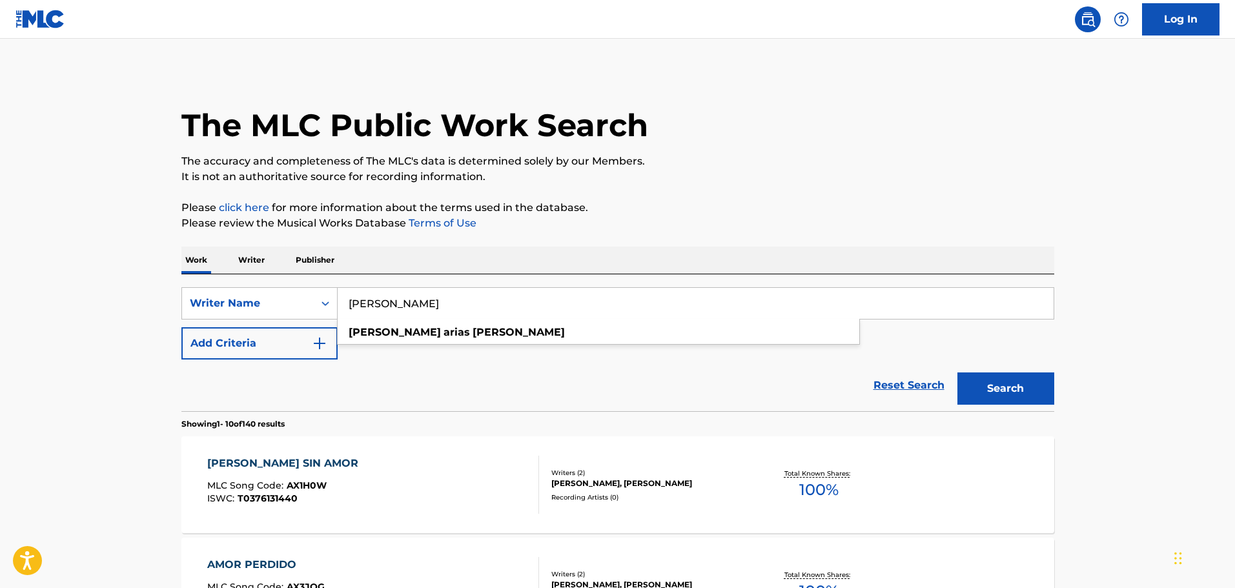
click at [957, 373] on button "Search" at bounding box center [1005, 389] width 97 height 32
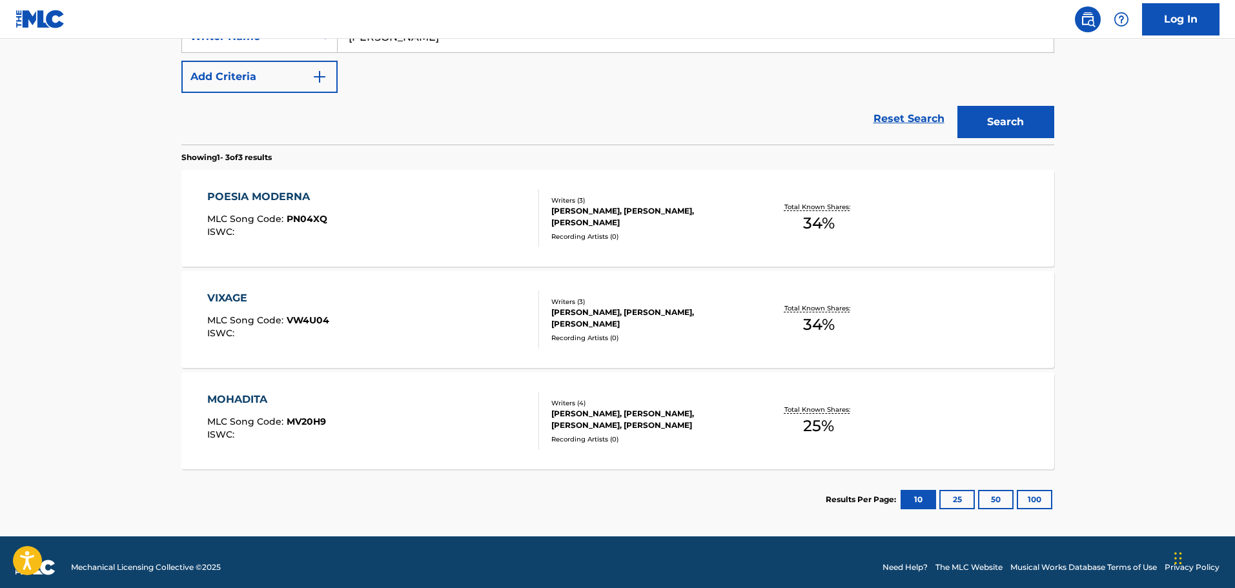
scroll to position [277, 0]
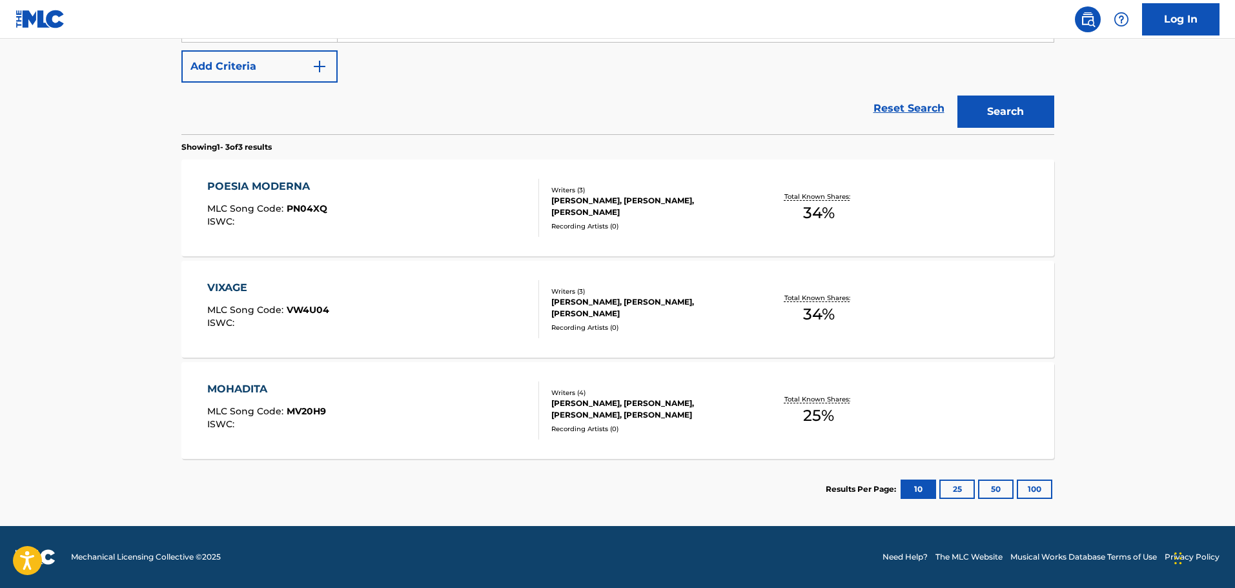
click at [661, 333] on div "VIXAGE MLC Song Code : VW4U04 ISWC : Writers ( 3 ) [PERSON_NAME] [PERSON_NAME] …" at bounding box center [617, 309] width 873 height 97
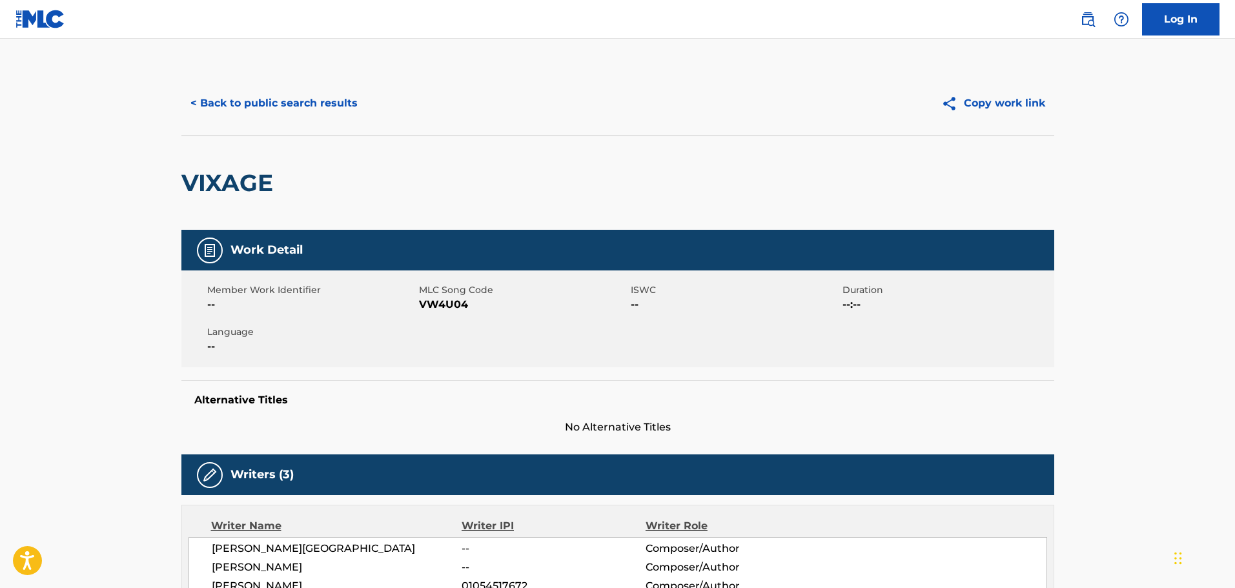
click at [243, 106] on button "< Back to public search results" at bounding box center [273, 103] width 185 height 32
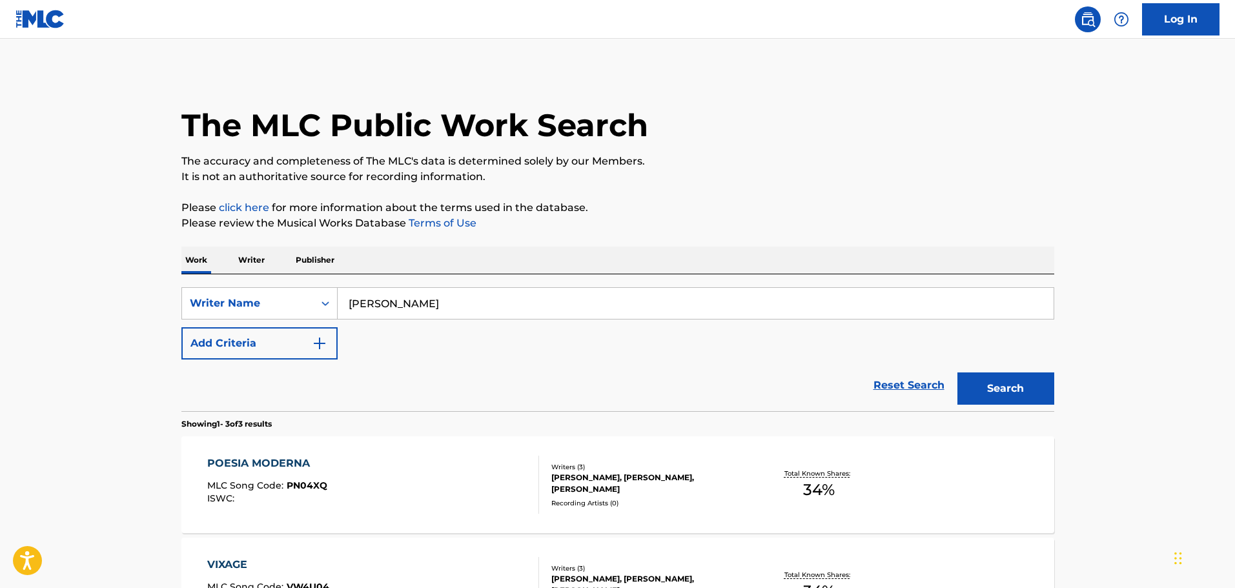
scroll to position [243, 0]
